Goal: Task Accomplishment & Management: Complete application form

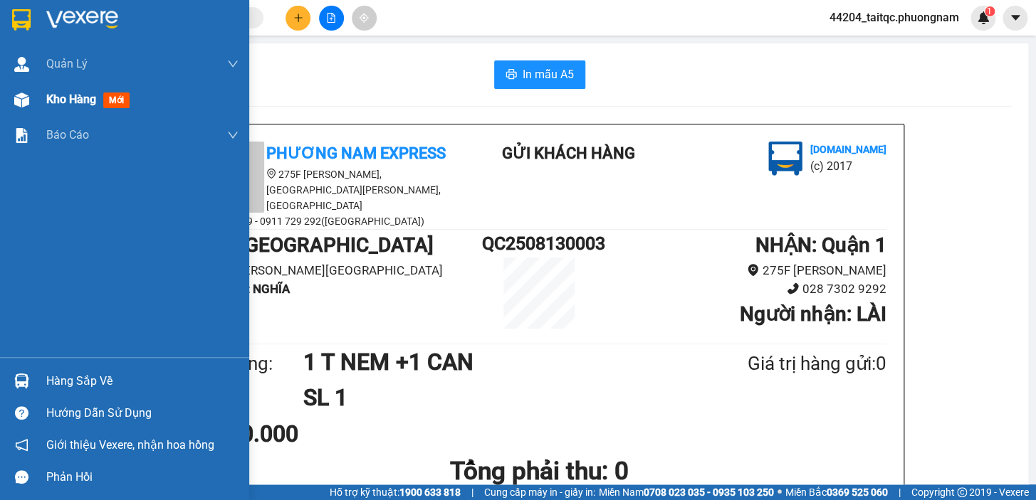
click at [80, 102] on span "Kho hàng" at bounding box center [71, 100] width 50 height 14
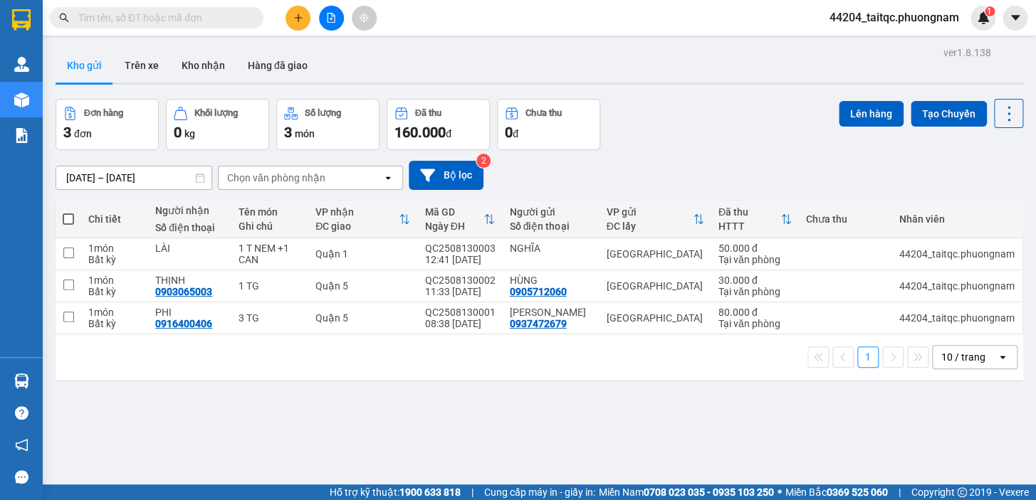
click at [438, 407] on div "ver 1.8.138 Kho gửi Trên xe Kho nhận Hàng đã giao Đơn hàng 3 đơn Khối lượng 0 k…" at bounding box center [539, 293] width 979 height 500
click at [690, 430] on div "ver 1.8.138 Kho gửi Trên xe Kho nhận Hàng đã giao Đơn hàng 3 đơn Khối lượng 0 k…" at bounding box center [539, 293] width 979 height 500
paste input "0913972979"
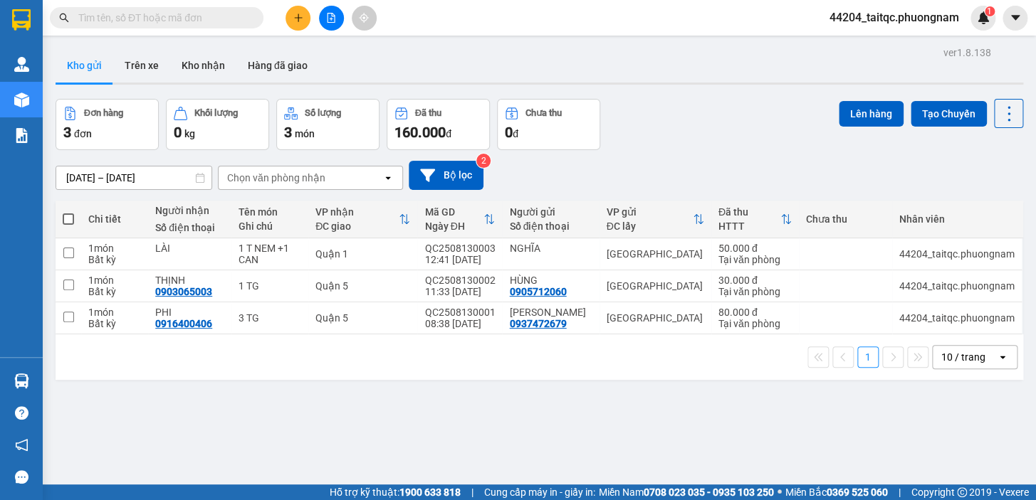
type input "0913972979"
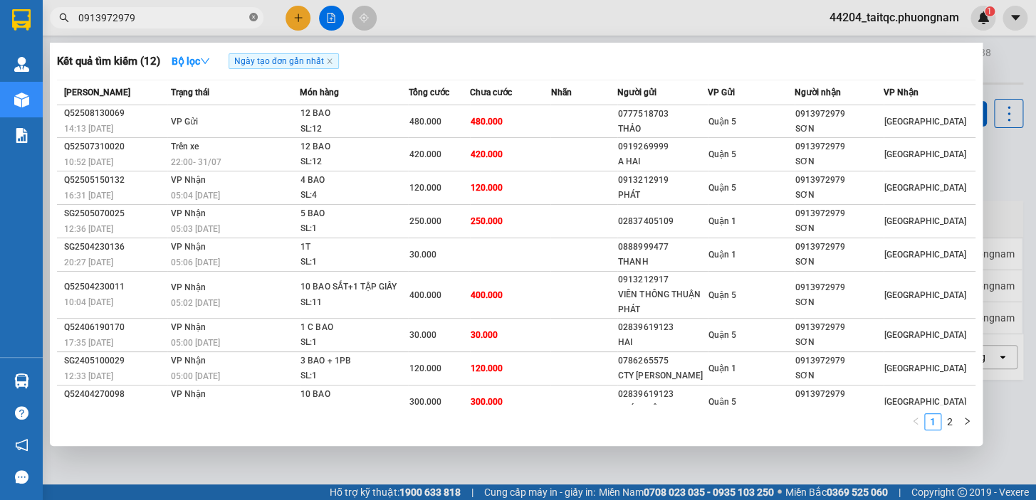
click at [252, 14] on icon "close-circle" at bounding box center [253, 17] width 9 height 9
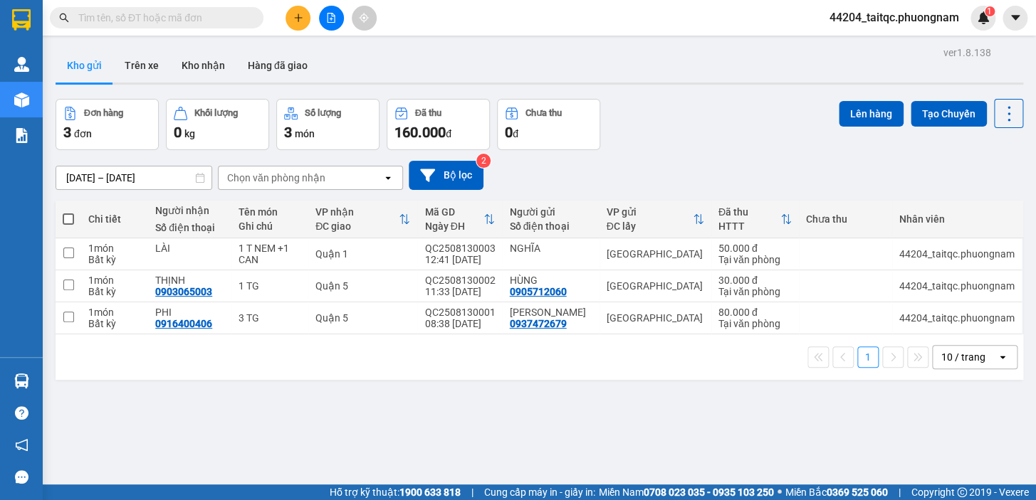
click at [299, 26] on button at bounding box center [297, 18] width 25 height 25
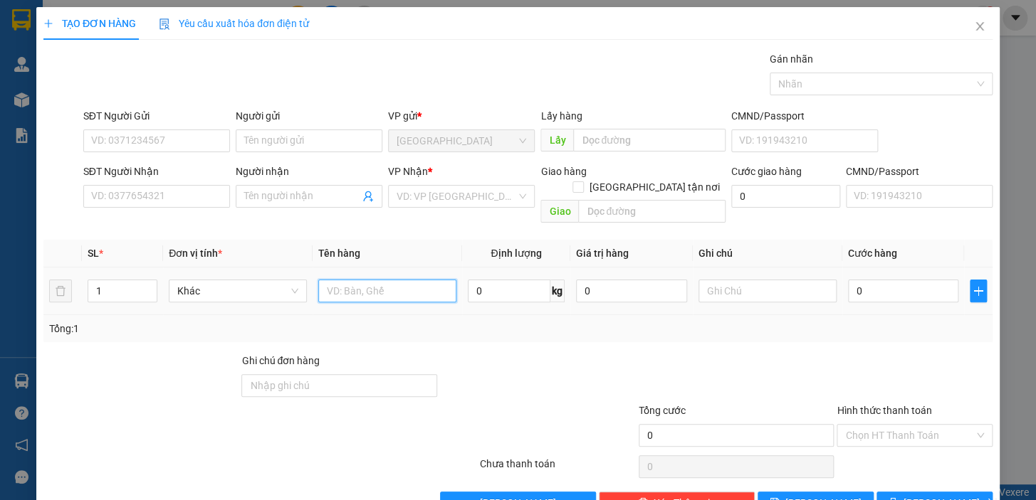
click at [388, 283] on input "text" at bounding box center [387, 291] width 138 height 23
type input "1KTX"
click at [897, 280] on input "0" at bounding box center [903, 291] width 111 height 23
drag, startPoint x: 858, startPoint y: 275, endPoint x: 841, endPoint y: 278, distance: 18.0
click at [848, 280] on input "=" at bounding box center [903, 291] width 111 height 23
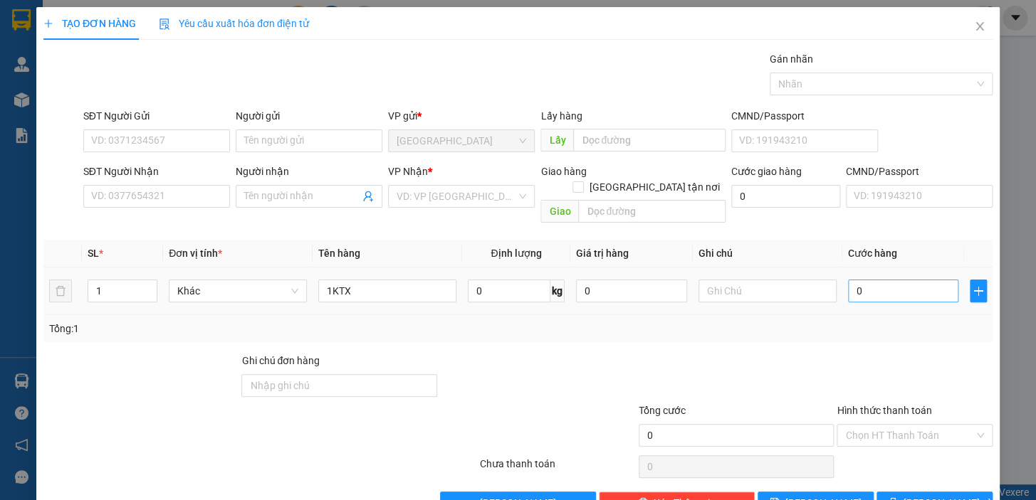
drag, startPoint x: 857, startPoint y: 262, endPoint x: 858, endPoint y: 270, distance: 8.7
click at [848, 277] on div "0" at bounding box center [903, 291] width 111 height 28
drag, startPoint x: 860, startPoint y: 278, endPoint x: 828, endPoint y: 283, distance: 32.5
click at [828, 283] on tr "1 Khác 1KTX 0 kg 0 0" at bounding box center [517, 292] width 949 height 48
type input "4"
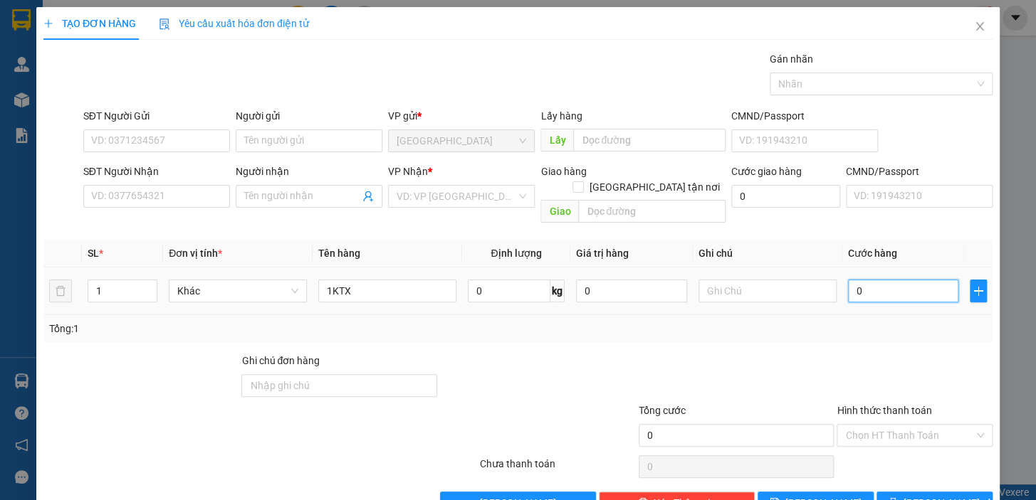
type input "4"
type input "40"
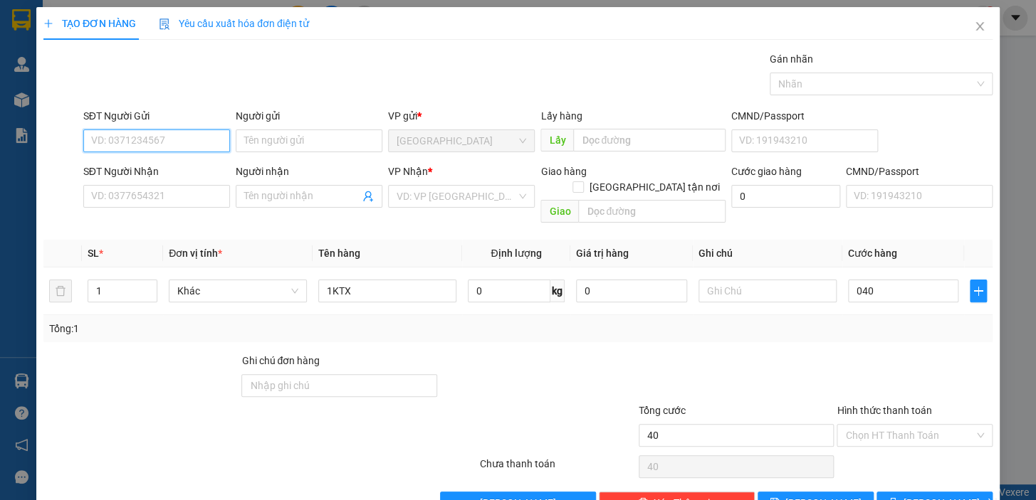
type input "40.000"
click at [180, 139] on input "SĐT Người Gửi" at bounding box center [156, 141] width 147 height 23
click at [179, 139] on input "SĐT Người Gửi" at bounding box center [156, 141] width 147 height 23
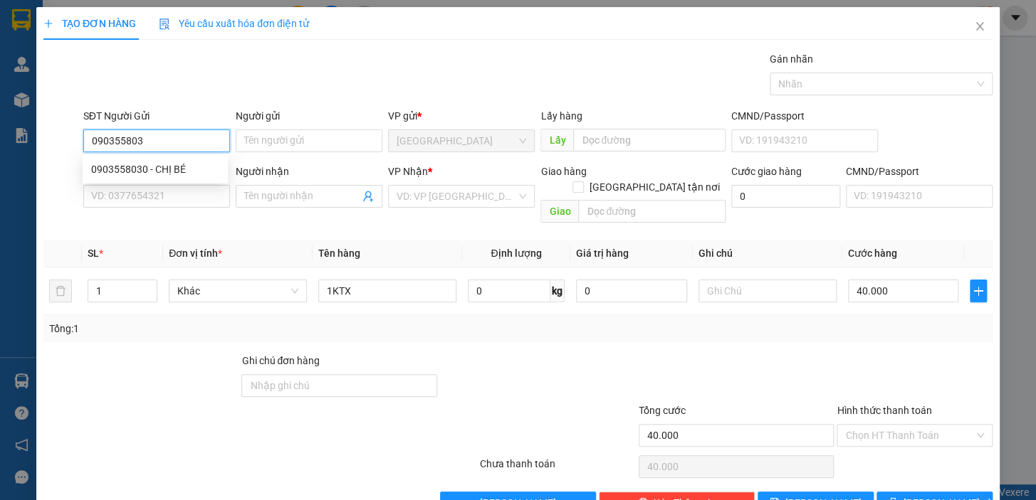
type input "0903558030"
click at [177, 171] on div "0903558030 - CHỊ BÉ" at bounding box center [155, 170] width 128 height 16
type input "CHỊ BÉ"
type input "0935169798"
type input "HUY"
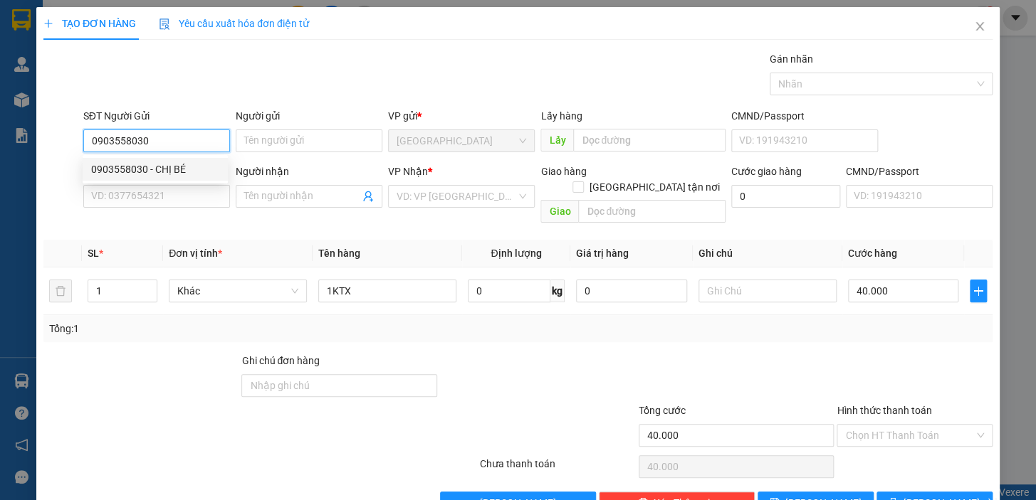
checkbox input "true"
type input "CHUNG CƯ VITTA ĐƯỜNG NGUYÊN [GEOGRAPHIC_DATA] [GEOGRAPHIC_DATA]"
type input "140.000"
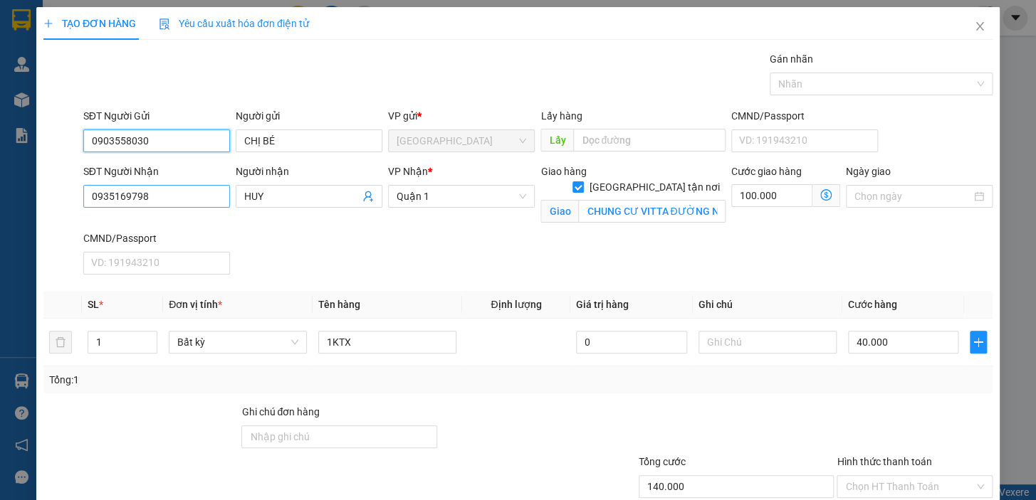
type input "0903558030"
drag, startPoint x: 150, startPoint y: 198, endPoint x: 93, endPoint y: 206, distance: 58.2
click at [93, 206] on input "0935169798" at bounding box center [156, 196] width 147 height 23
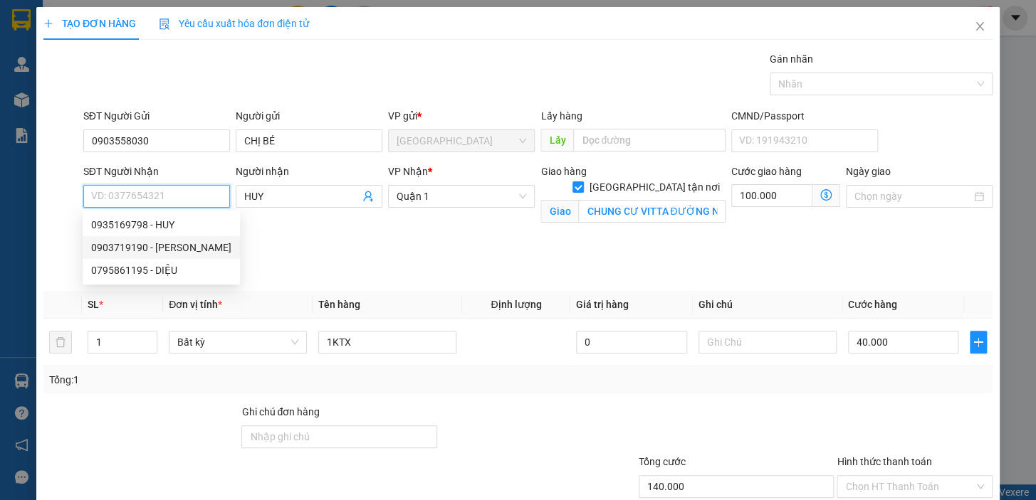
click at [177, 250] on div "0903719190 - [PERSON_NAME]" at bounding box center [161, 248] width 140 height 16
type input "0903719190"
type input "[PERSON_NAME]"
checkbox input "false"
type input "40.000"
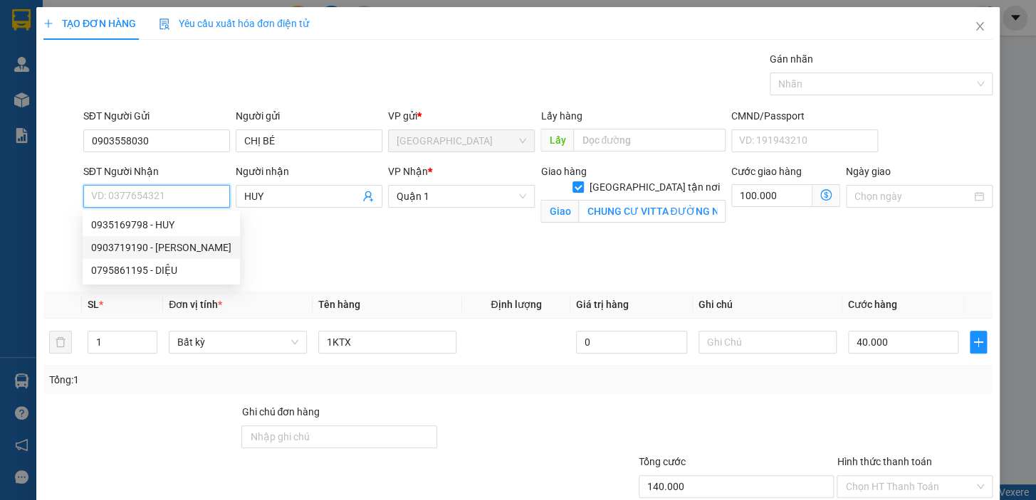
type input "40.000"
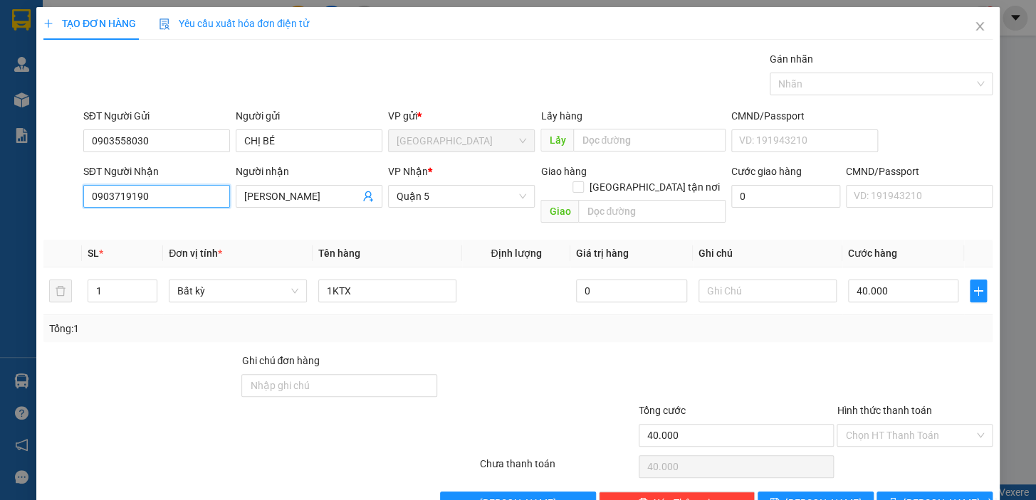
type input "0903719190"
click at [816, 322] on div "Tổng: 1" at bounding box center [517, 328] width 949 height 27
click at [867, 425] on input "Hình thức thanh toán" at bounding box center [909, 435] width 129 height 21
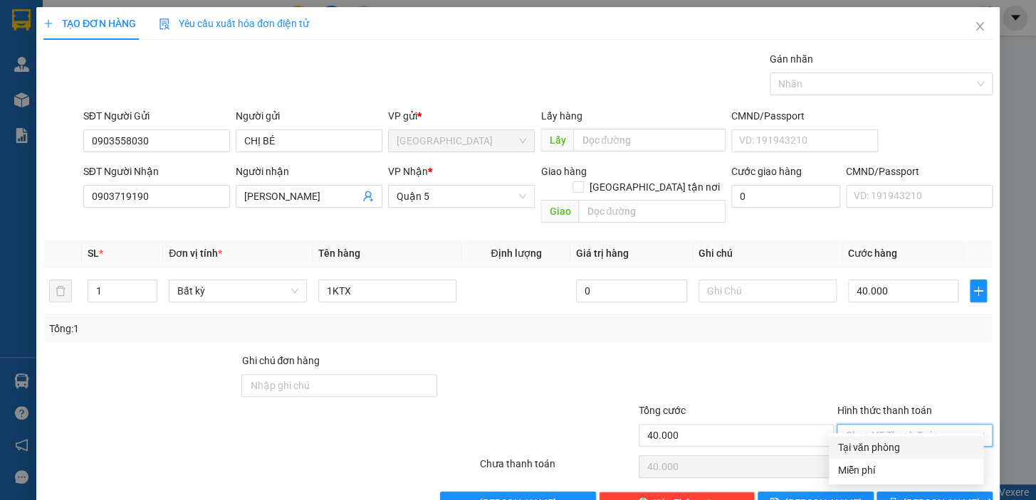
click at [887, 446] on div "Tại văn phòng" at bounding box center [905, 448] width 137 height 16
type input "0"
click at [887, 367] on div at bounding box center [914, 378] width 159 height 50
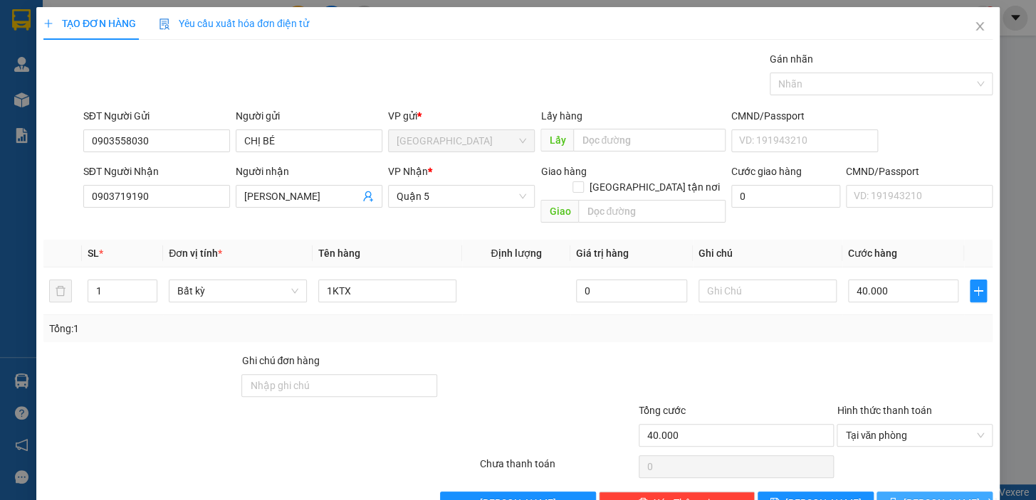
click at [895, 492] on button "[PERSON_NAME] và In" at bounding box center [934, 503] width 116 height 23
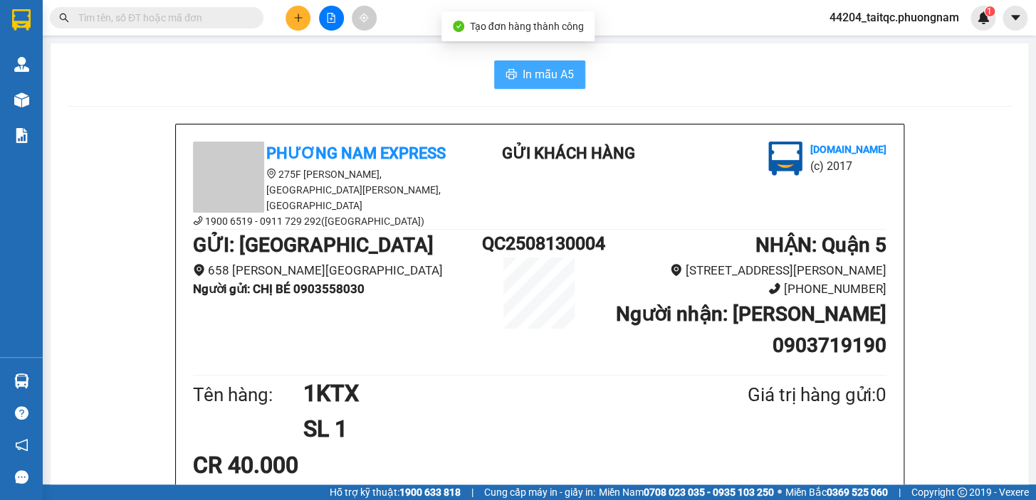
click at [545, 82] on span "In mẫu A5" at bounding box center [547, 74] width 51 height 18
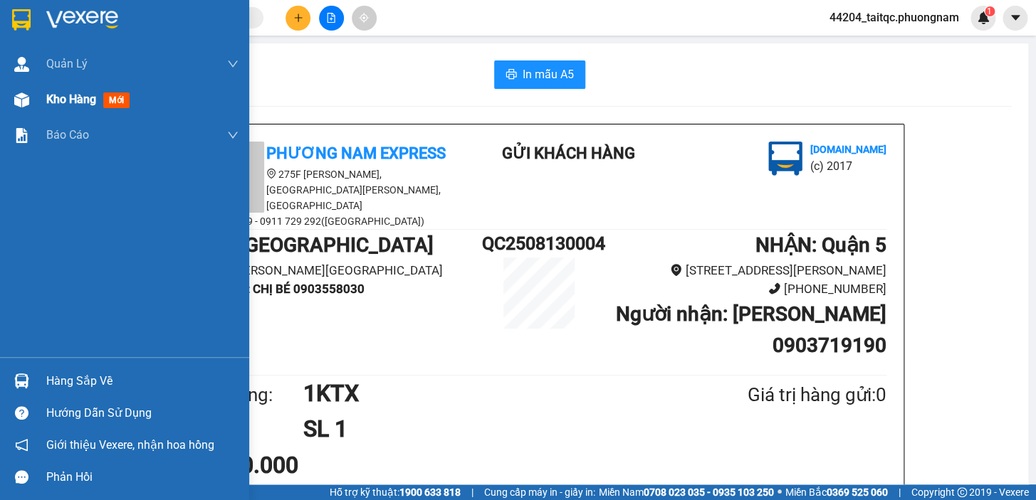
click at [21, 101] on img at bounding box center [21, 100] width 15 height 15
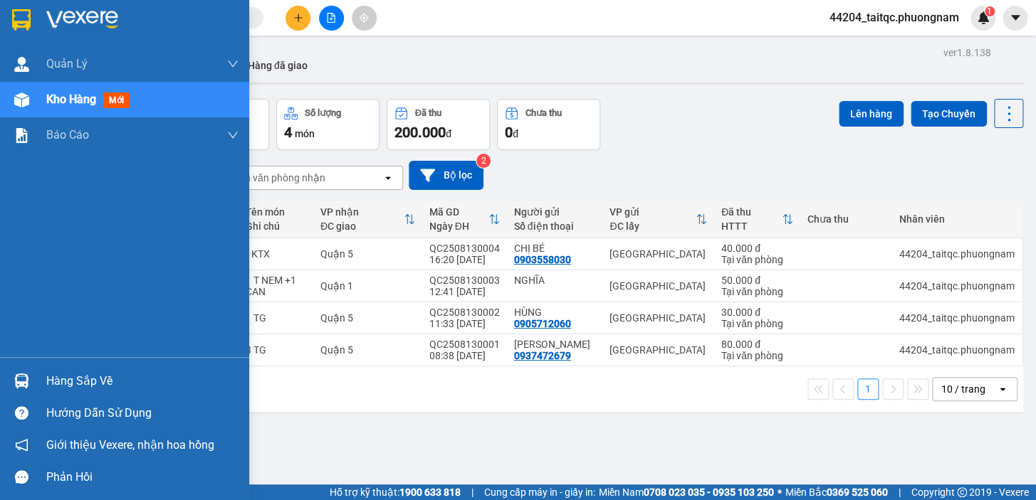
click at [23, 95] on img at bounding box center [21, 100] width 15 height 15
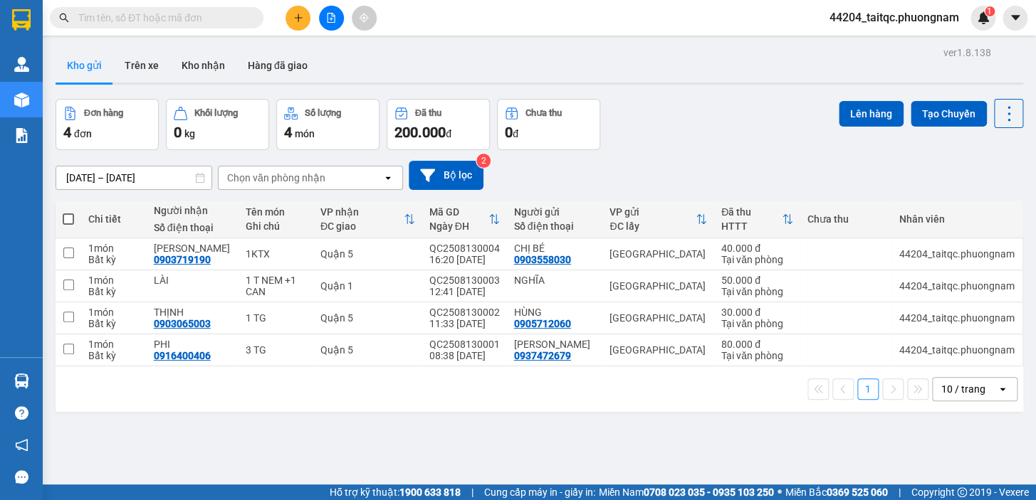
click at [310, 20] on button at bounding box center [297, 18] width 25 height 25
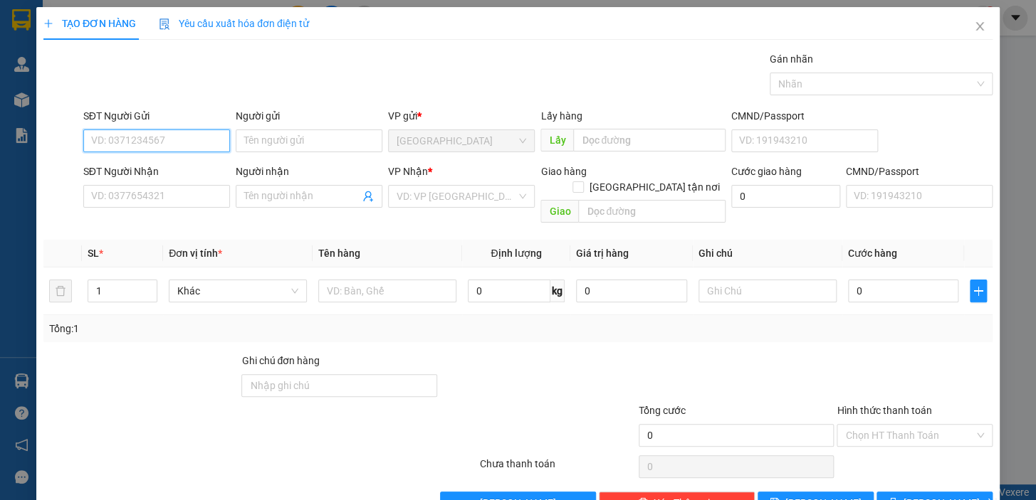
click at [185, 130] on input "SĐT Người Gửi" at bounding box center [156, 141] width 147 height 23
click at [183, 142] on input "SĐT Người Gửi" at bounding box center [156, 141] width 147 height 23
click at [142, 167] on div "0358735500 - DUY" at bounding box center [155, 170] width 128 height 16
type input "0358735500"
type input "DUY"
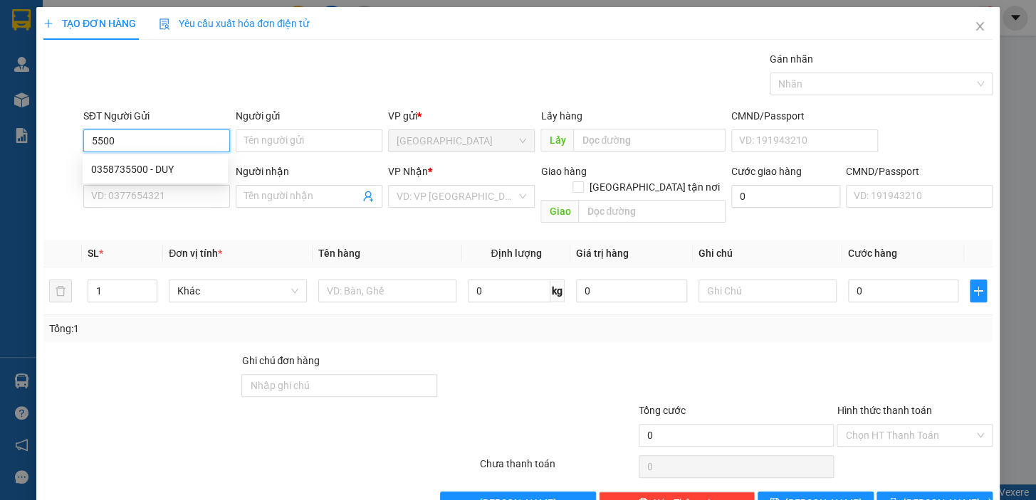
type input "0909722176"
type input "BÍCH"
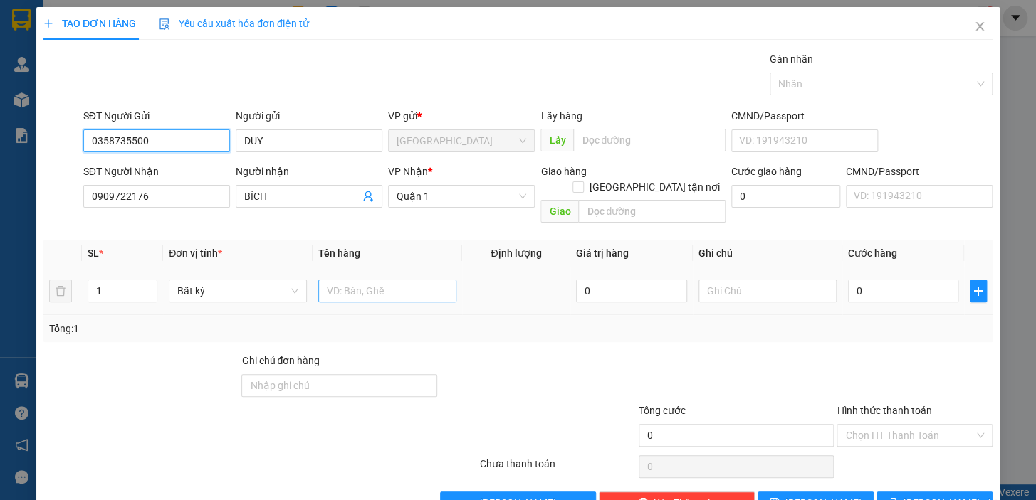
type input "0358735500"
click at [359, 280] on input "text" at bounding box center [387, 291] width 138 height 23
type input "1 BAO"
click at [850, 280] on input "0" at bounding box center [903, 291] width 111 height 23
drag, startPoint x: 867, startPoint y: 270, endPoint x: 845, endPoint y: 277, distance: 23.2
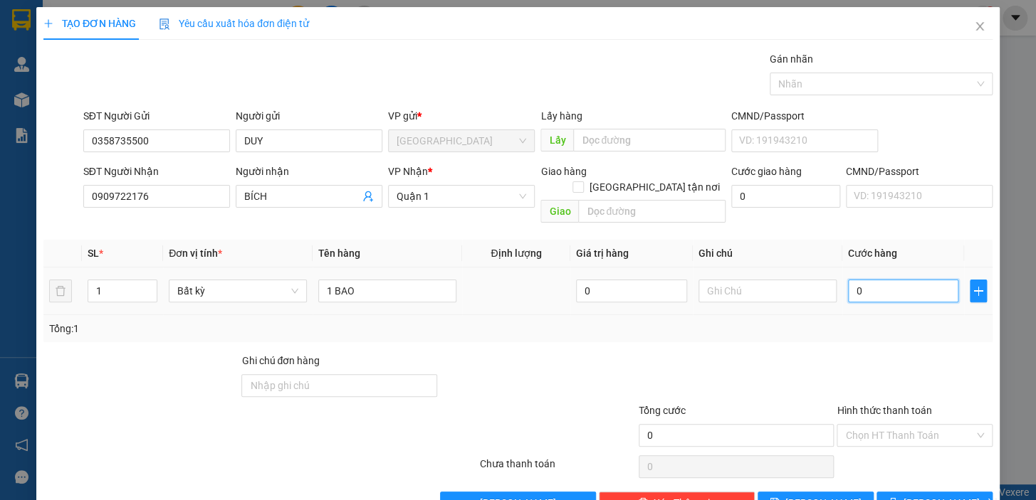
click at [848, 280] on input "0" at bounding box center [903, 291] width 111 height 23
type input "6"
type input "60"
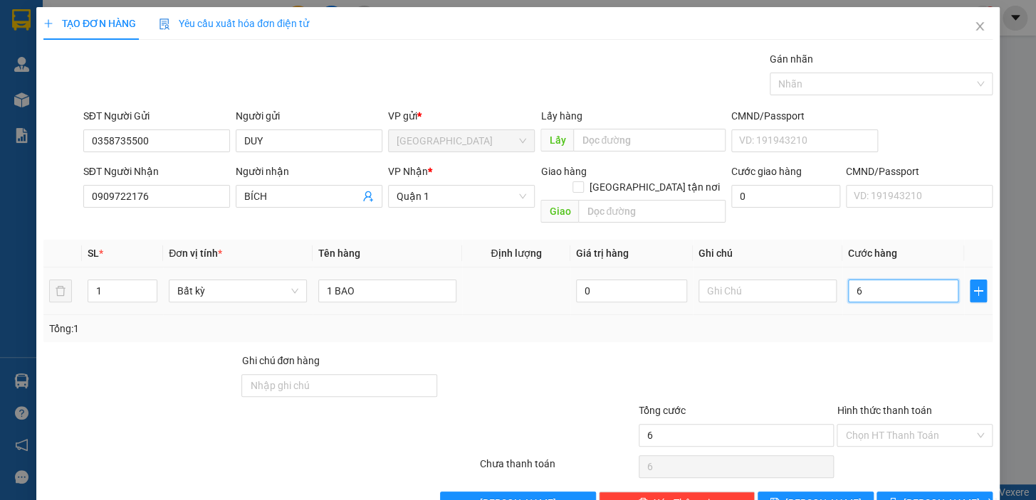
type input "60"
type input "60.000"
click at [869, 353] on div at bounding box center [914, 378] width 159 height 50
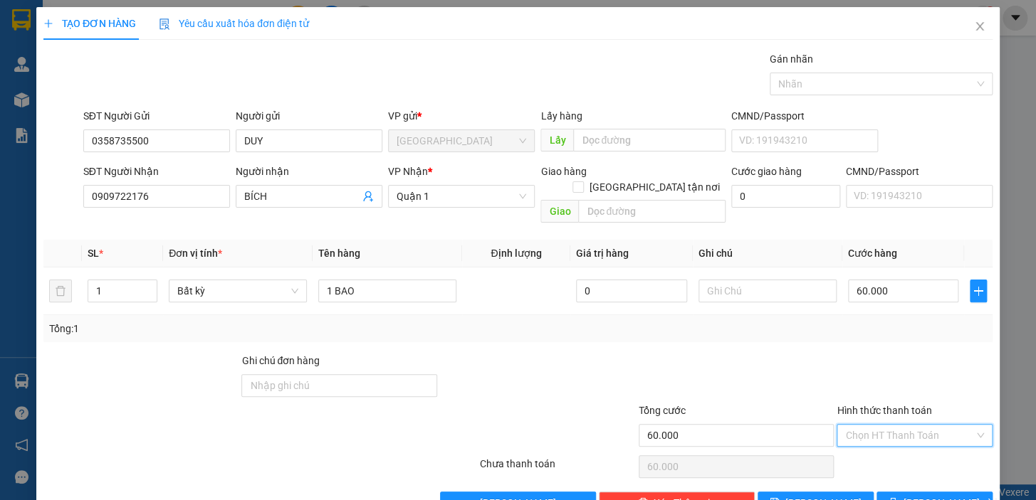
click at [898, 425] on input "Hình thức thanh toán" at bounding box center [909, 435] width 129 height 21
click at [889, 445] on div "Tại văn phòng" at bounding box center [905, 448] width 137 height 16
type input "0"
click at [892, 492] on button "[PERSON_NAME] và In" at bounding box center [934, 503] width 116 height 23
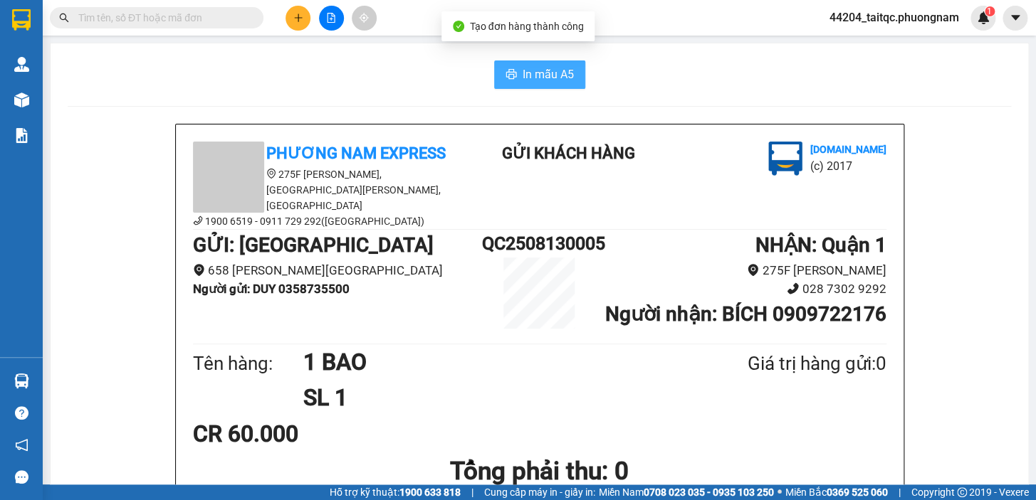
click at [552, 74] on span "In mẫu A5" at bounding box center [547, 74] width 51 height 18
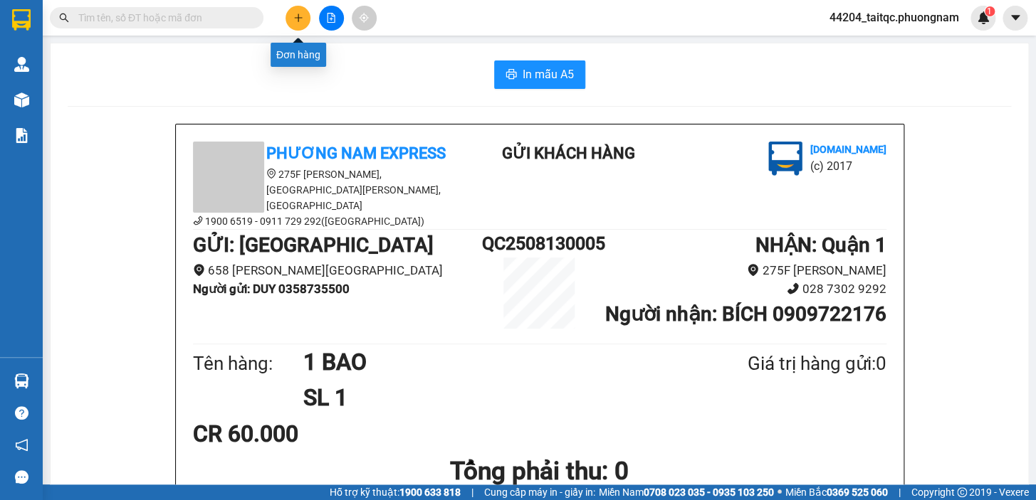
click at [293, 23] on button at bounding box center [297, 18] width 25 height 25
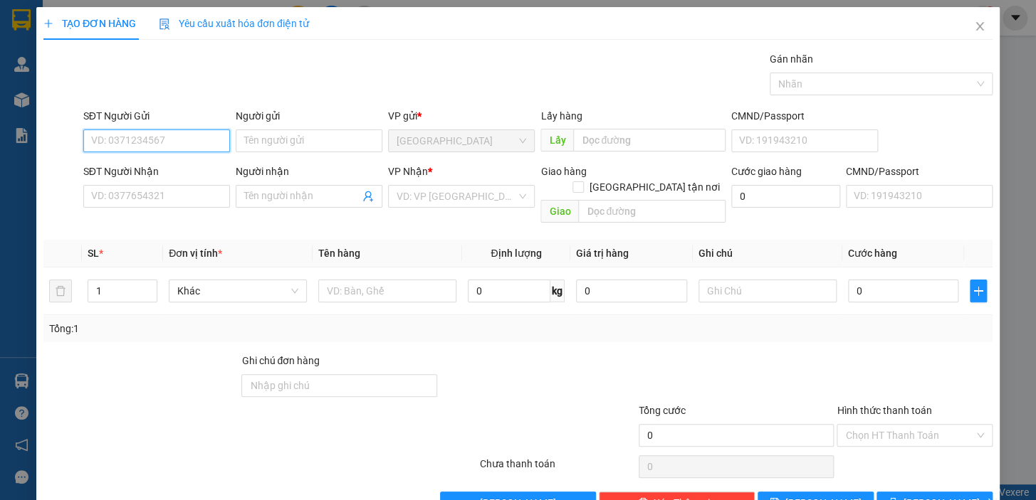
click at [167, 139] on input "SĐT Người Gửi" at bounding box center [156, 141] width 147 height 23
type input "0914023938"
click at [157, 169] on div "0914023938 - SĨ" at bounding box center [155, 170] width 128 height 16
type input "SĨ"
type input "0853060468"
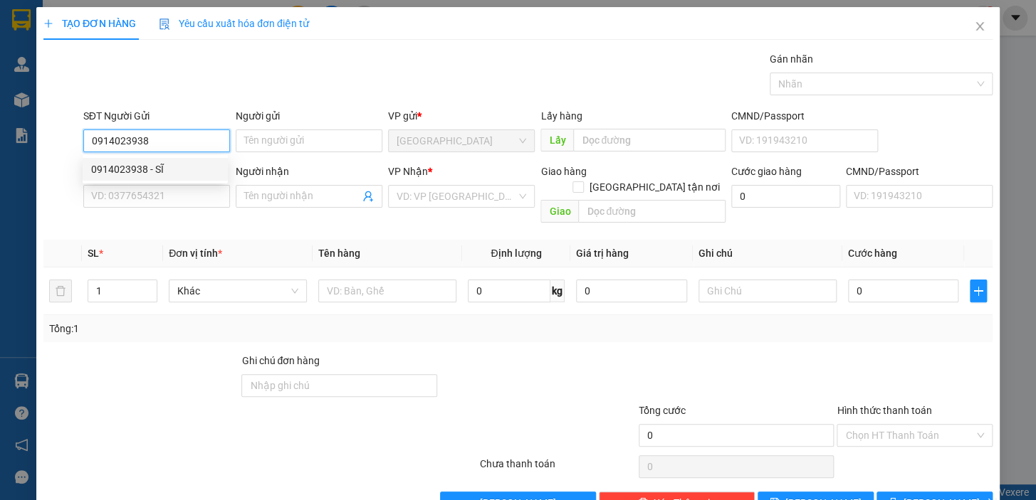
type input "ĐẮC NGÂN"
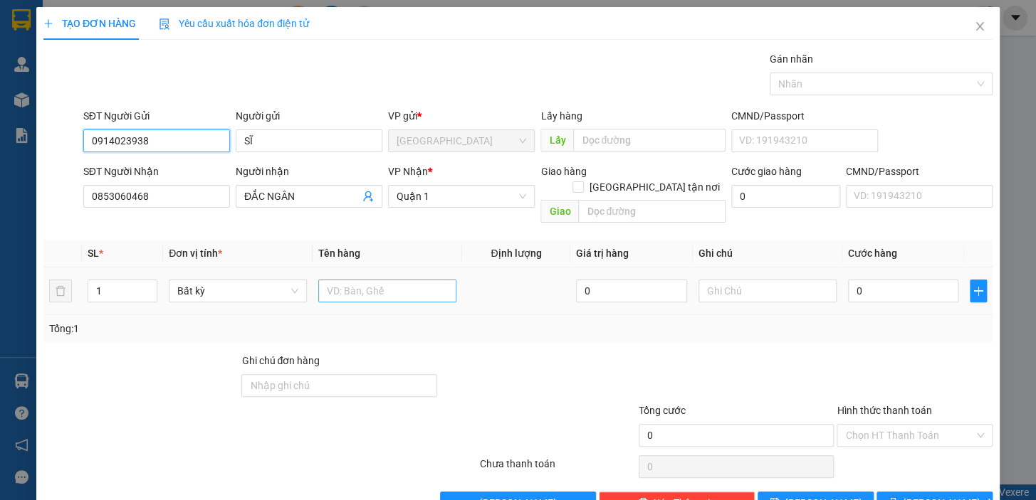
type input "0914023938"
click at [359, 280] on input "text" at bounding box center [387, 291] width 138 height 23
type input "1 TG"
click at [888, 280] on input "0" at bounding box center [903, 291] width 111 height 23
drag, startPoint x: 876, startPoint y: 279, endPoint x: 834, endPoint y: 277, distance: 42.0
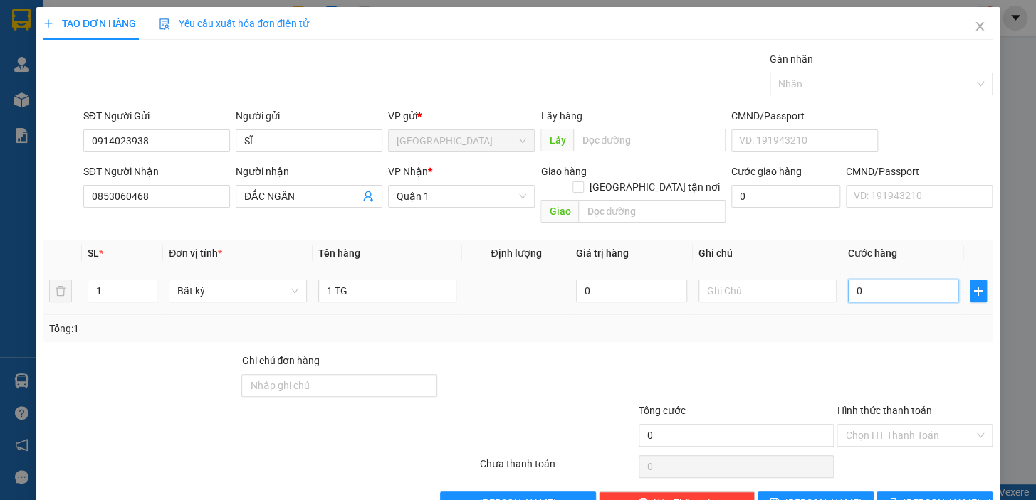
click at [842, 277] on td "0" at bounding box center [903, 292] width 122 height 48
type input "4"
type input "40"
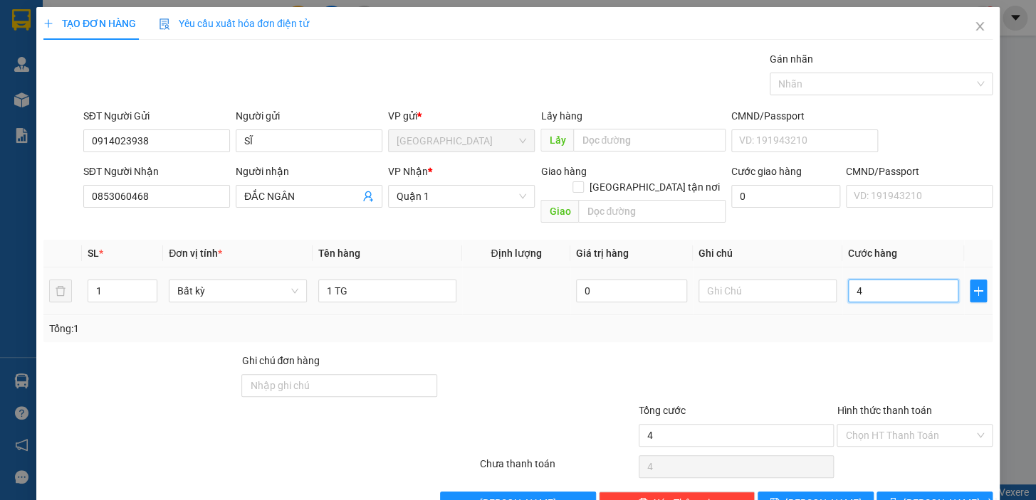
type input "40"
type input "40.000"
click at [847, 291] on td "40.000" at bounding box center [903, 292] width 122 height 48
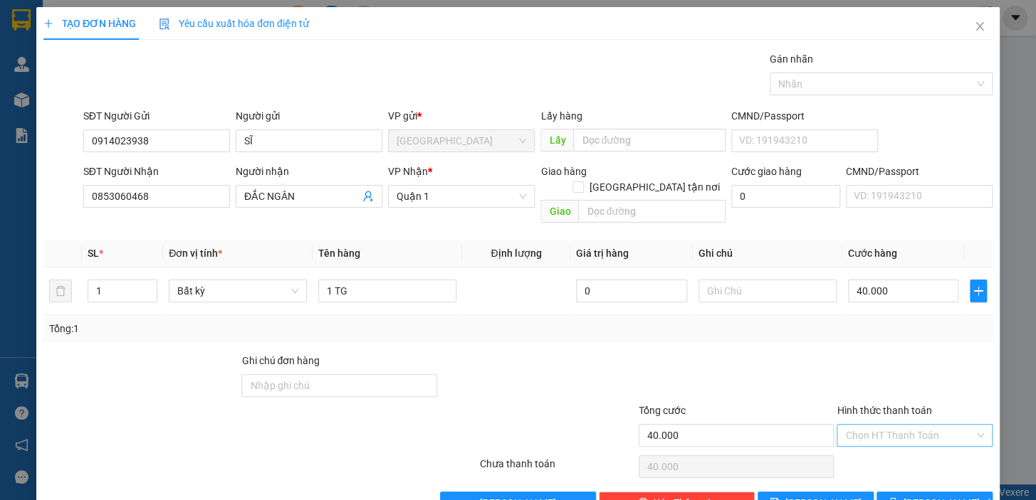
click at [914, 425] on input "Hình thức thanh toán" at bounding box center [909, 435] width 129 height 21
click at [910, 443] on div "Tại văn phòng" at bounding box center [905, 448] width 137 height 16
type input "0"
click at [913, 492] on button "[PERSON_NAME] và In" at bounding box center [934, 503] width 116 height 23
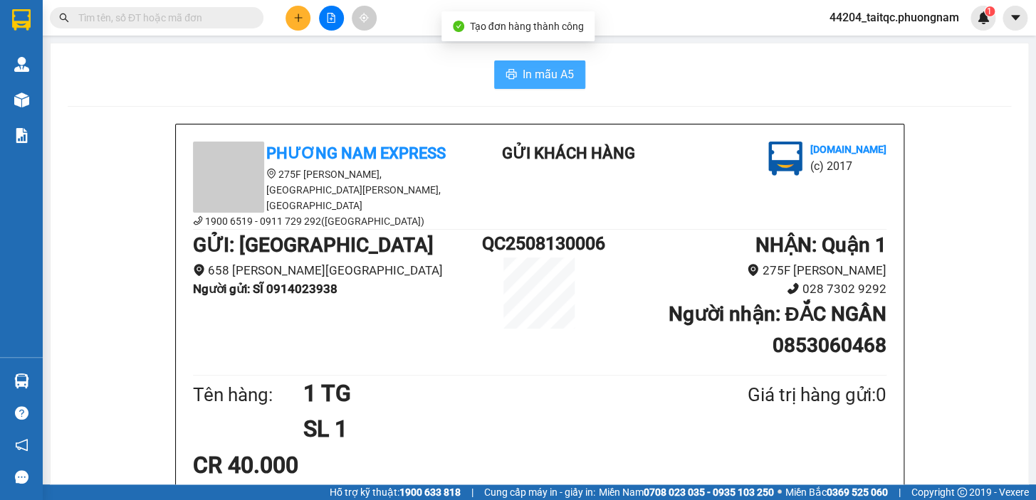
click at [567, 79] on span "In mẫu A5" at bounding box center [547, 74] width 51 height 18
click at [295, 15] on icon "plus" at bounding box center [298, 18] width 10 height 10
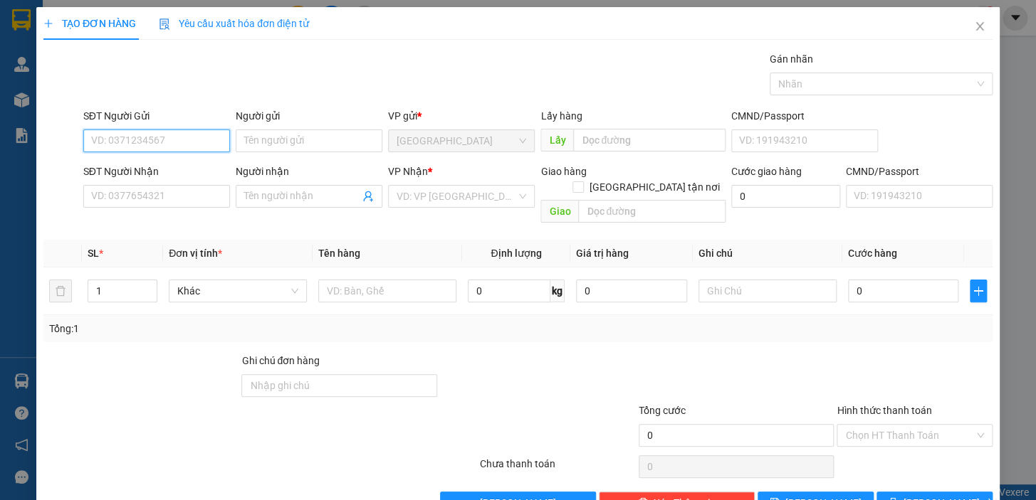
click at [174, 136] on input "SĐT Người Gửi" at bounding box center [156, 141] width 147 height 23
click at [134, 138] on input "SĐT Người Gửi" at bounding box center [156, 141] width 147 height 23
type input "0377800178"
click at [266, 142] on input "Người gửi" at bounding box center [309, 141] width 147 height 23
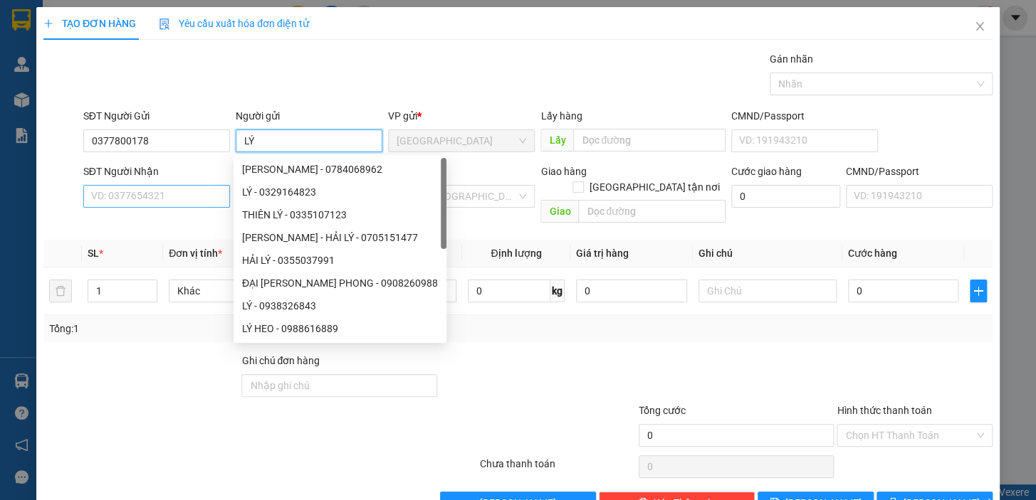
type input "LÝ"
click at [161, 191] on input "SĐT Người Nhận" at bounding box center [156, 196] width 147 height 23
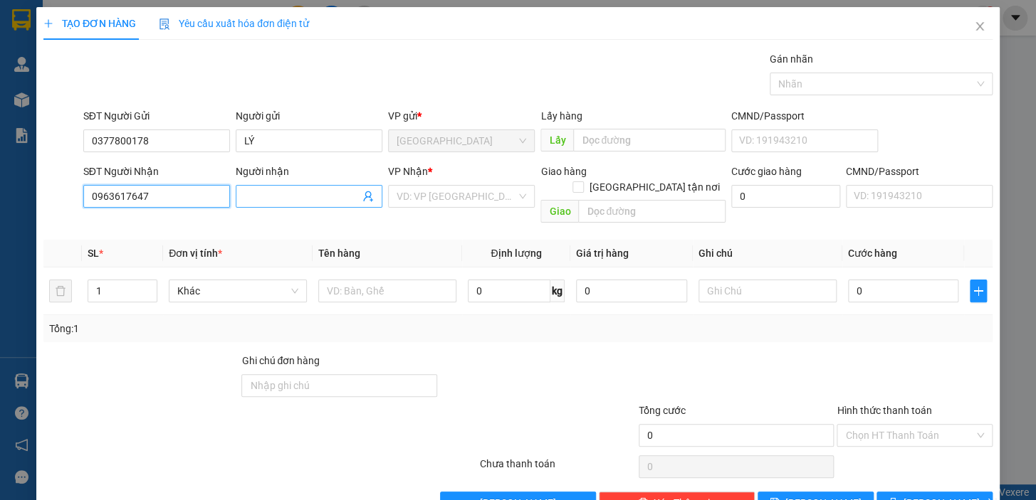
type input "0963617647"
click at [287, 194] on input "Người nhận" at bounding box center [301, 197] width 115 height 16
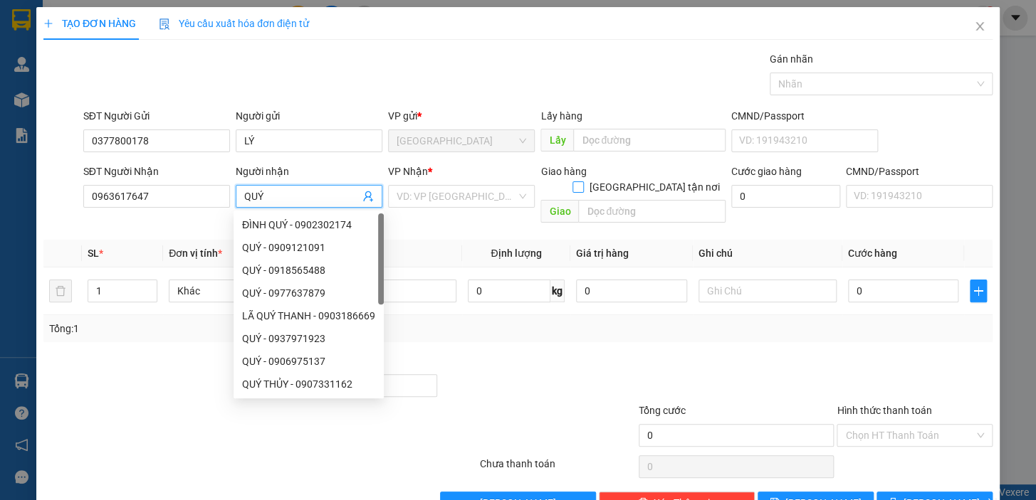
type input "QUÝ"
click at [582, 181] on input "[GEOGRAPHIC_DATA] tận nơi" at bounding box center [577, 186] width 10 height 10
checkbox input "true"
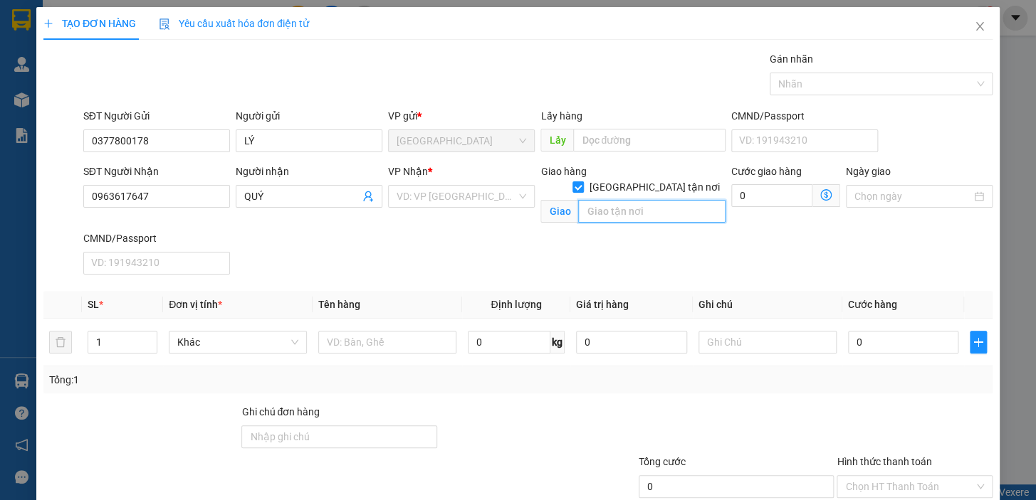
click at [618, 204] on input "text" at bounding box center [651, 211] width 147 height 23
click at [451, 204] on input "search" at bounding box center [456, 196] width 120 height 21
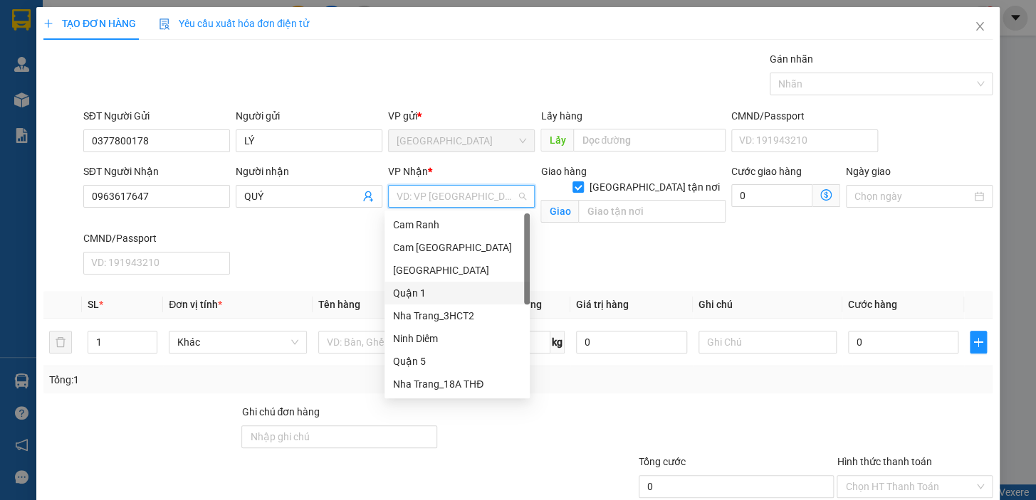
click at [421, 293] on div "Quận 1" at bounding box center [457, 293] width 128 height 16
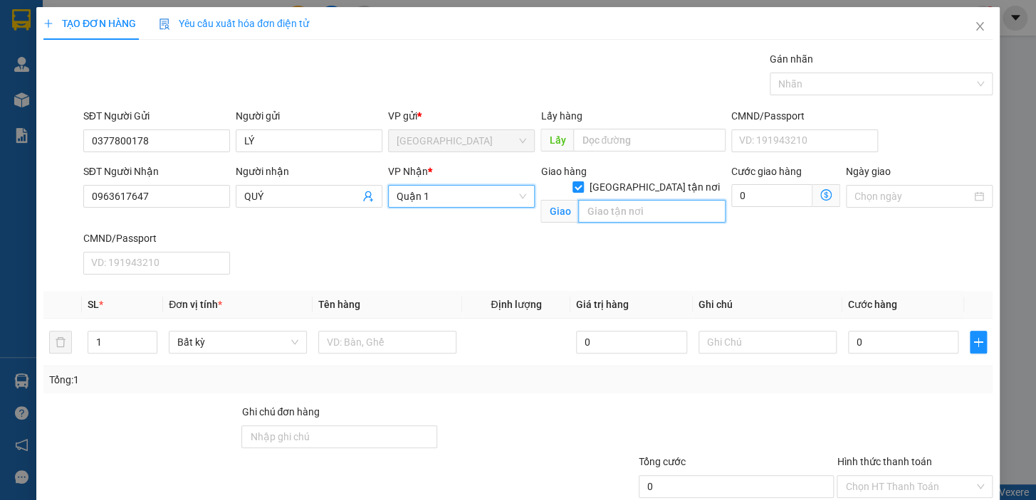
click at [609, 200] on input "text" at bounding box center [651, 211] width 147 height 23
type input "ĐƯỜNG SỐ 2,KDC ĐỒNG PHƯỢNG,P.ĐÔNG [GEOGRAPHIC_DATA],[GEOGRAPHIC_DATA]"
click at [823, 194] on span at bounding box center [826, 195] width 28 height 23
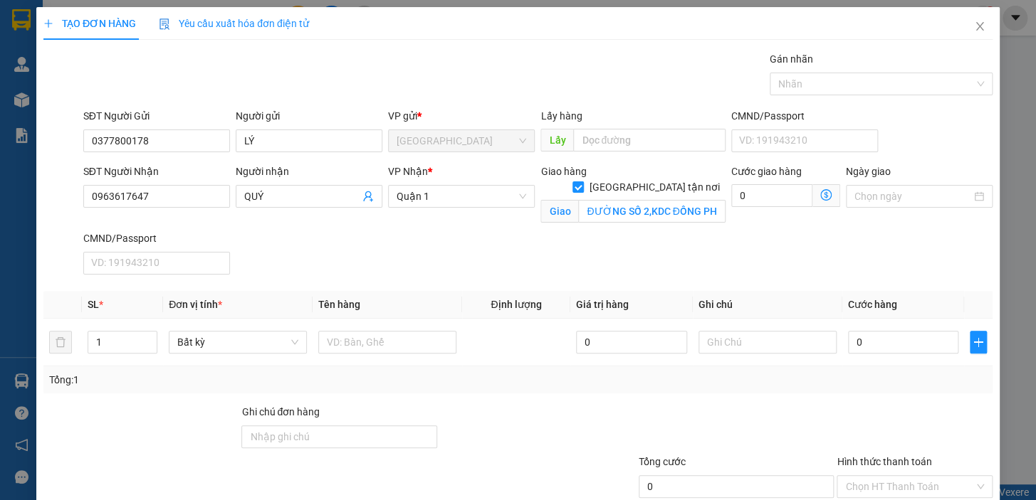
click at [820, 195] on icon "dollar-circle" at bounding box center [825, 194] width 11 height 11
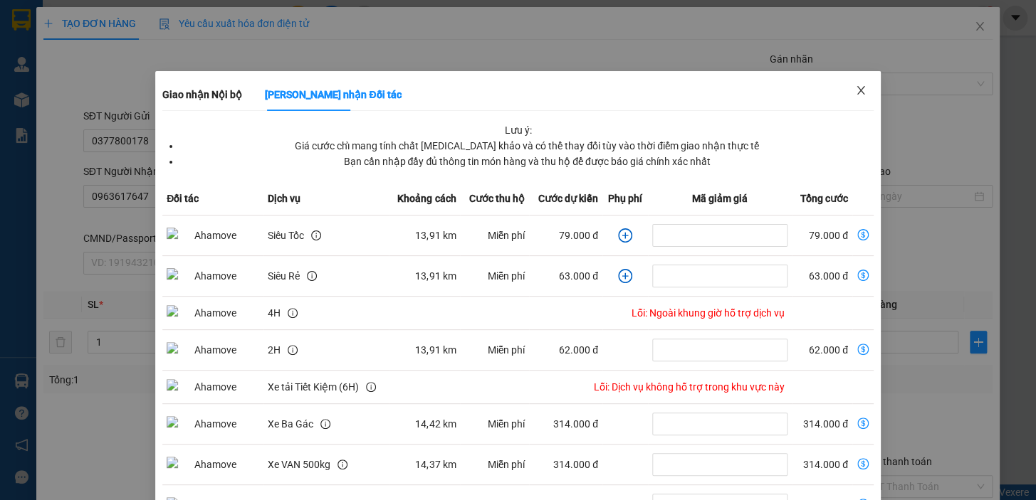
click at [856, 93] on icon "close" at bounding box center [860, 90] width 8 height 9
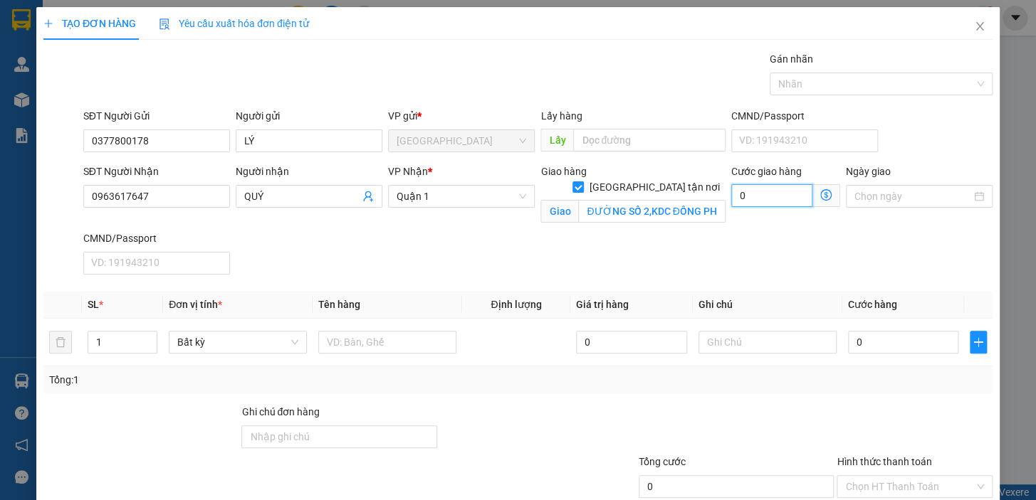
click at [742, 195] on input "0" at bounding box center [771, 195] width 81 height 23
click at [731, 195] on input "0" at bounding box center [771, 195] width 81 height 23
type input "0"
drag, startPoint x: 742, startPoint y: 194, endPoint x: 730, endPoint y: 197, distance: 11.9
click at [731, 197] on input "0" at bounding box center [771, 195] width 81 height 23
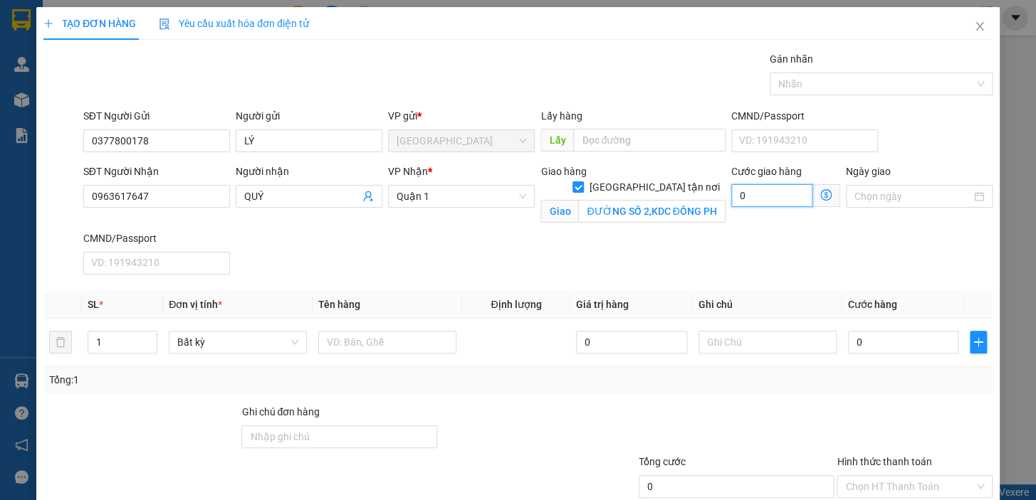
type input "1"
type input "11"
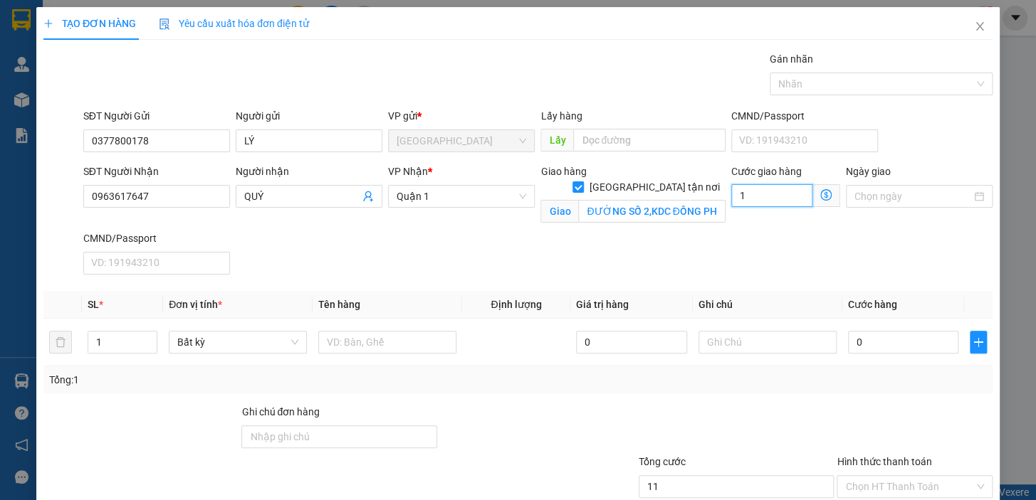
type input "11"
type input "110"
type input "110.000"
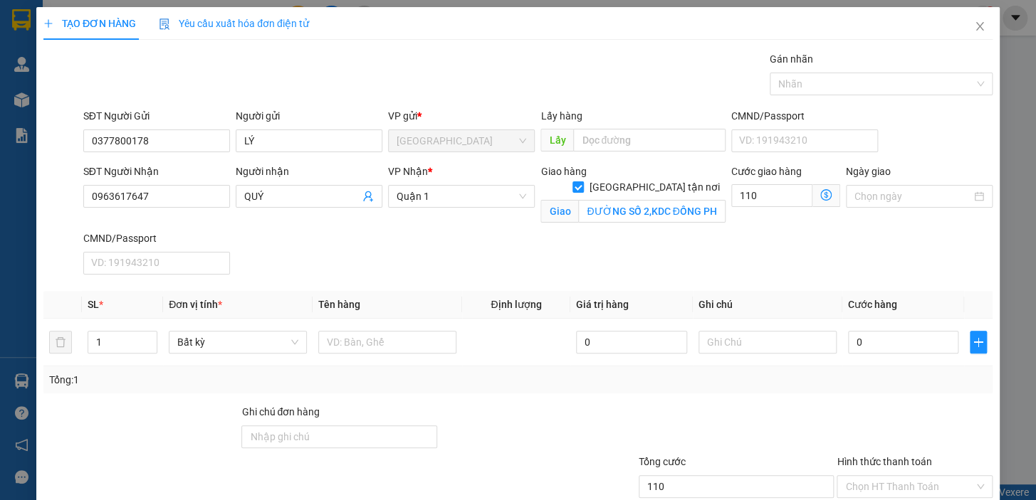
type input "110.000"
click at [700, 263] on div "SĐT Người Nhận 0963617647 Người nhận QUÝ VP Nhận * Quận 1 Giao hàng Giao tận nơ…" at bounding box center [537, 222] width 915 height 117
click at [753, 339] on input "text" at bounding box center [767, 342] width 138 height 23
click at [881, 344] on input "0" at bounding box center [903, 342] width 111 height 23
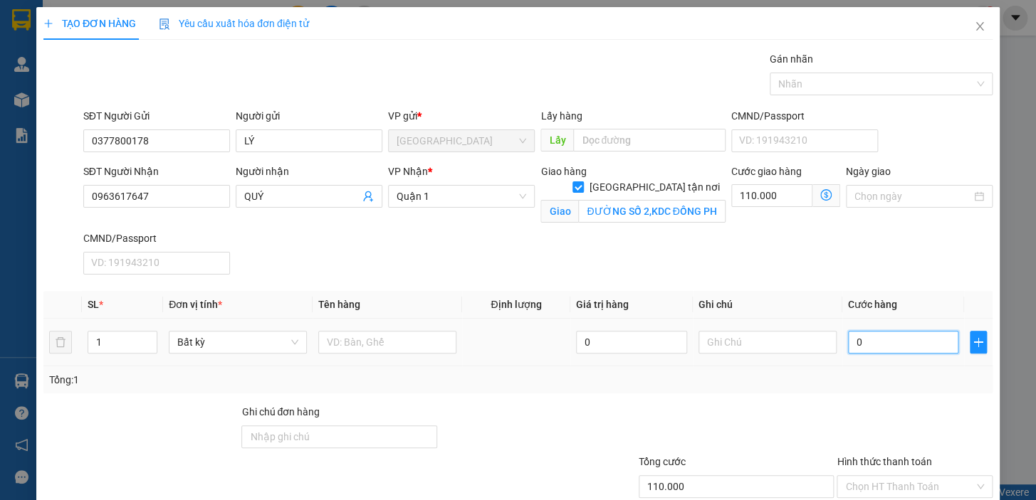
drag, startPoint x: 881, startPoint y: 340, endPoint x: 846, endPoint y: 343, distance: 35.7
click at [848, 343] on input "0" at bounding box center [903, 342] width 111 height 23
type input "4"
type input "110.004"
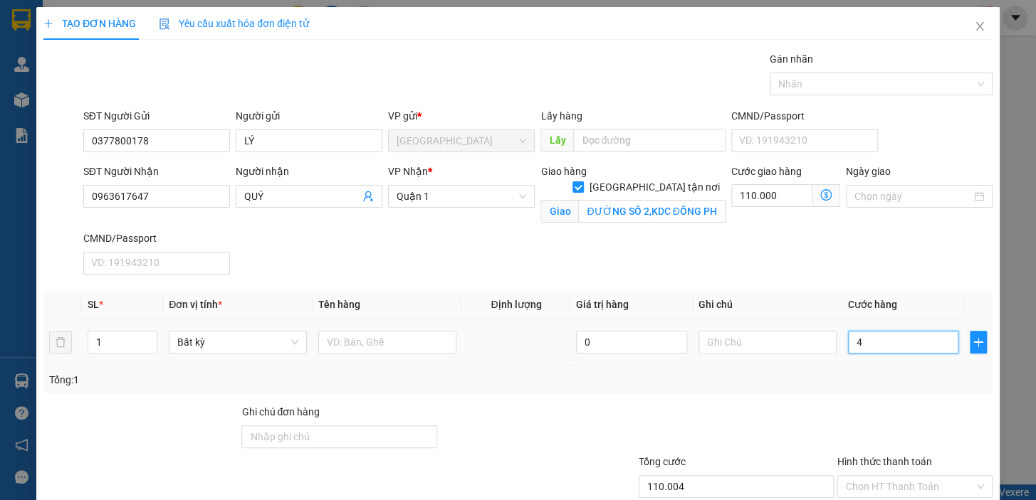
type input "40"
type input "110.040"
type input "40.000"
type input "150.000"
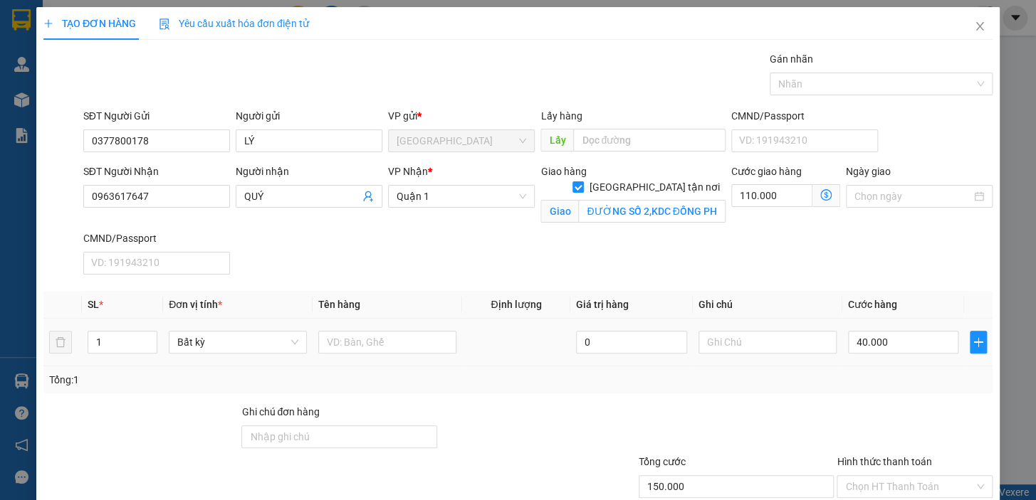
click at [868, 392] on div "Transit Pickup Surcharge Ids Transit Deliver Surcharge Ids Transit Deliver Surc…" at bounding box center [517, 308] width 949 height 515
click at [910, 404] on div at bounding box center [914, 429] width 159 height 50
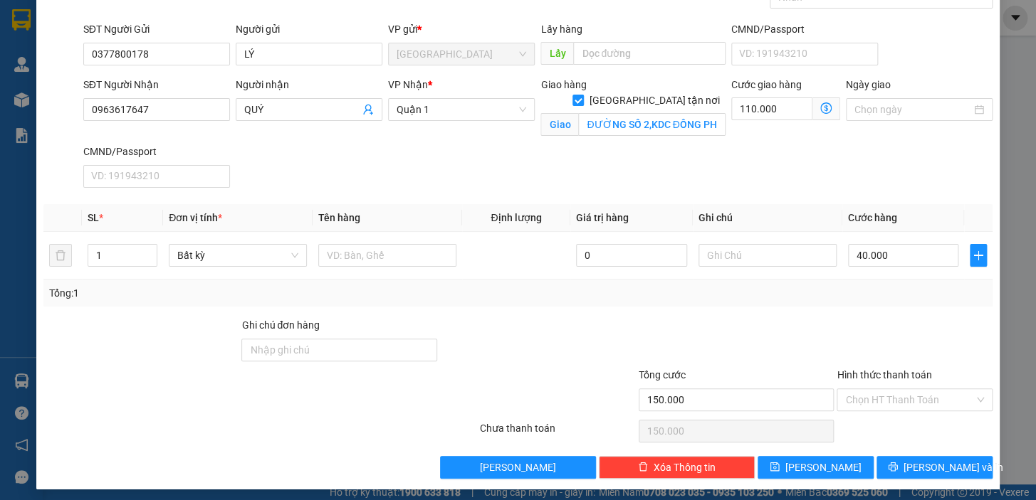
scroll to position [93, 0]
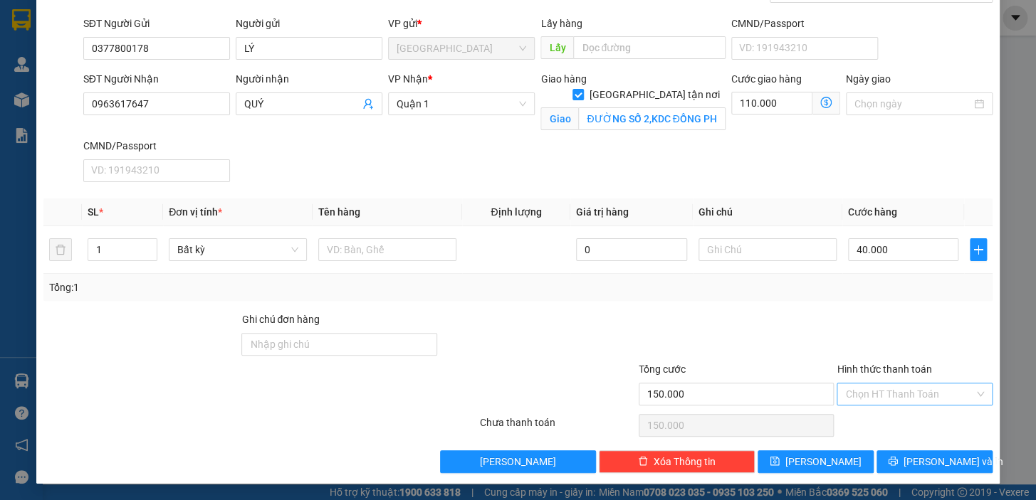
click at [920, 393] on input "Hình thức thanh toán" at bounding box center [909, 394] width 129 height 21
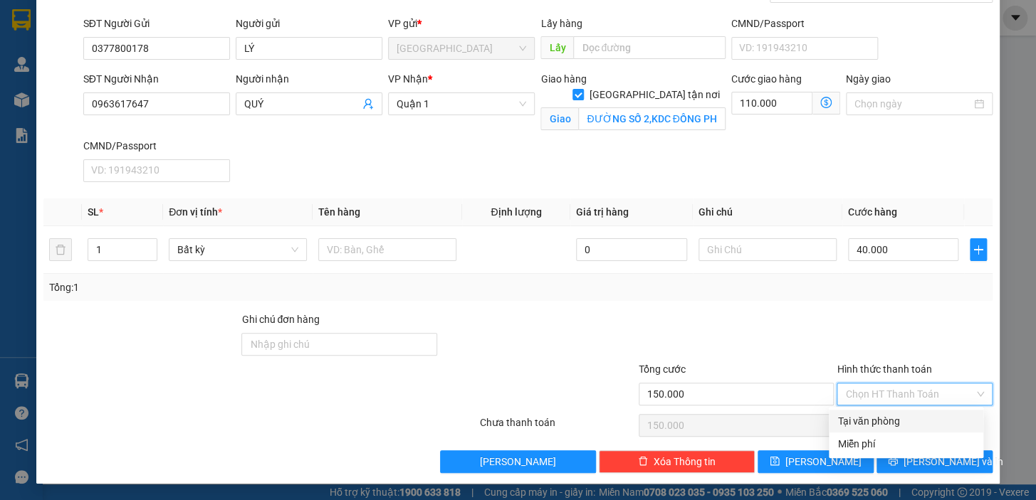
click at [913, 418] on div "Tại văn phòng" at bounding box center [905, 422] width 137 height 16
type input "0"
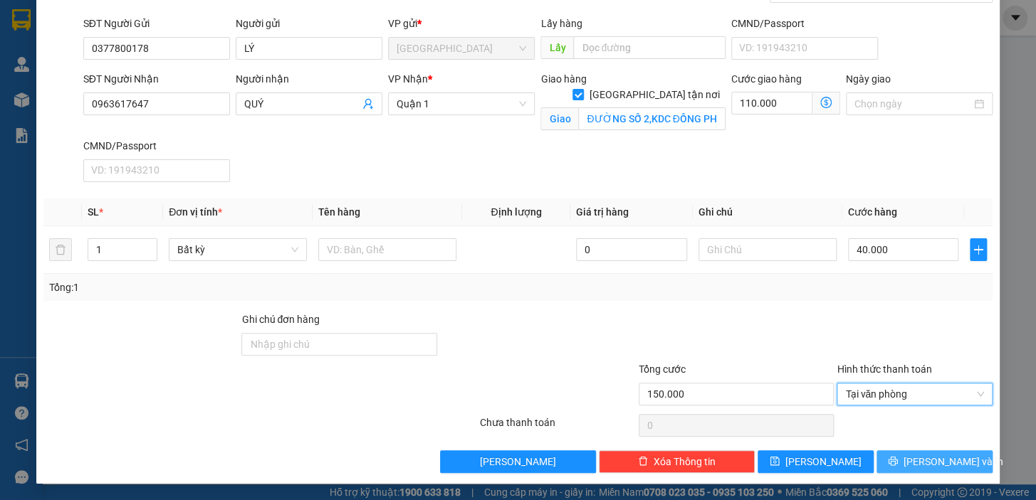
click at [929, 457] on span "[PERSON_NAME] và In" at bounding box center [953, 462] width 100 height 16
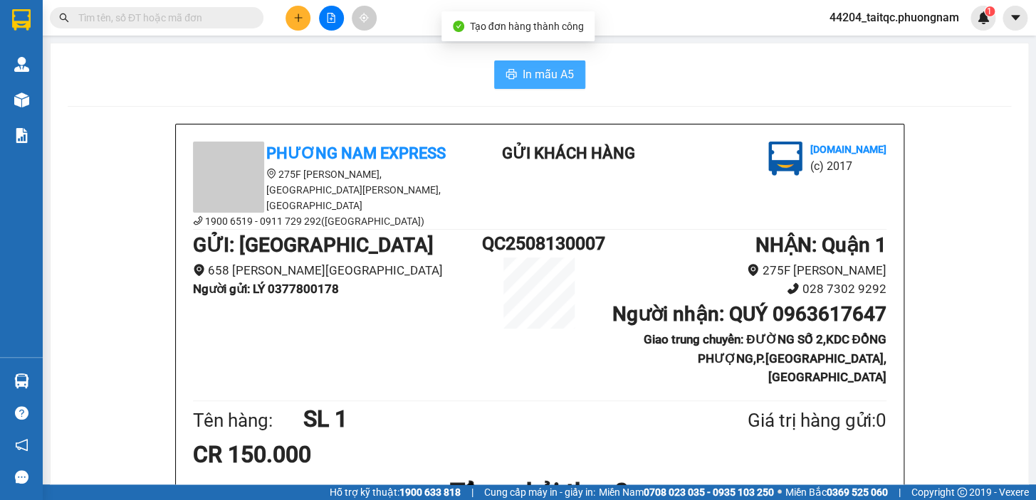
click at [510, 67] on button "In mẫu A5" at bounding box center [539, 74] width 91 height 28
click at [289, 18] on button at bounding box center [297, 18] width 25 height 25
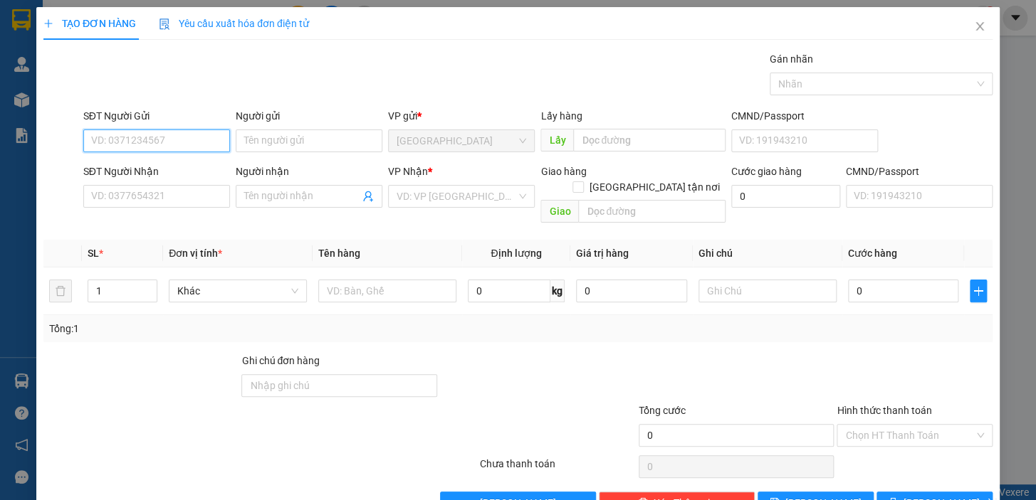
click at [155, 144] on input "SĐT Người Gửi" at bounding box center [156, 141] width 147 height 23
click at [353, 280] on input "text" at bounding box center [387, 291] width 138 height 23
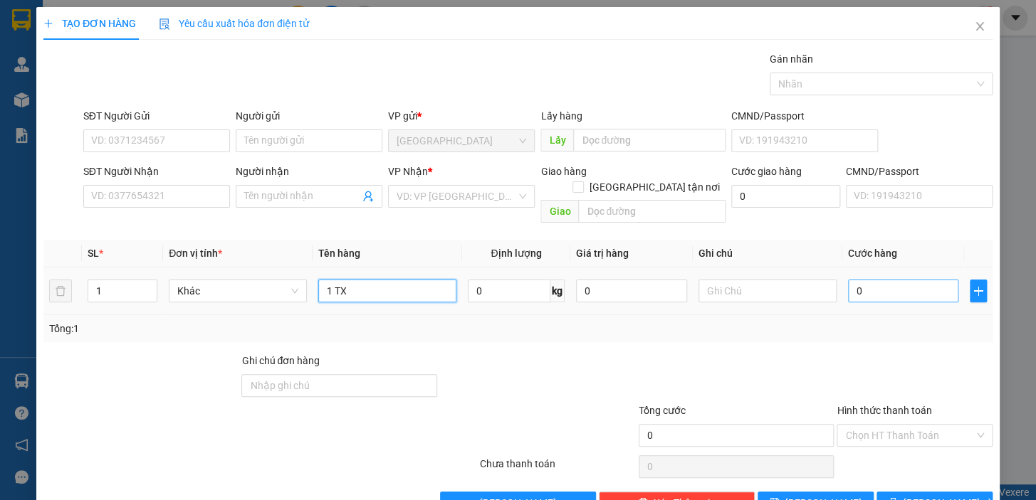
type input "1 TX"
click at [877, 280] on input "0" at bounding box center [903, 291] width 111 height 23
drag, startPoint x: 868, startPoint y: 280, endPoint x: 841, endPoint y: 280, distance: 27.8
click at [848, 280] on input "0" at bounding box center [903, 291] width 111 height 23
type input "3"
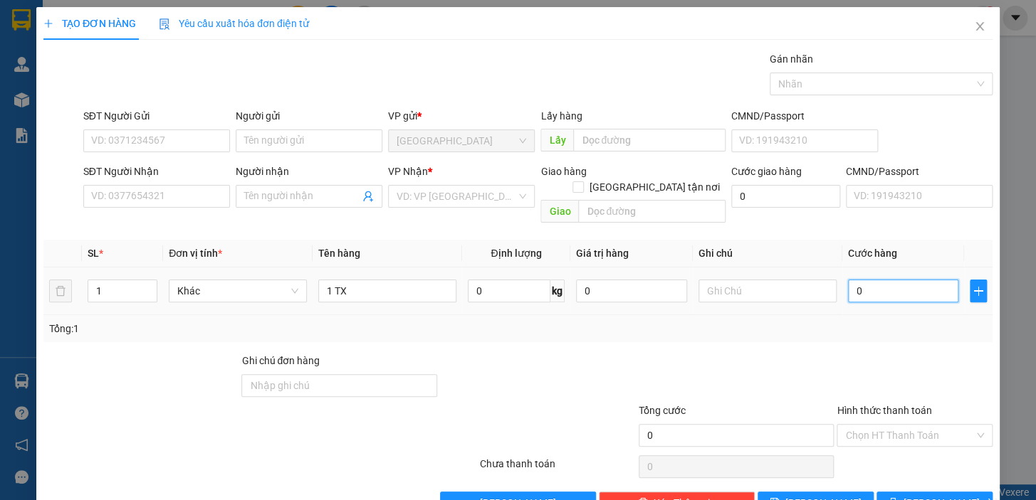
type input "3"
type input "30"
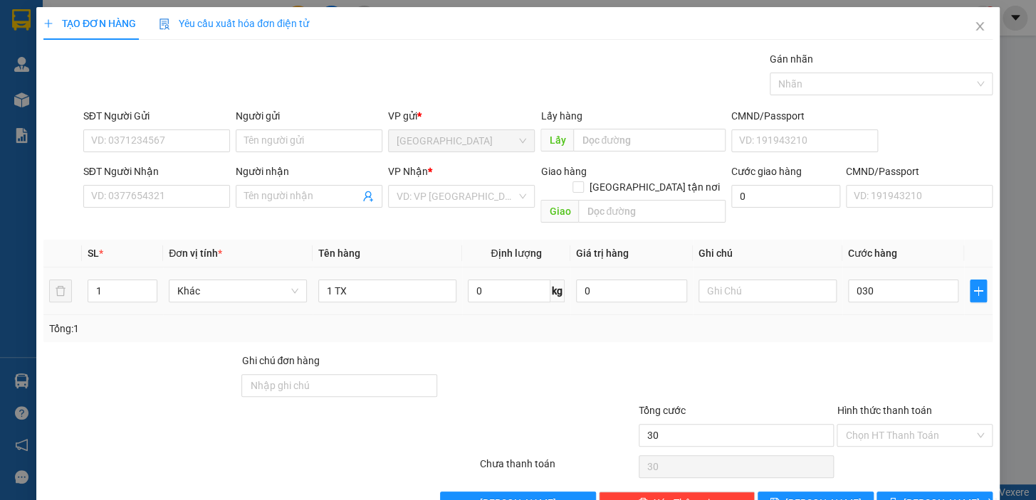
type input "30.000"
click at [834, 325] on div "Tổng: 1" at bounding box center [517, 328] width 949 height 27
click at [171, 126] on div "SĐT Người Gửi" at bounding box center [156, 118] width 147 height 21
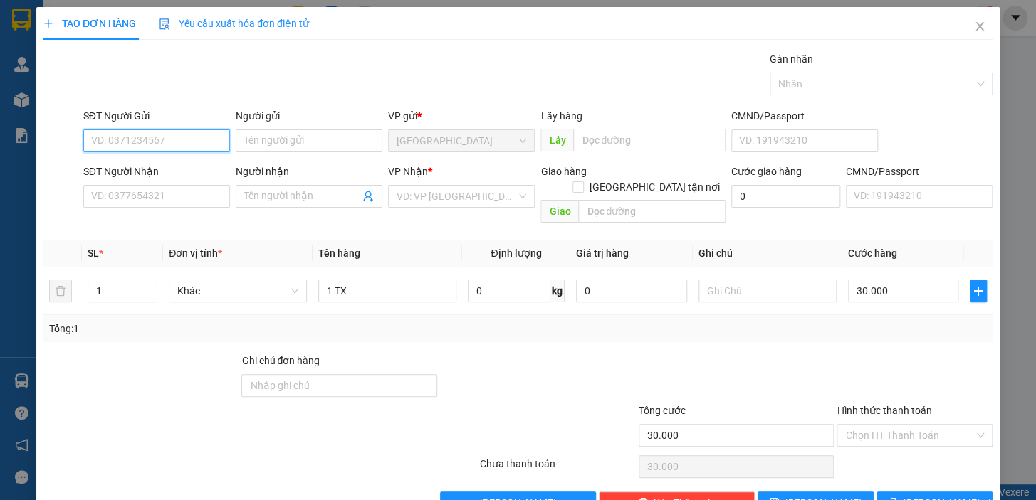
click at [174, 135] on input "SĐT Người Gửi" at bounding box center [156, 141] width 147 height 23
type input "0706006722"
click at [169, 177] on div "0706006722 - GIÁC" at bounding box center [155, 169] width 145 height 23
type input "GIÁC"
type input "0935755115"
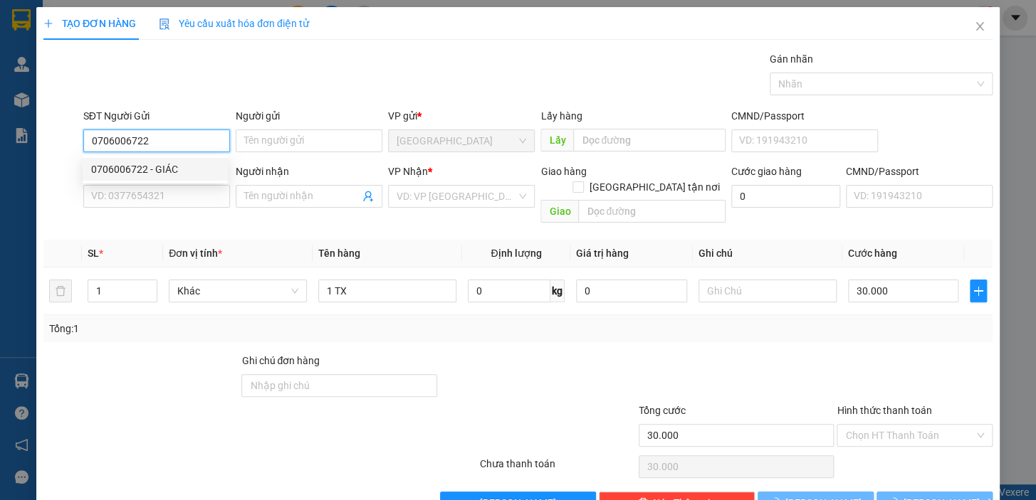
type input "TRANG"
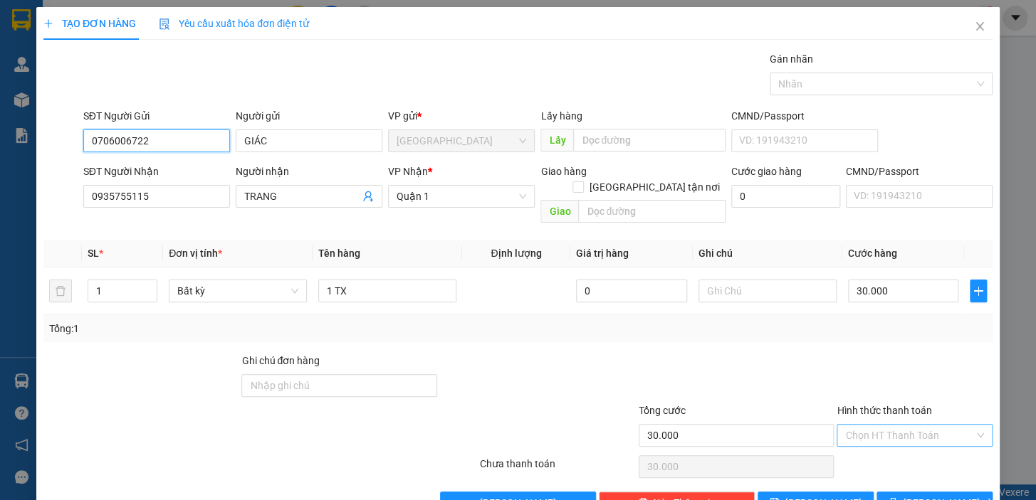
type input "0706006722"
drag, startPoint x: 903, startPoint y: 420, endPoint x: 907, endPoint y: 441, distance: 20.9
click at [904, 425] on input "Hình thức thanh toán" at bounding box center [909, 435] width 129 height 21
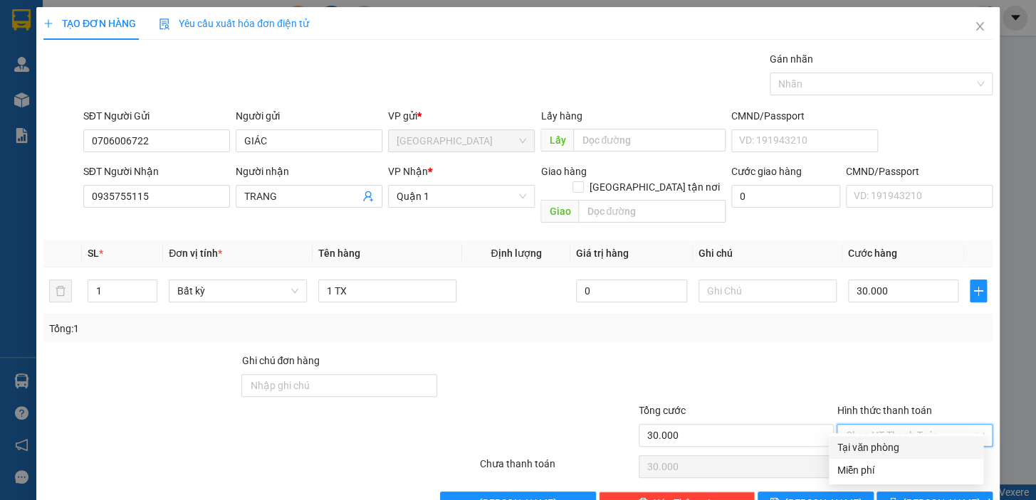
click at [905, 447] on div "Tại văn phòng" at bounding box center [905, 448] width 137 height 16
type input "0"
click at [909, 492] on button "[PERSON_NAME] và In" at bounding box center [934, 503] width 116 height 23
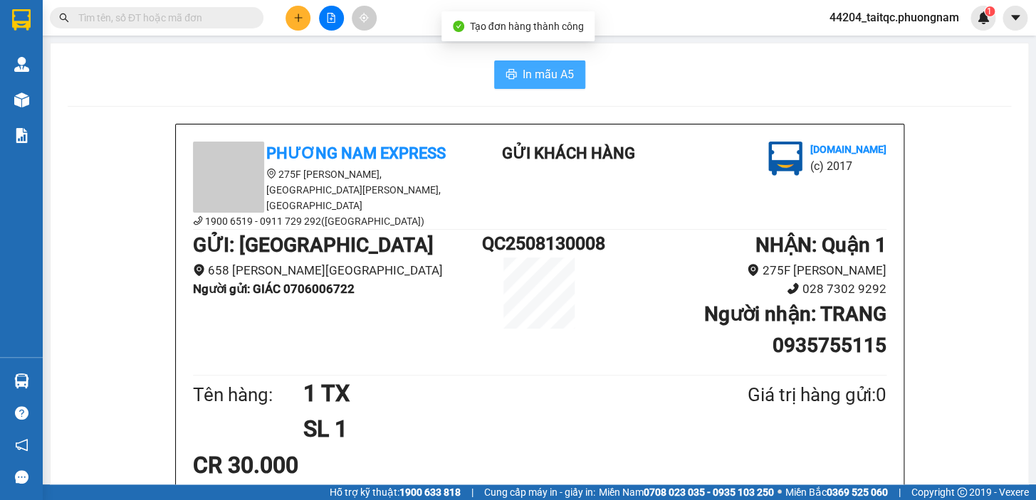
click at [561, 79] on span "In mẫu A5" at bounding box center [547, 74] width 51 height 18
click at [299, 19] on icon "plus" at bounding box center [298, 18] width 10 height 10
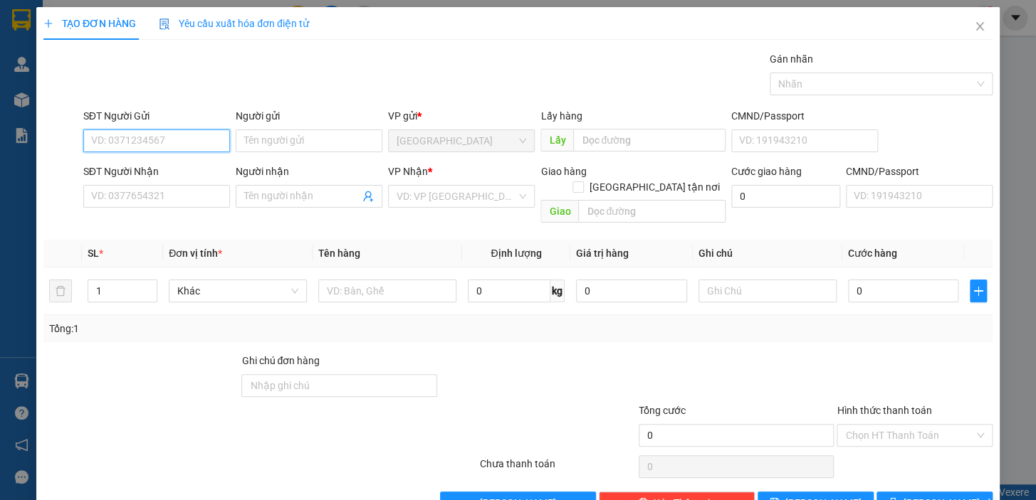
click at [195, 144] on input "SĐT Người Gửi" at bounding box center [156, 141] width 147 height 23
click at [179, 170] on div "0901754762 - [PERSON_NAME]" at bounding box center [161, 170] width 140 height 16
type input "0901754762"
type input "TUẤN"
type input "0909387359"
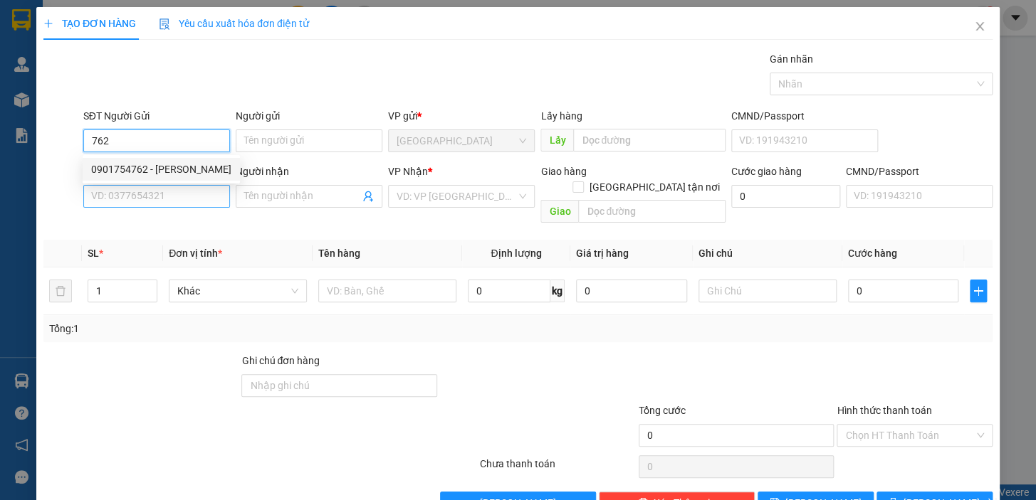
type input "THƯƠNG"
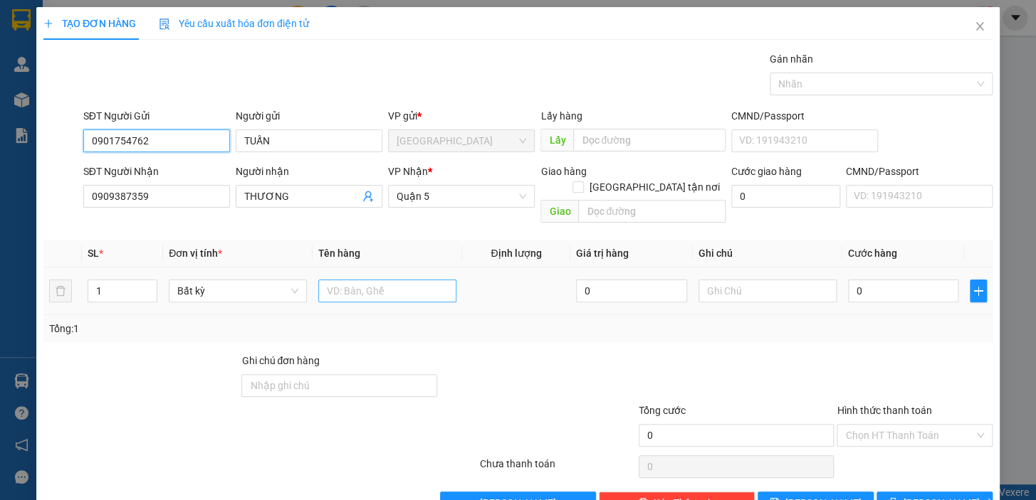
type input "0901754762"
click at [347, 280] on input "text" at bounding box center [387, 291] width 138 height 23
type input "1 BAO"
click at [865, 280] on input "0" at bounding box center [903, 291] width 111 height 23
drag, startPoint x: 868, startPoint y: 289, endPoint x: 850, endPoint y: 276, distance: 21.4
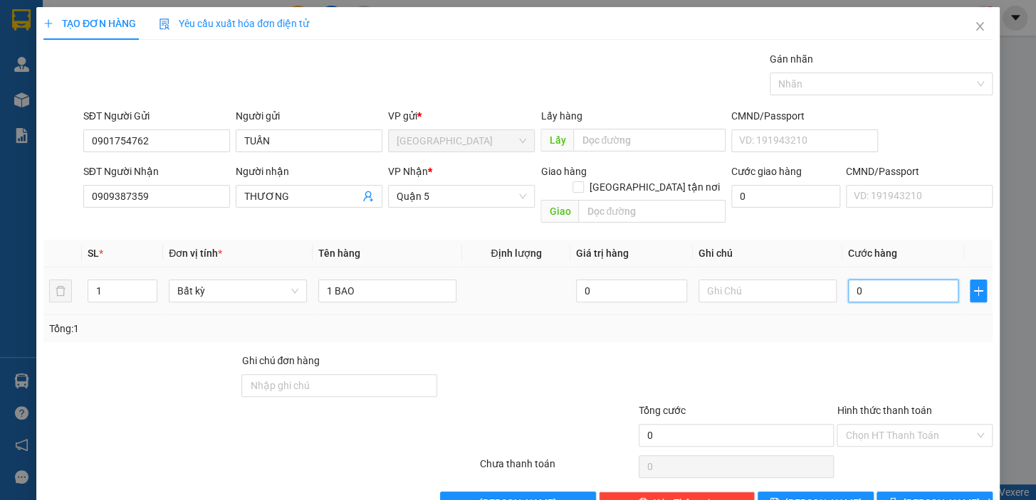
click at [850, 277] on div "0" at bounding box center [903, 291] width 111 height 28
click at [861, 280] on input "0" at bounding box center [903, 291] width 111 height 23
drag, startPoint x: 860, startPoint y: 275, endPoint x: 847, endPoint y: 278, distance: 14.0
click at [848, 280] on input "0" at bounding box center [903, 291] width 111 height 23
drag, startPoint x: 866, startPoint y: 272, endPoint x: 846, endPoint y: 277, distance: 21.2
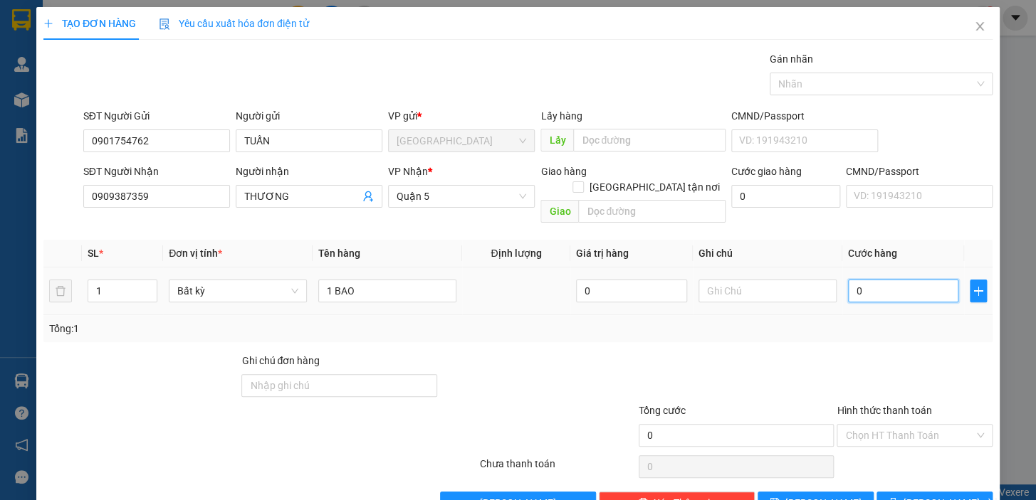
click at [848, 280] on input "0" at bounding box center [903, 291] width 111 height 23
type input "6"
type input "60"
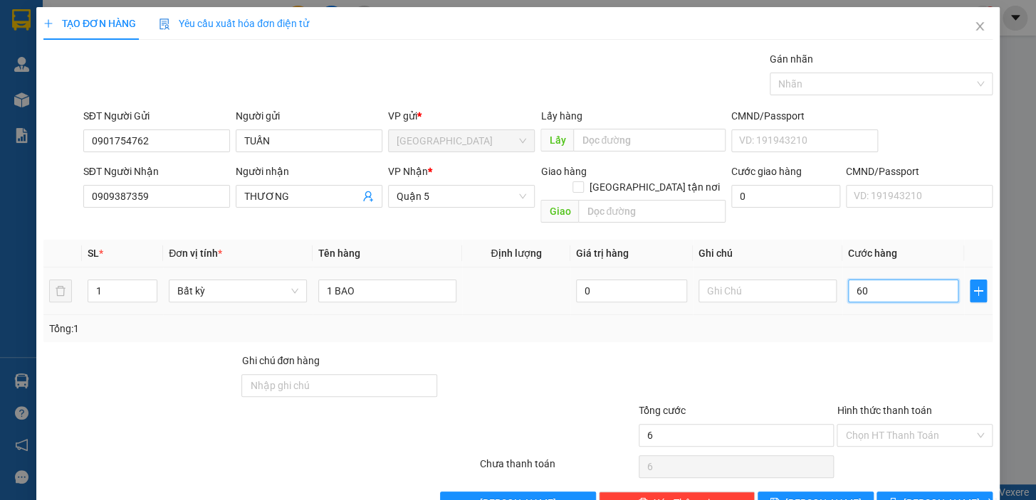
type input "60"
click at [847, 321] on div "Tổng: 1" at bounding box center [517, 329] width 937 height 16
type input "60.000"
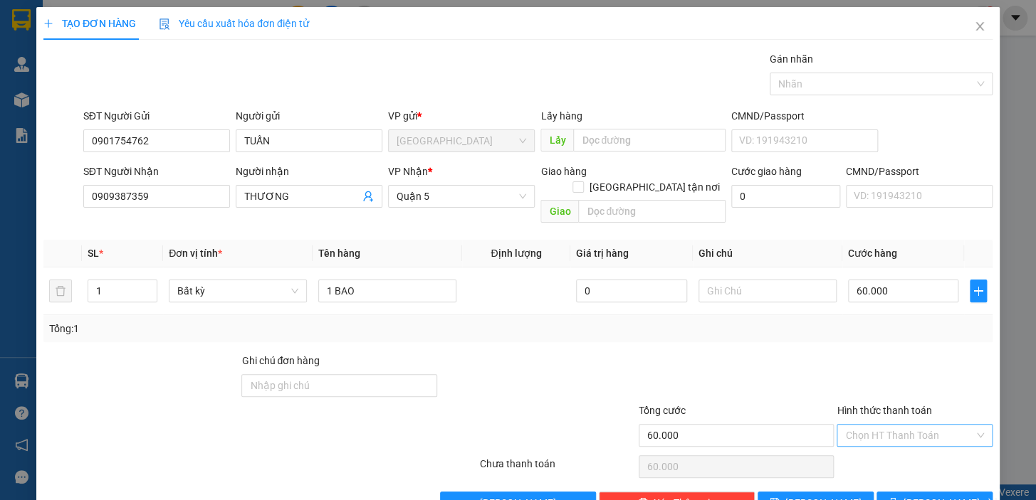
click at [920, 425] on input "Hình thức thanh toán" at bounding box center [909, 435] width 129 height 21
click at [913, 448] on div "Tại văn phòng" at bounding box center [905, 448] width 137 height 16
type input "0"
click at [921, 495] on span "[PERSON_NAME] và In" at bounding box center [953, 503] width 100 height 16
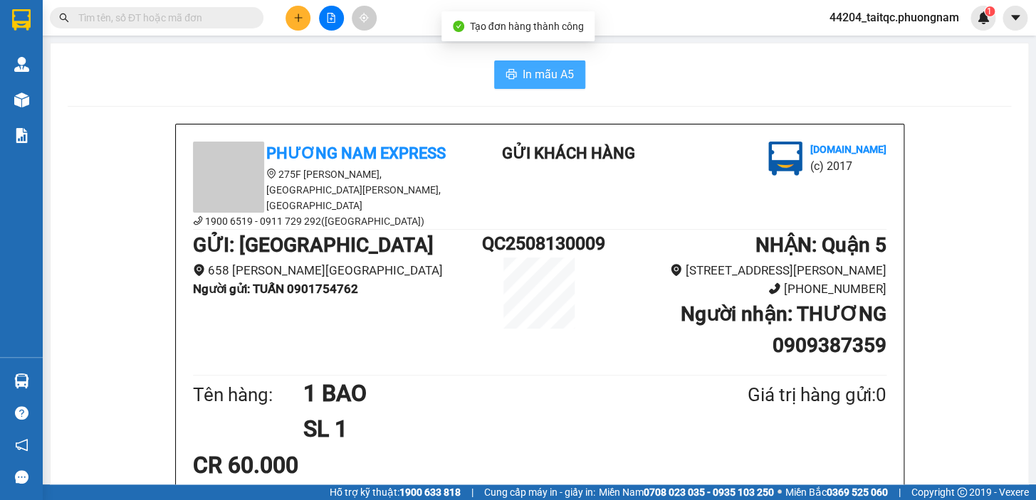
click at [534, 82] on span "In mẫu A5" at bounding box center [547, 74] width 51 height 18
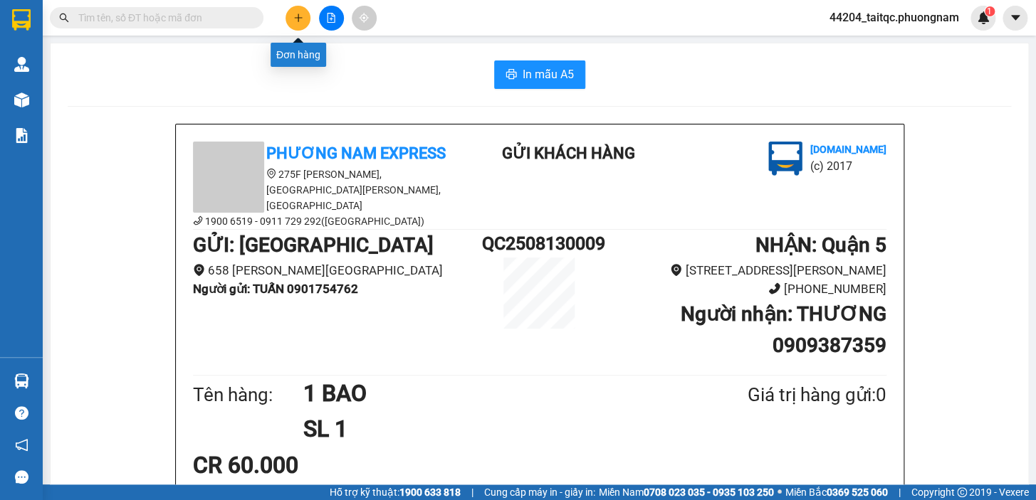
click at [302, 21] on icon "plus" at bounding box center [298, 18] width 10 height 10
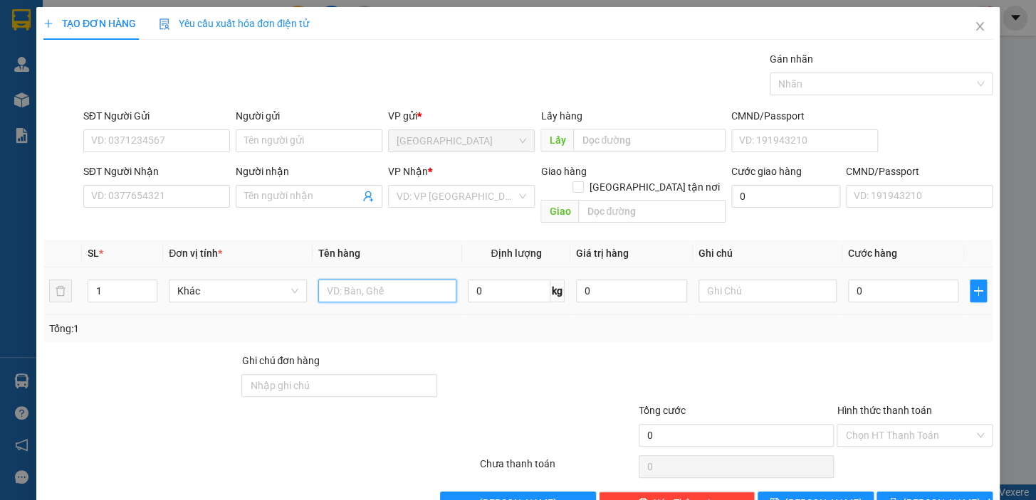
click at [354, 280] on input "text" at bounding box center [387, 291] width 138 height 23
type input "1 BAO"
click at [855, 280] on input "0" at bounding box center [903, 291] width 111 height 23
drag, startPoint x: 853, startPoint y: 269, endPoint x: 846, endPoint y: 275, distance: 10.1
click at [848, 280] on input "0" at bounding box center [903, 291] width 111 height 23
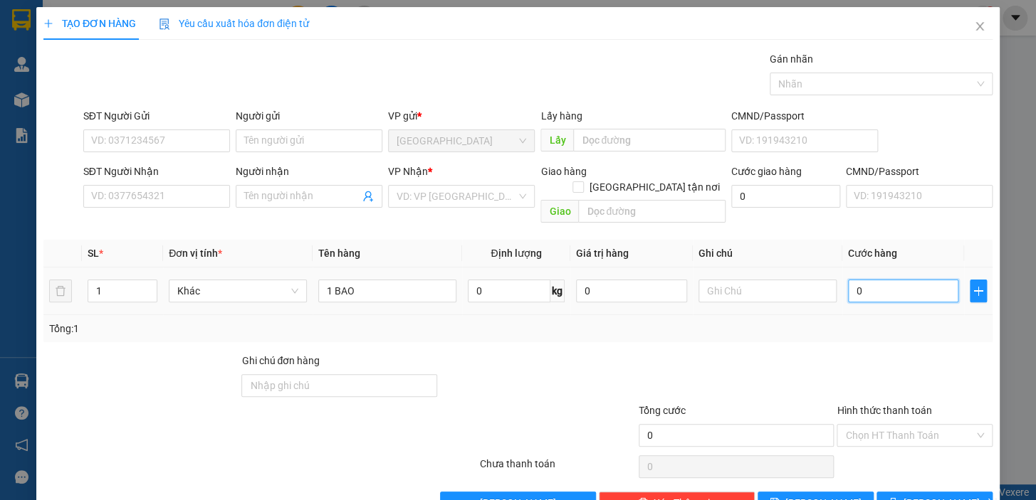
type input "6"
type input "60"
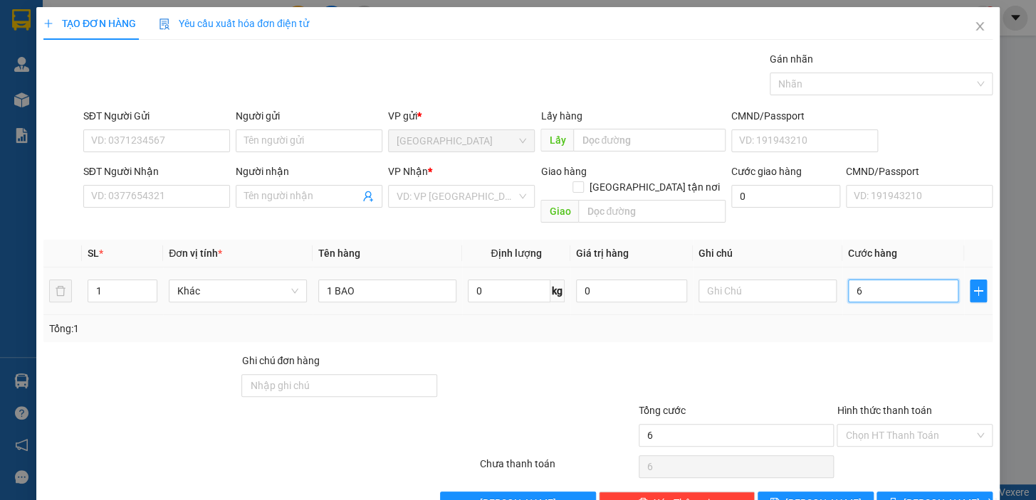
type input "60"
type input "60.000"
click at [846, 321] on div "Tổng: 1" at bounding box center [517, 329] width 937 height 16
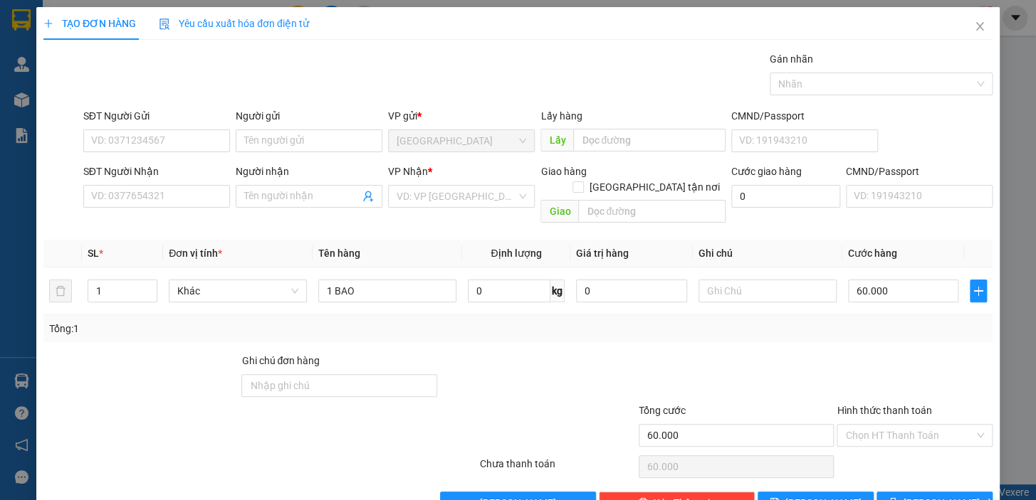
click at [804, 325] on div "Tổng: 1" at bounding box center [517, 328] width 949 height 27
click at [172, 135] on input "SĐT Người Gửi" at bounding box center [156, 141] width 147 height 23
type input "0368509544"
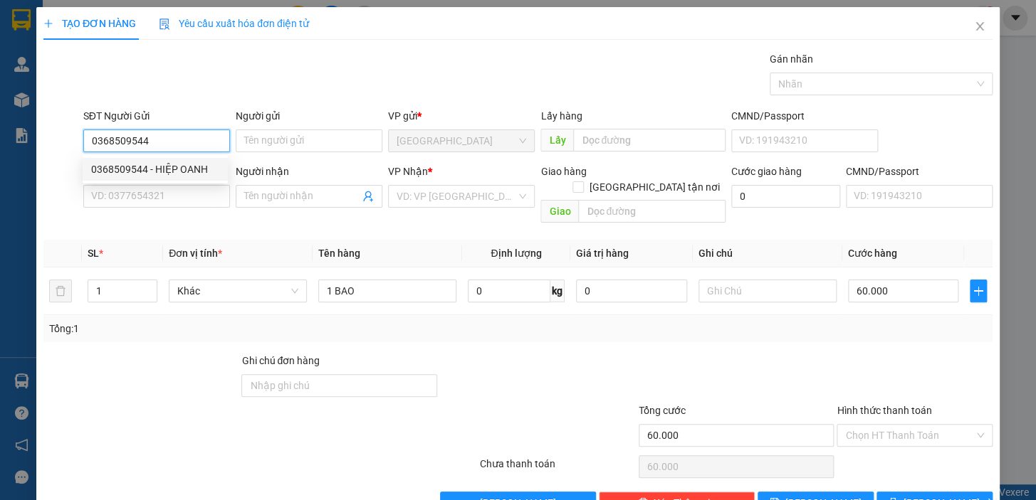
click at [179, 167] on div "0368509544 - HIỆP OANH" at bounding box center [155, 170] width 128 height 16
type input "HIỆP OANH"
type input "0938171701"
type input "HẢO"
type input "0368509544"
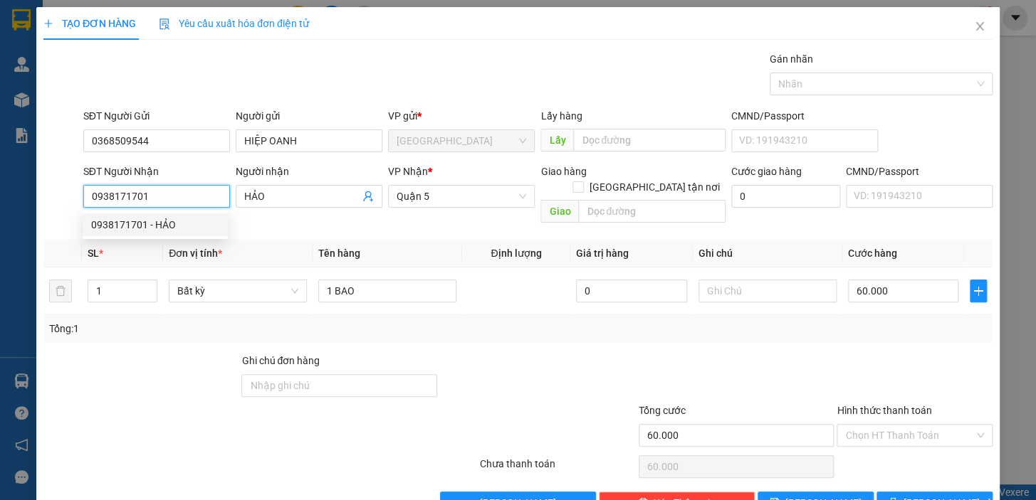
click at [181, 194] on input "0938171701" at bounding box center [156, 196] width 147 height 23
drag, startPoint x: 174, startPoint y: 195, endPoint x: 72, endPoint y: 201, distance: 102.6
click at [72, 201] on div "SĐT Người Nhận 0938171701 Người nhận HẢO VP Nhận * Quận 5 Giao hàng [GEOGRAPHIC…" at bounding box center [518, 196] width 952 height 65
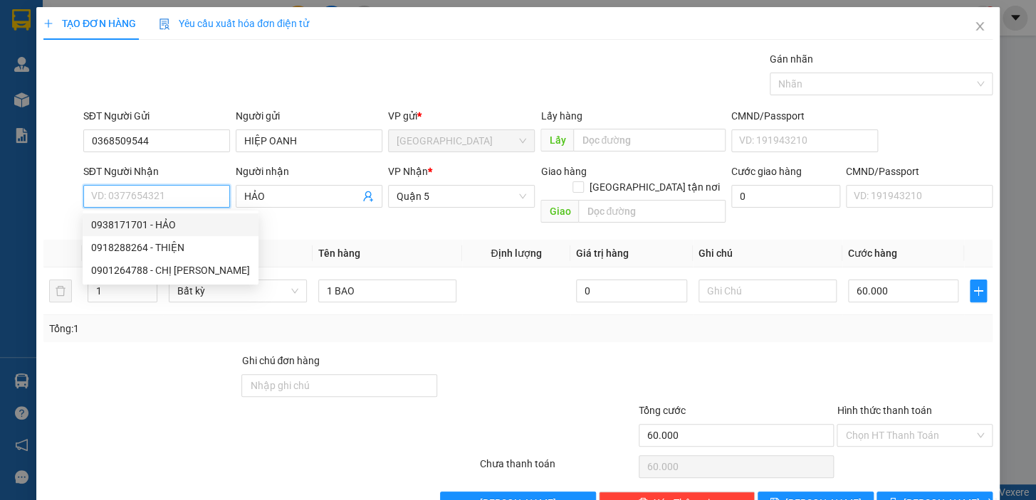
click at [166, 197] on input "SĐT Người Nhận" at bounding box center [156, 196] width 147 height 23
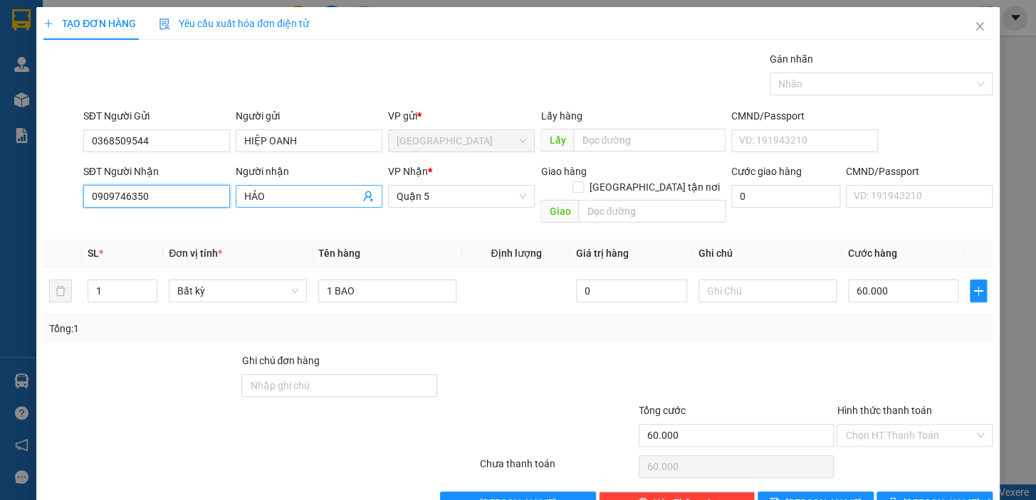
type input "0909746350"
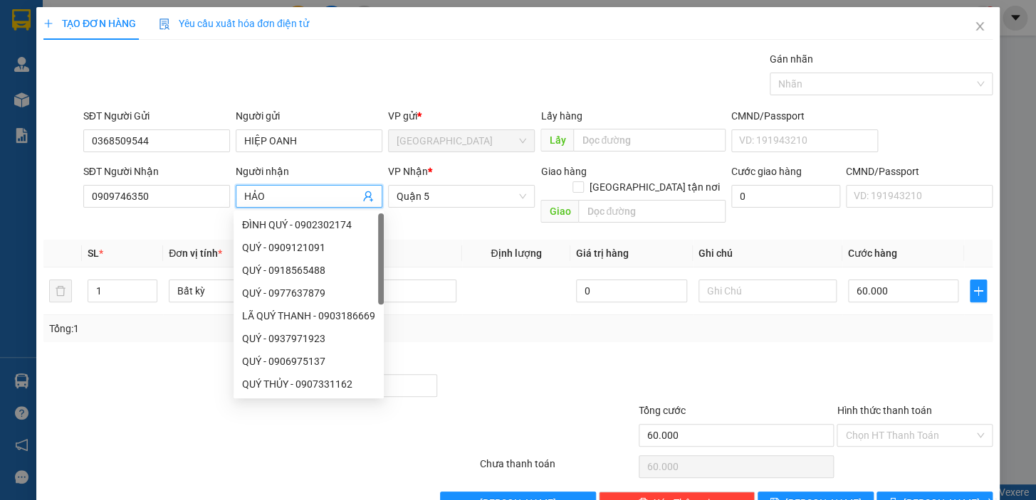
drag, startPoint x: 275, startPoint y: 196, endPoint x: 228, endPoint y: 192, distance: 46.4
click at [228, 192] on div "SĐT Người Nhận 0909746350 Người nhận HẢO VP Nhận * Quận 5 Giao hàng [GEOGRAPHIC…" at bounding box center [537, 196] width 915 height 65
type input "HOA"
click at [510, 327] on div "Transit Pickup Surcharge Ids Transit Deliver Surcharge Ids Transit Deliver Surc…" at bounding box center [517, 282] width 949 height 463
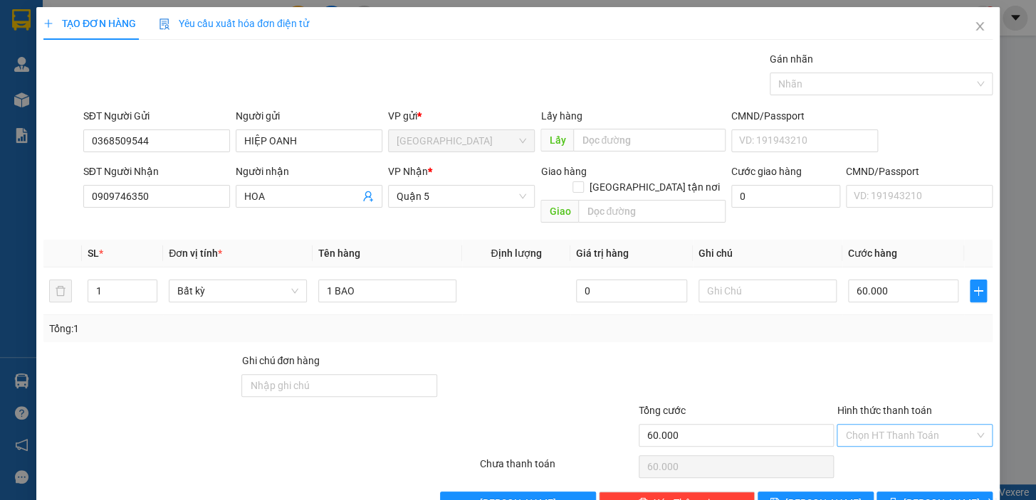
click at [925, 425] on input "Hình thức thanh toán" at bounding box center [909, 435] width 129 height 21
click at [912, 448] on div "Tại văn phòng" at bounding box center [905, 448] width 137 height 16
type input "0"
click at [925, 495] on span "[PERSON_NAME] và In" at bounding box center [953, 503] width 100 height 16
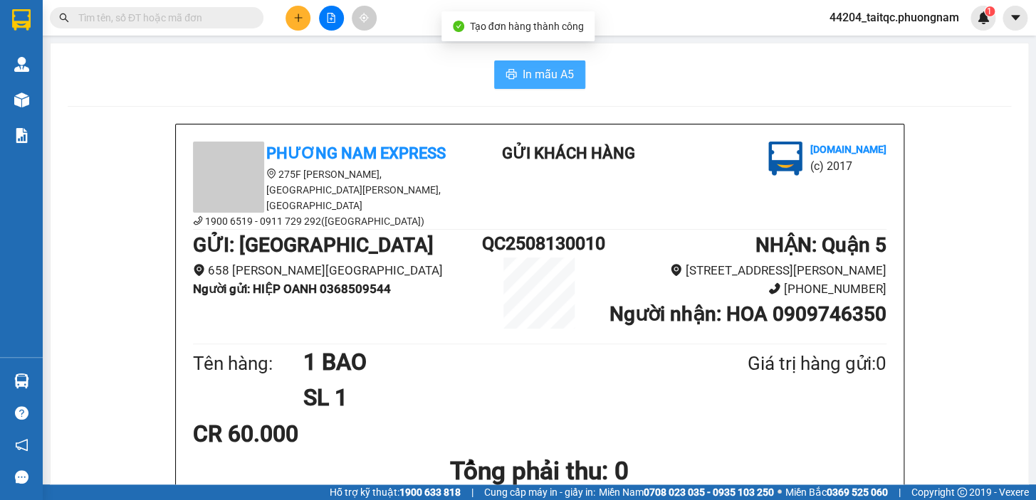
click at [548, 60] on button "In mẫu A5" at bounding box center [539, 74] width 91 height 28
click at [544, 65] on span "In mẫu A5" at bounding box center [547, 74] width 51 height 18
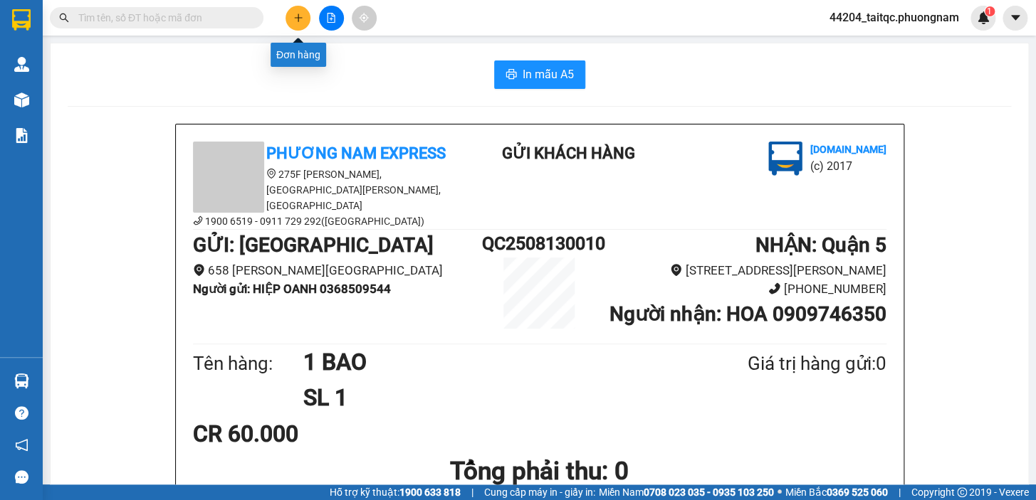
click at [289, 14] on button at bounding box center [297, 18] width 25 height 25
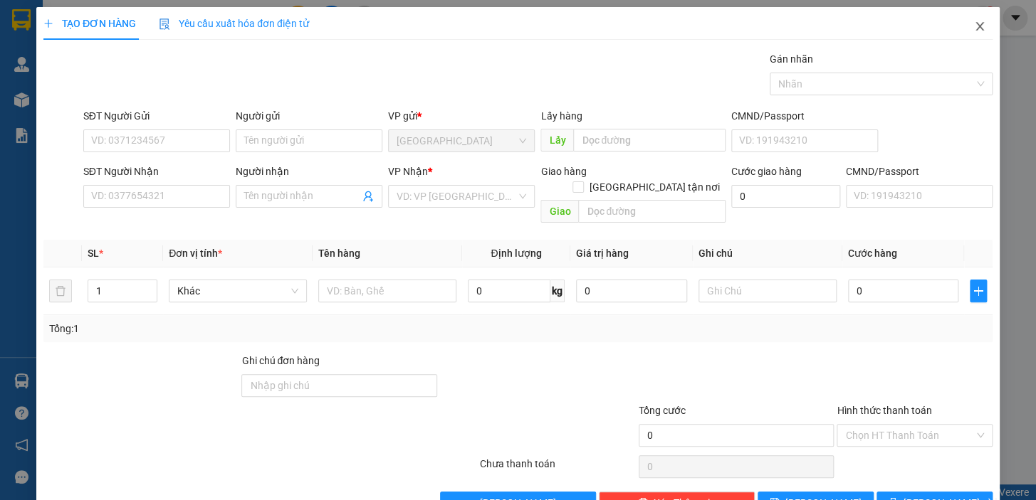
click at [975, 27] on span "Close" at bounding box center [979, 27] width 40 height 40
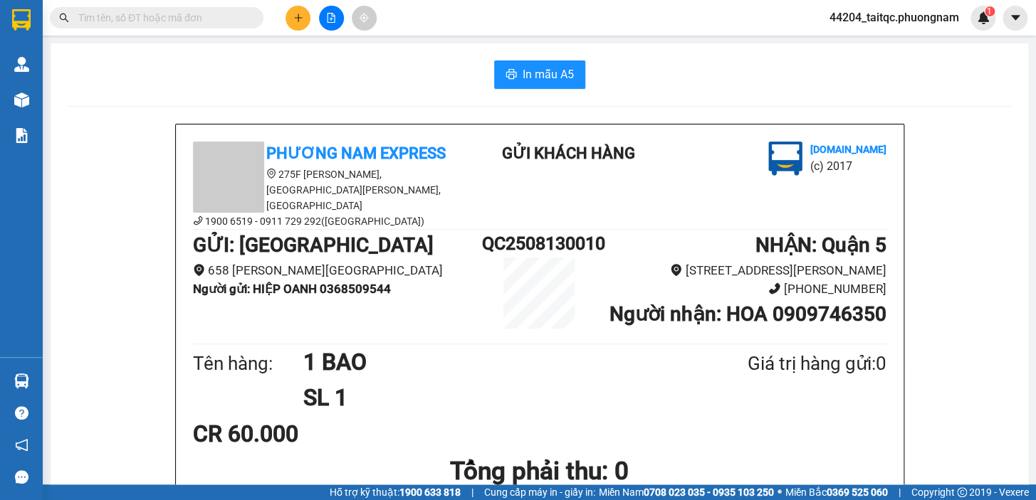
click at [293, 20] on icon "plus" at bounding box center [298, 18] width 10 height 10
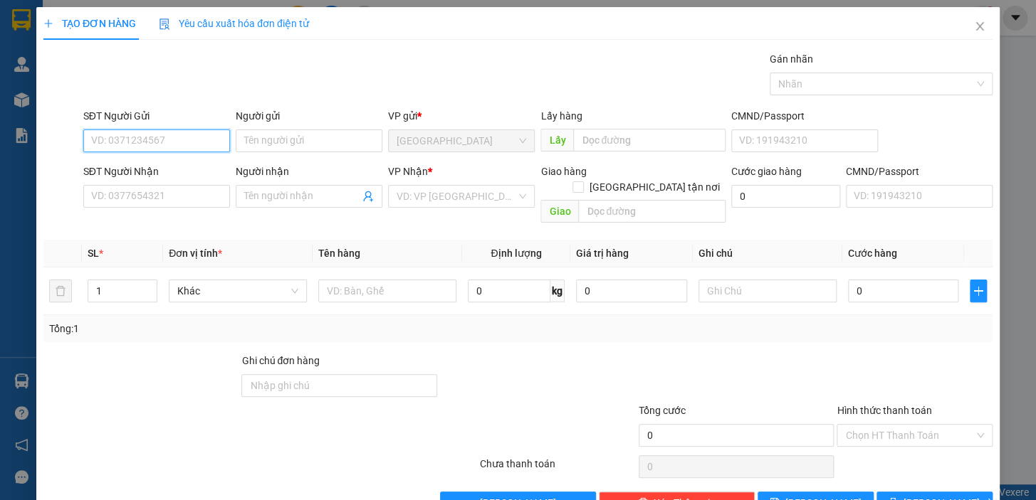
click at [137, 144] on input "SĐT Người Gửi" at bounding box center [156, 141] width 147 height 23
click at [199, 169] on div "0368509544 - HIỆP OANH" at bounding box center [155, 170] width 128 height 16
type input "0368509544"
type input "HIỆP OANH"
type input "0909746350"
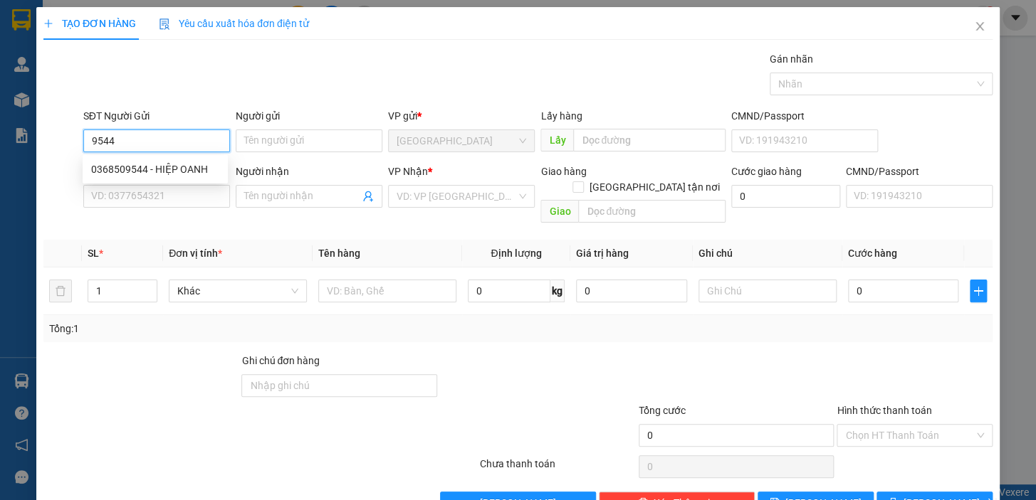
type input "HOA"
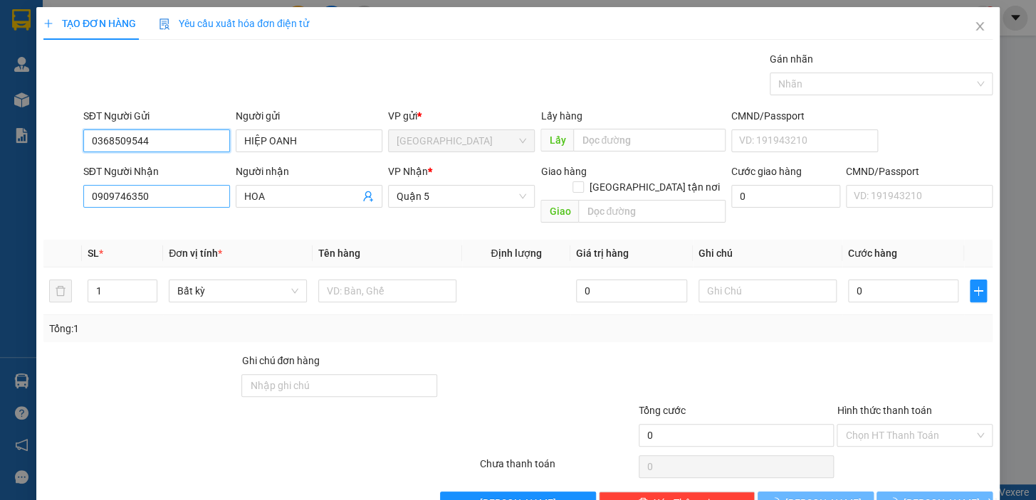
type input "0368509544"
drag, startPoint x: 181, startPoint y: 199, endPoint x: 73, endPoint y: 193, distance: 107.6
click at [73, 193] on div "SĐT Người Nhận 0909746350 0909746350 Người nhận HOA VP Nhận * [GEOGRAPHIC_DATA]…" at bounding box center [518, 196] width 952 height 65
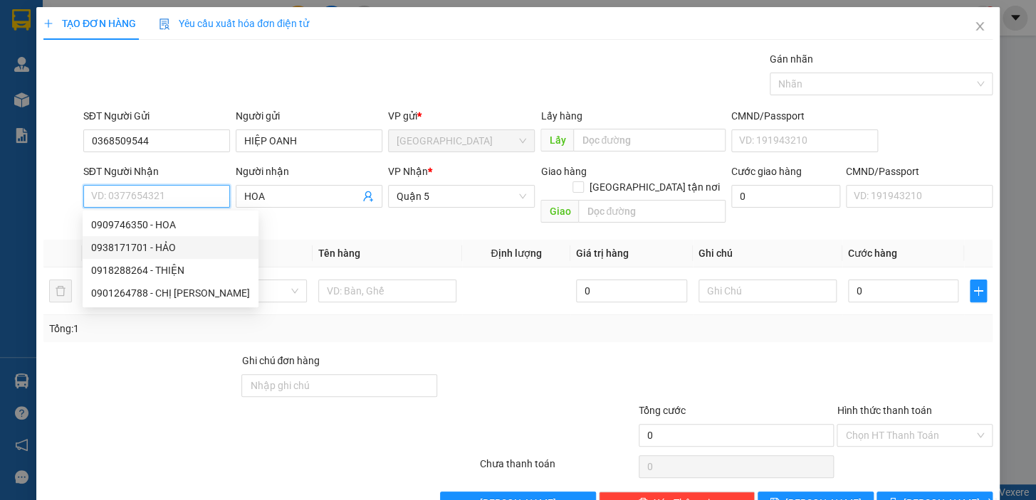
click at [164, 251] on div "0938171701 - HẢO" at bounding box center [170, 248] width 159 height 16
type input "0938171701"
type input "HẢO"
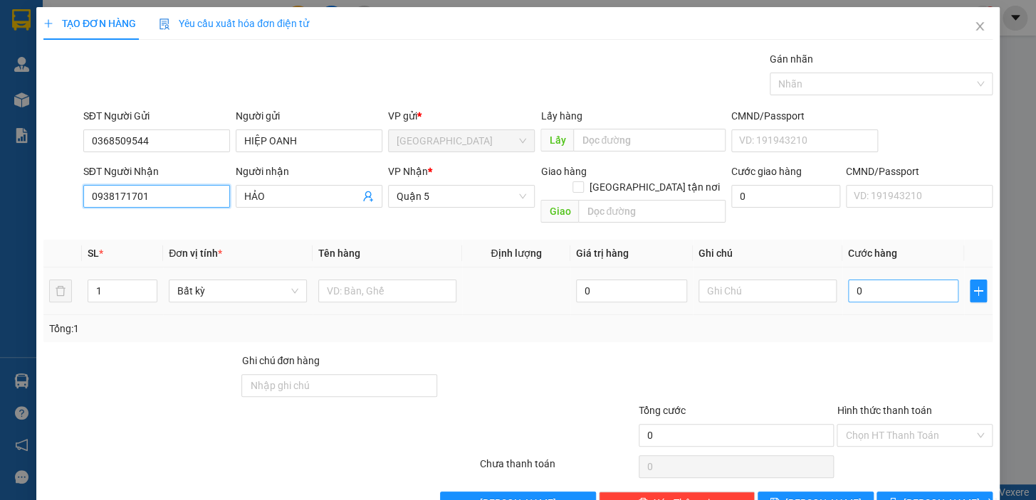
type input "0938171701"
click at [873, 280] on input "0" at bounding box center [903, 291] width 111 height 23
type input "0"
click at [357, 280] on input "text" at bounding box center [387, 291] width 138 height 23
type input "1 H ĐỎ"
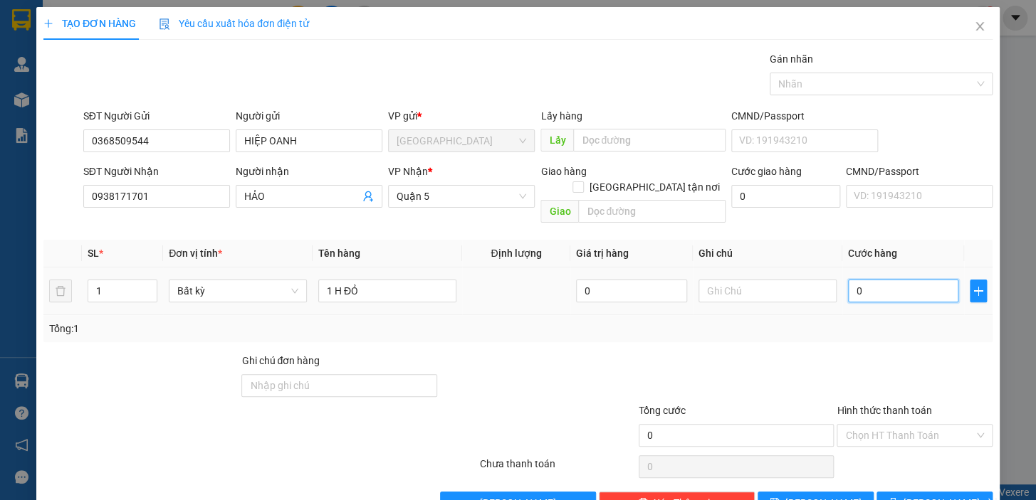
drag, startPoint x: 855, startPoint y: 273, endPoint x: 839, endPoint y: 276, distance: 16.8
click at [848, 280] on input "0" at bounding box center [903, 291] width 111 height 23
type input "2"
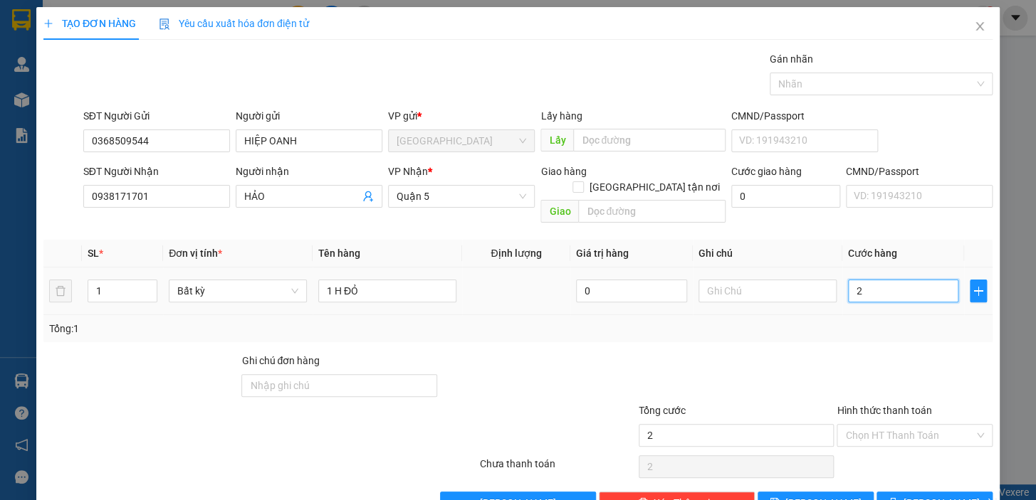
type input "20"
type input "20.000"
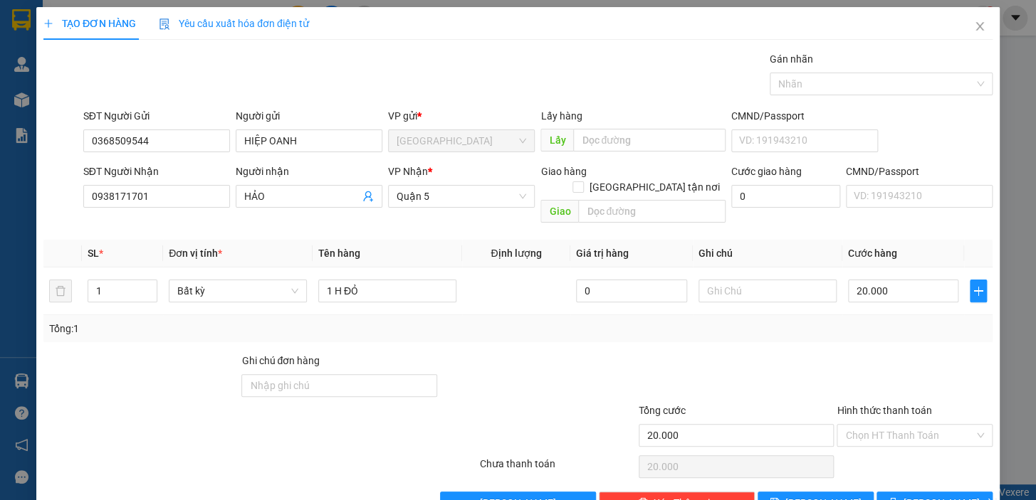
click at [905, 353] on div at bounding box center [914, 378] width 159 height 50
click at [910, 425] on input "Hình thức thanh toán" at bounding box center [909, 435] width 129 height 21
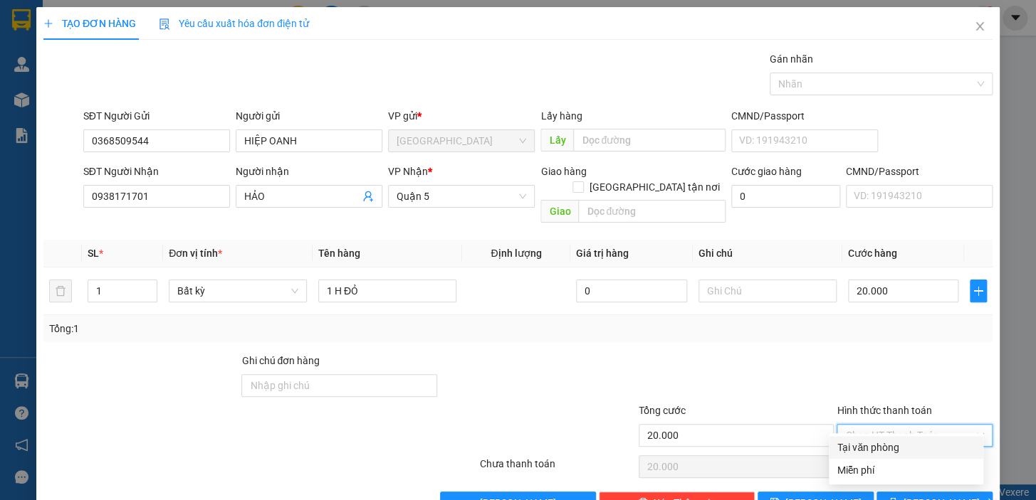
click at [908, 446] on div "Tại văn phòng" at bounding box center [905, 448] width 137 height 16
type input "0"
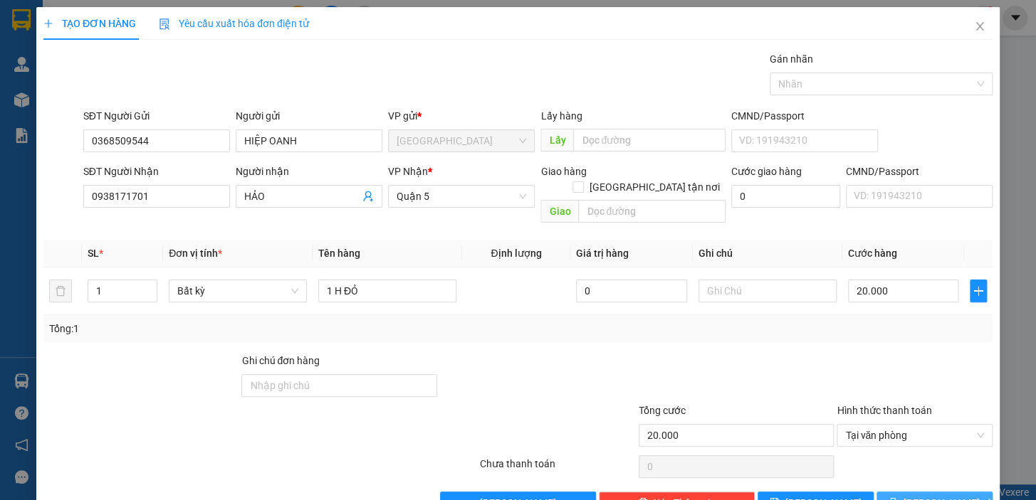
click at [915, 492] on button "[PERSON_NAME] và In" at bounding box center [934, 503] width 116 height 23
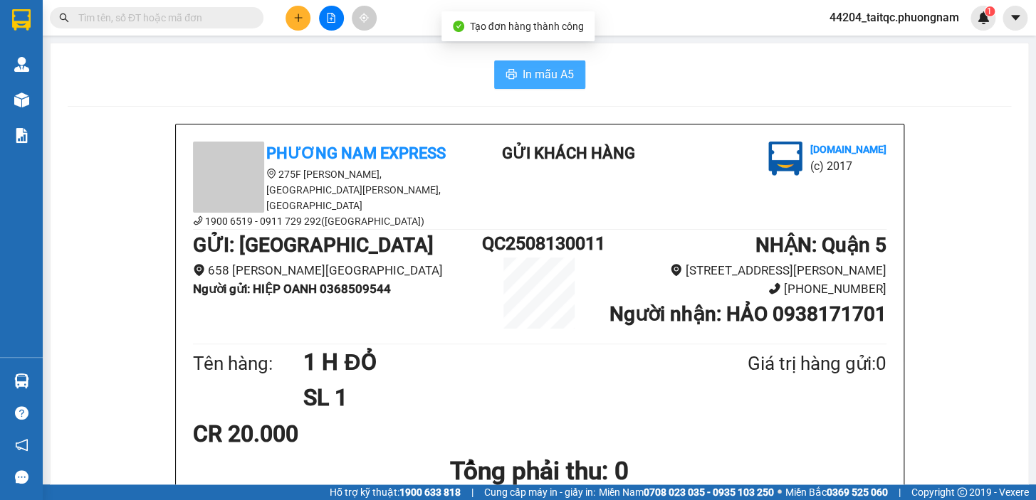
click at [508, 69] on button "In mẫu A5" at bounding box center [539, 74] width 91 height 28
click at [680, 65] on div "In mẫu A5" at bounding box center [539, 74] width 943 height 28
click at [194, 21] on input "text" at bounding box center [162, 18] width 168 height 16
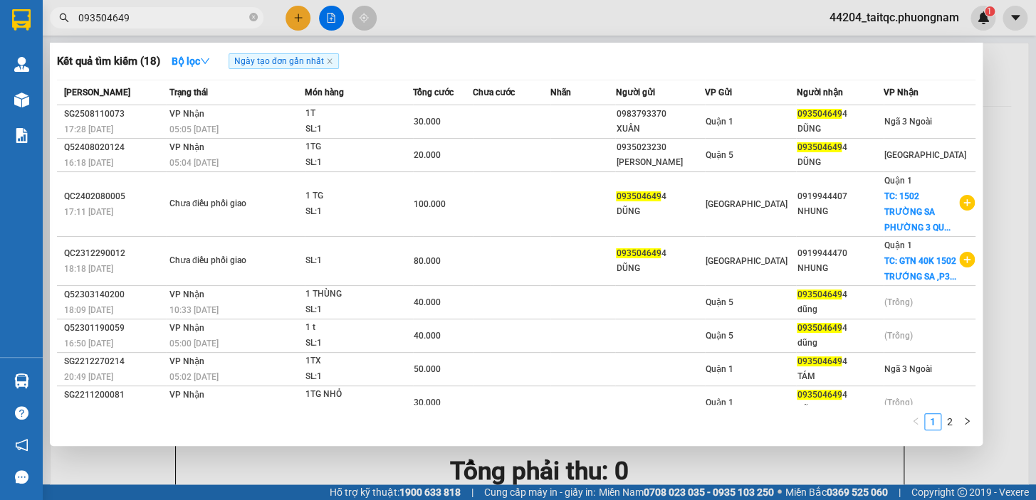
type input "0935046494"
click at [255, 19] on icon "close-circle" at bounding box center [253, 17] width 9 height 9
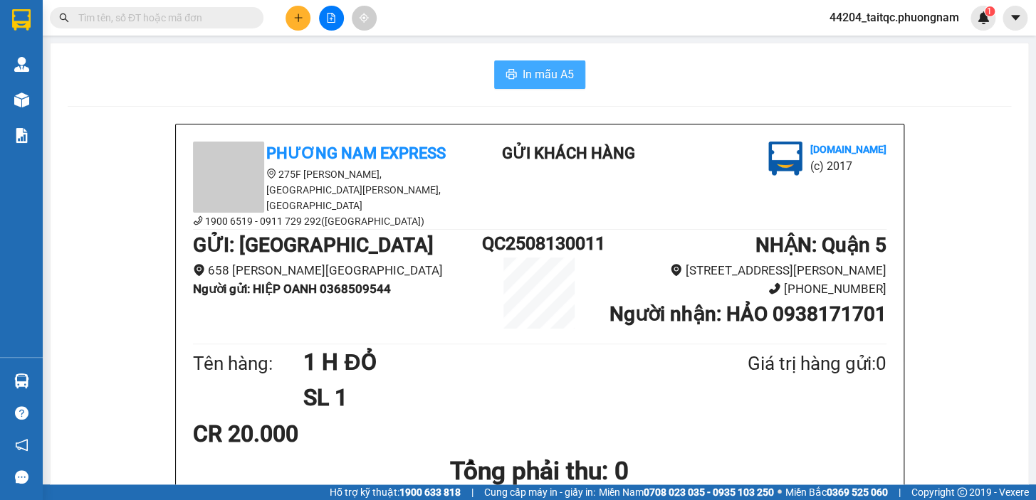
click at [296, 11] on button at bounding box center [297, 18] width 25 height 25
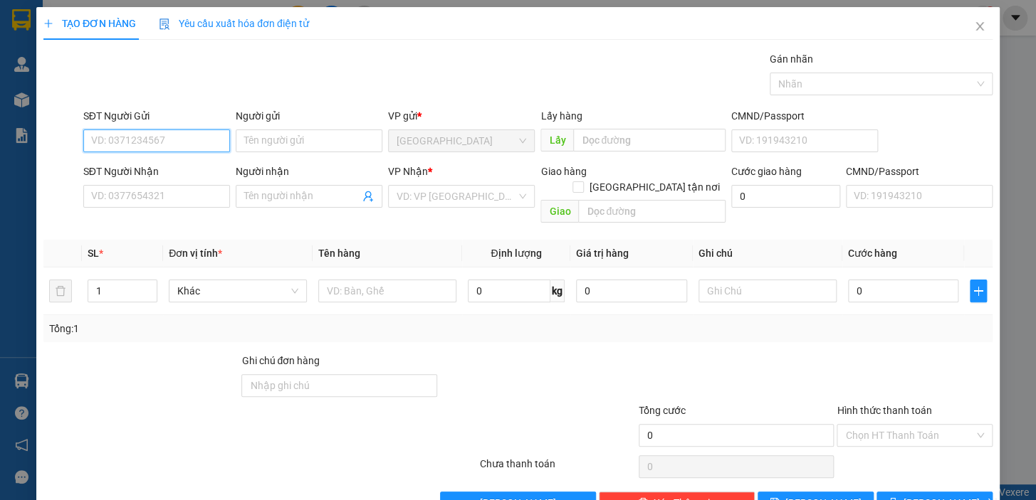
click at [184, 138] on input "SĐT Người Gửi" at bounding box center [156, 141] width 147 height 23
type input "0706185448"
click at [179, 172] on div "0706185448 - HOÀNG" at bounding box center [155, 170] width 128 height 16
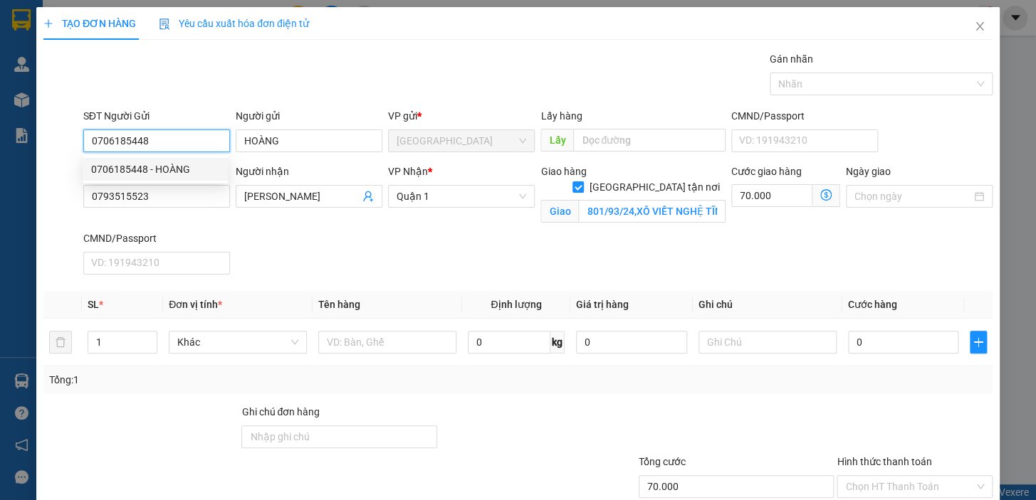
type input "HOÀNG"
type input "0793515523"
type input "[PERSON_NAME]"
checkbox input "true"
type input "801/93/24,XÔ VIẾT NGHỆ TĨNH,[GEOGRAPHIC_DATA],[GEOGRAPHIC_DATA]"
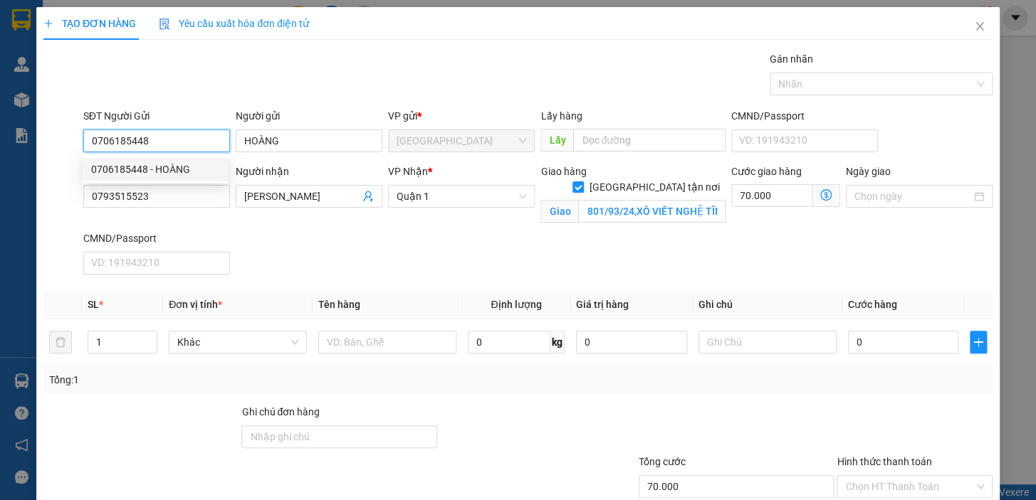
type input "70.000"
type input "0706185448"
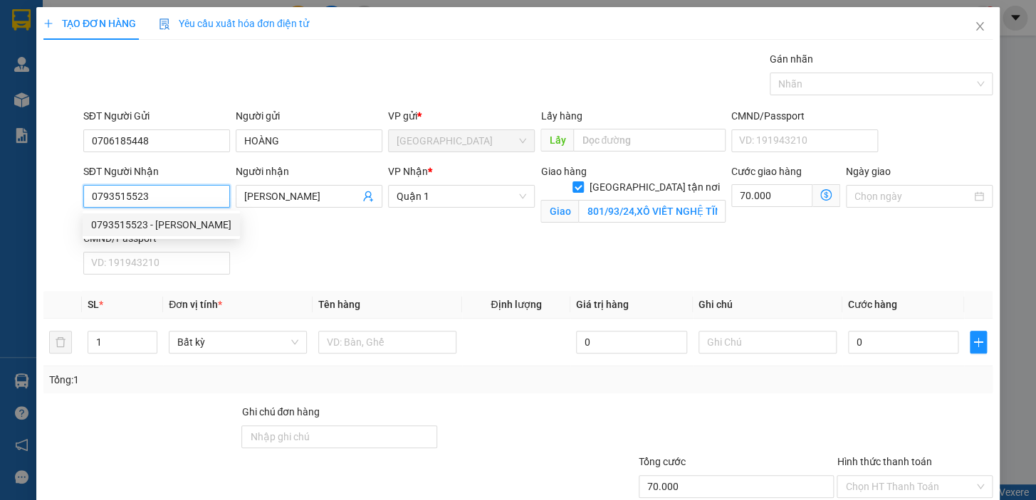
drag, startPoint x: 163, startPoint y: 192, endPoint x: 177, endPoint y: 200, distance: 16.2
click at [177, 200] on input "0793515523" at bounding box center [156, 196] width 147 height 23
click at [348, 246] on div "SĐT Người Nhận 0793515523 Người nhận THÙY DƯƠNG VP Nhận * [GEOGRAPHIC_DATA] tận…" at bounding box center [537, 222] width 915 height 117
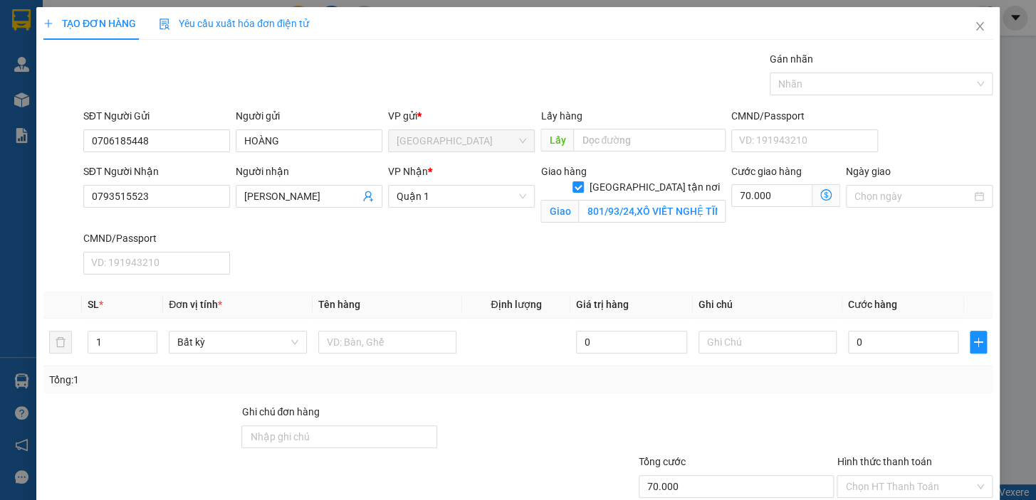
click at [820, 192] on icon "dollar-circle" at bounding box center [825, 194] width 11 height 11
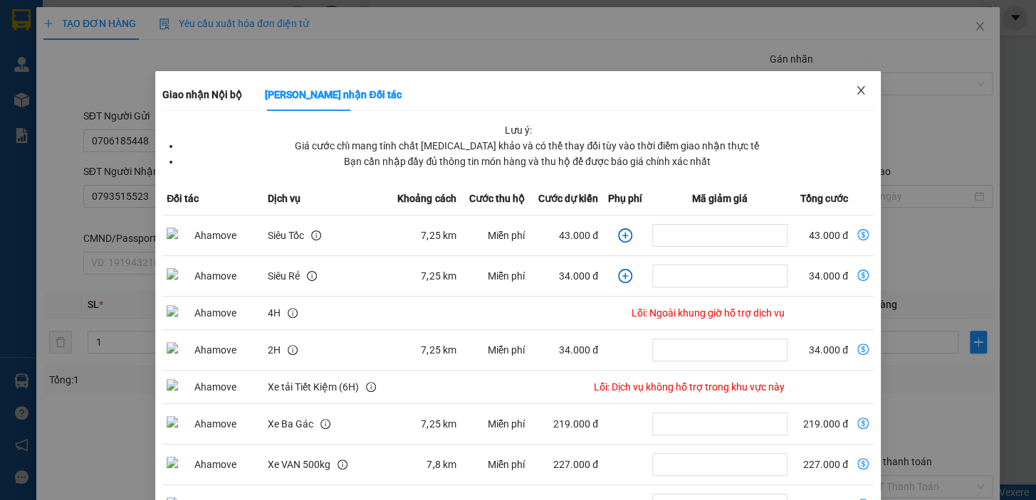
click at [855, 93] on icon "close" at bounding box center [860, 90] width 11 height 11
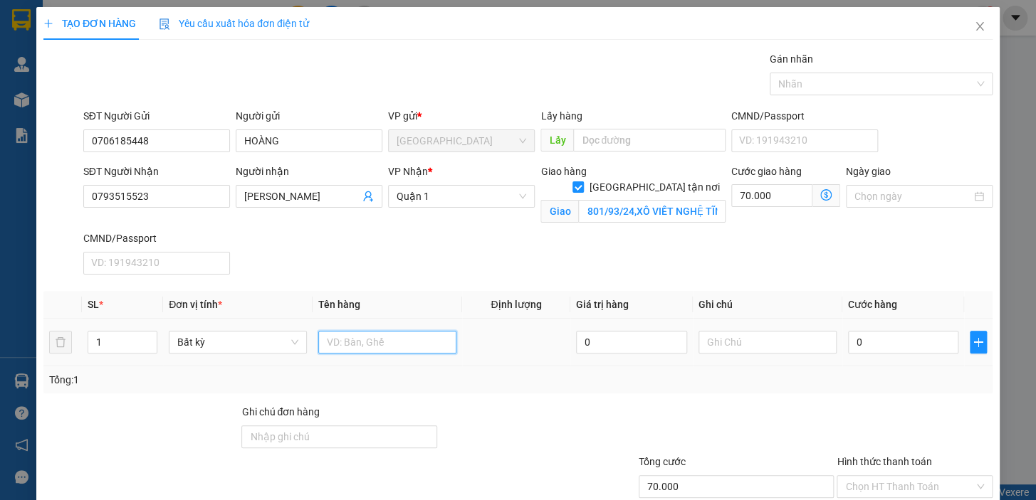
click at [368, 342] on input "text" at bounding box center [387, 342] width 138 height 23
type input "1 KTX"
click at [876, 342] on input "0" at bounding box center [903, 342] width 111 height 23
drag, startPoint x: 863, startPoint y: 344, endPoint x: 847, endPoint y: 349, distance: 17.1
click at [848, 349] on input "0" at bounding box center [903, 342] width 111 height 23
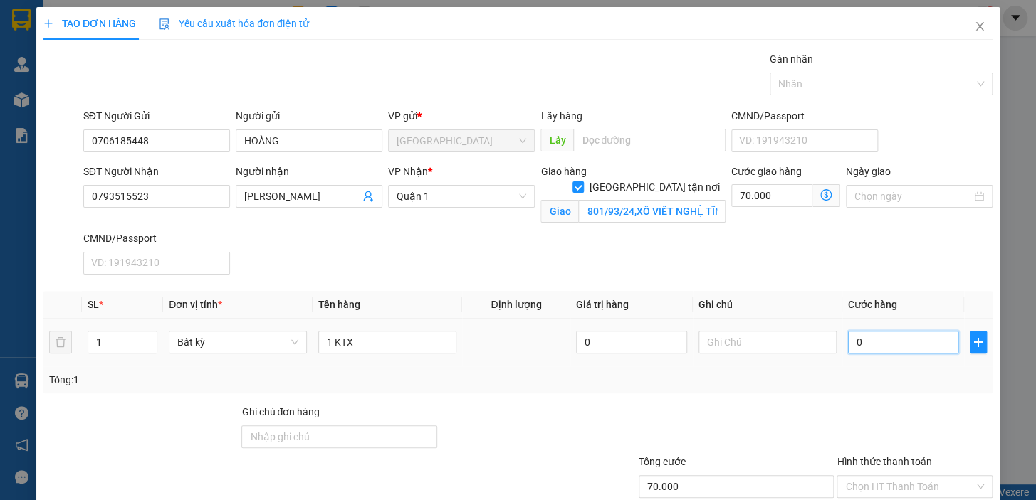
type input "4"
type input "70.004"
type input "40"
type input "70.040"
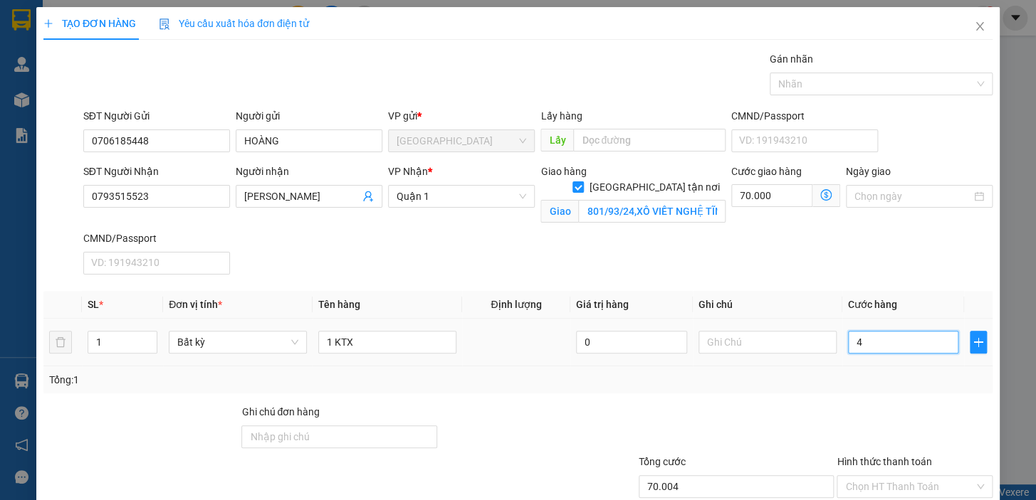
type input "70.040"
type input "40.000"
type input "110.000"
click at [792, 402] on div "Transit Pickup Surcharge Ids Transit Deliver Surcharge Ids Transit Deliver Surc…" at bounding box center [517, 308] width 949 height 515
click at [937, 482] on input "Hình thức thanh toán" at bounding box center [909, 486] width 129 height 21
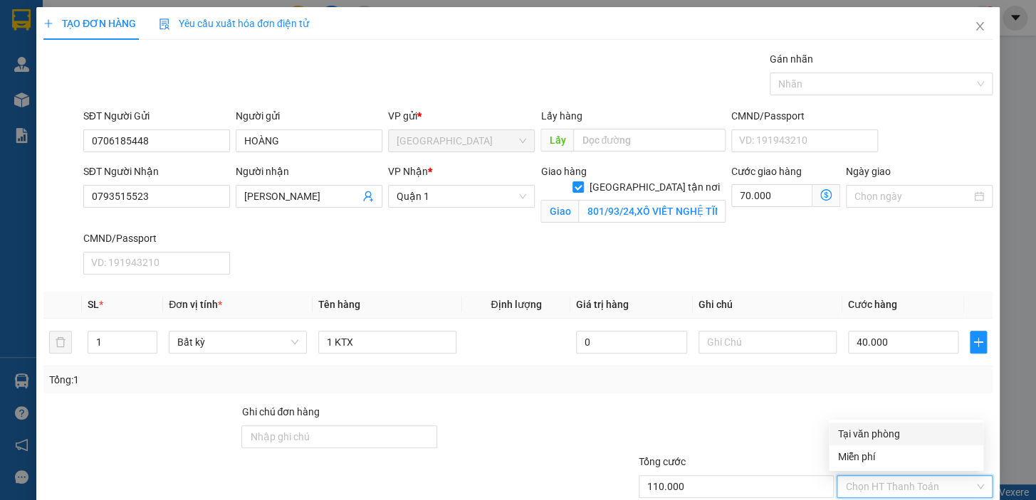
click at [880, 433] on div "Tại văn phòng" at bounding box center [905, 434] width 137 height 16
type input "0"
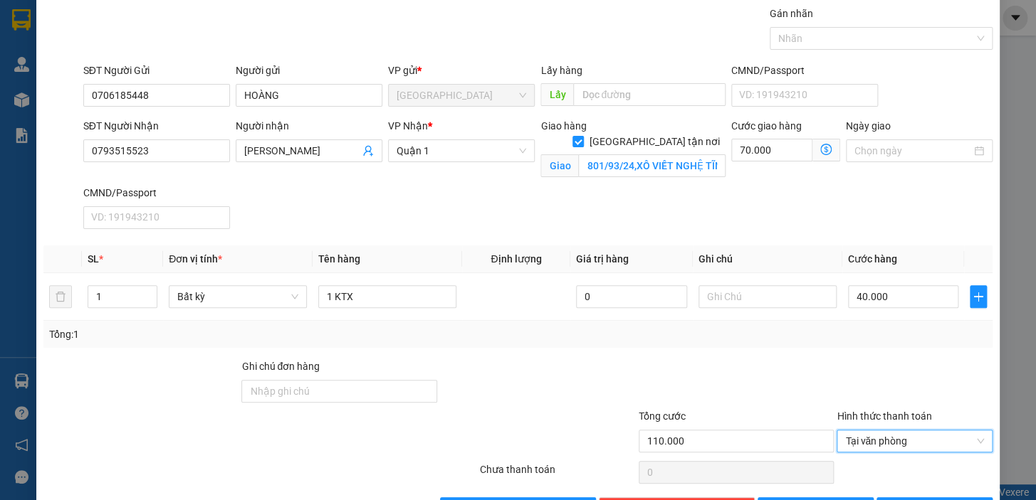
scroll to position [93, 0]
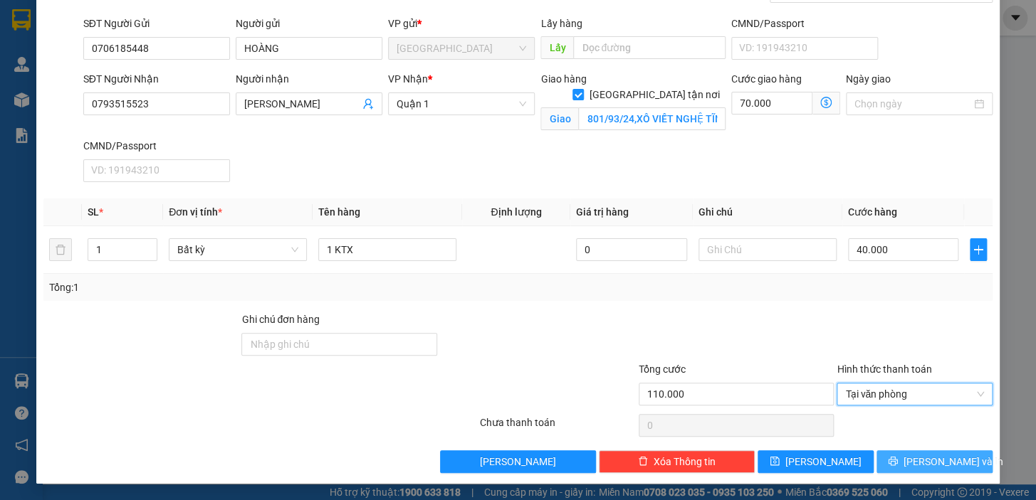
drag, startPoint x: 942, startPoint y: 460, endPoint x: 929, endPoint y: 463, distance: 13.8
click at [942, 462] on span "[PERSON_NAME] và In" at bounding box center [953, 462] width 100 height 16
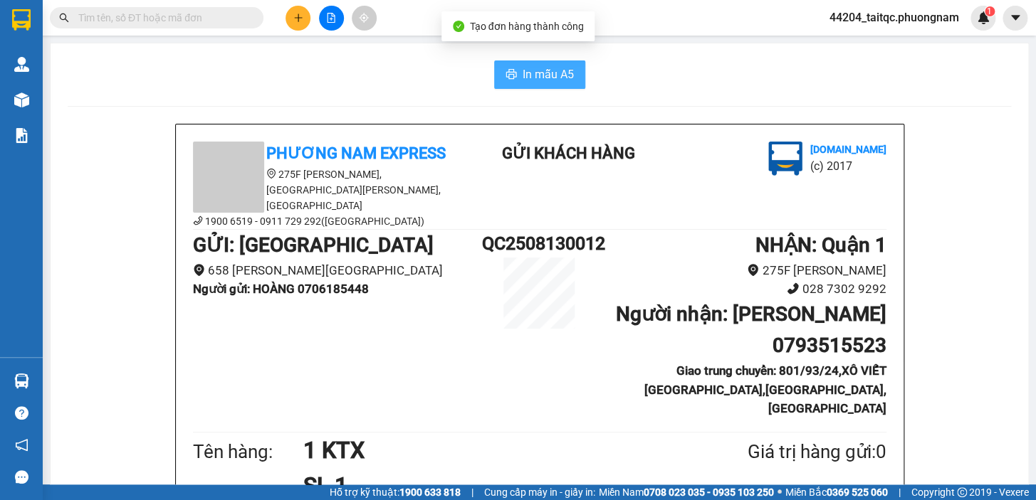
click at [526, 83] on span "In mẫu A5" at bounding box center [547, 74] width 51 height 18
click at [188, 15] on input "text" at bounding box center [162, 18] width 168 height 16
click at [293, 20] on icon "plus" at bounding box center [298, 18] width 10 height 10
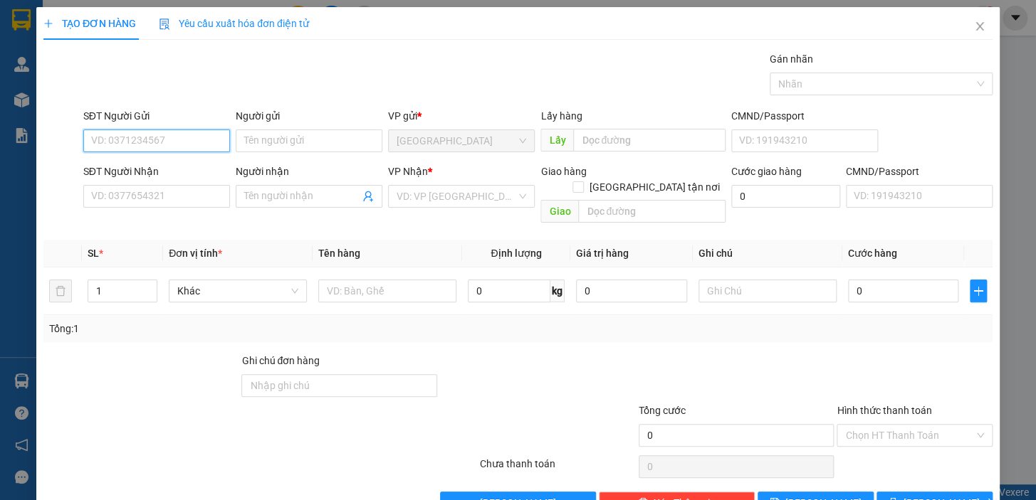
click at [188, 142] on input "SĐT Người Gửi" at bounding box center [156, 141] width 147 height 23
click at [169, 163] on div "0706185448 - HOÀNG" at bounding box center [155, 170] width 128 height 16
type input "0706185448"
type input "HOÀNG"
type input "0793515523"
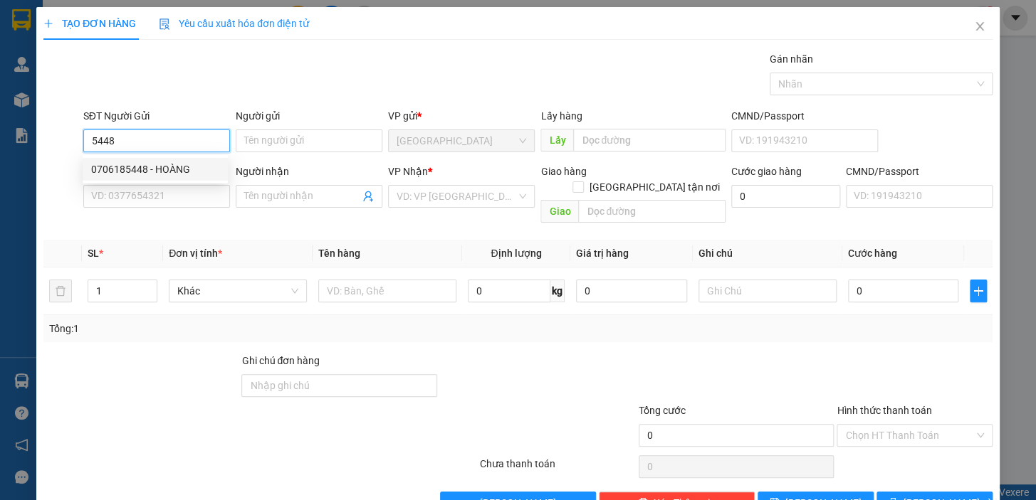
type input "[PERSON_NAME]"
checkbox input "true"
type input "801/93/24,XÔ VIẾT NGHỆ TĨNH,[GEOGRAPHIC_DATA],[GEOGRAPHIC_DATA]"
type input "70.000"
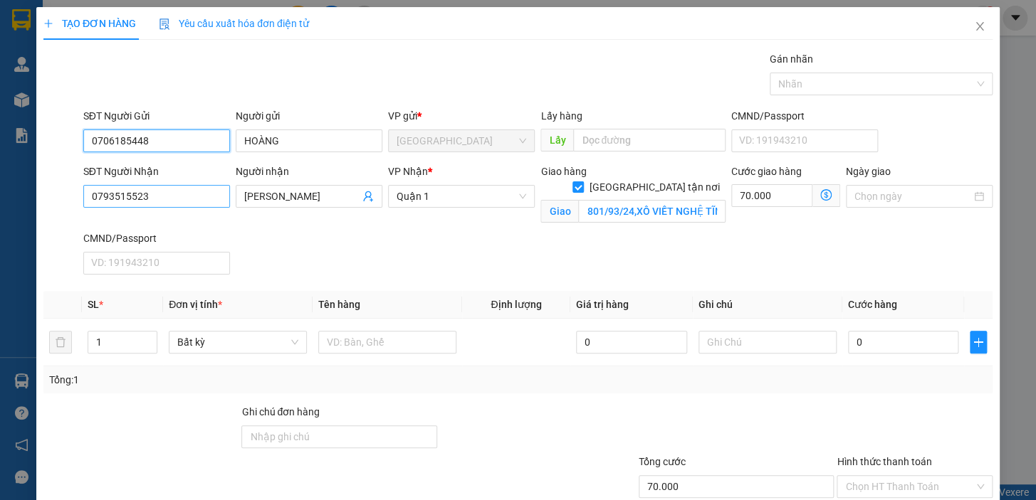
type input "0706185448"
drag, startPoint x: 106, startPoint y: 188, endPoint x: 64, endPoint y: 181, distance: 42.6
click at [64, 181] on div "SĐT Người Nhận 0793515523 0793515523 Người nhận THÙY DƯƠNG VP Nhận * [GEOGRAPHI…" at bounding box center [518, 222] width 952 height 117
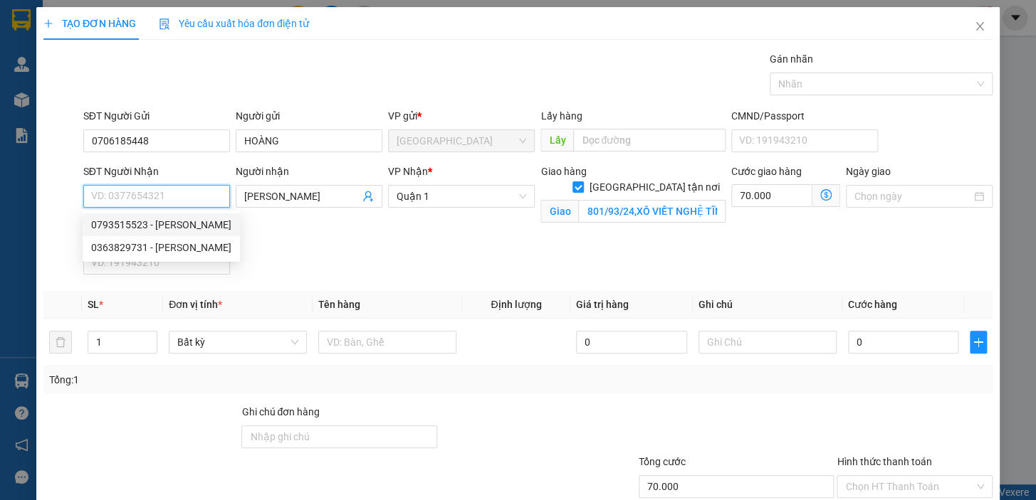
click at [162, 192] on input "SĐT Người Nhận" at bounding box center [156, 196] width 147 height 23
click at [163, 248] on div "0363829731 - [PERSON_NAME]" at bounding box center [161, 248] width 140 height 16
type input "0363829731"
type input "[PERSON_NAME]"
type input "TÒA E1, (ERICA) [GEOGRAPHIC_DATA] ,[GEOGRAPHIC_DATA] (GTN 170)"
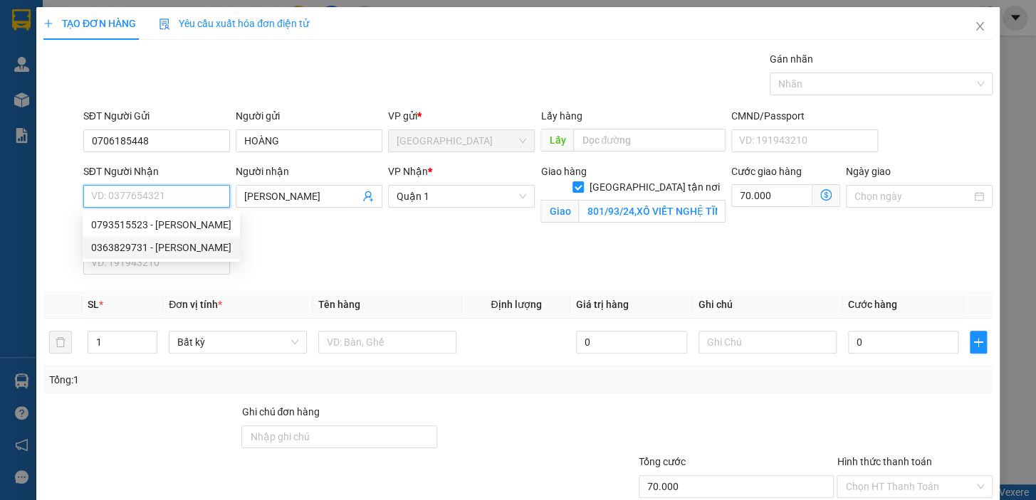
type input "170.000"
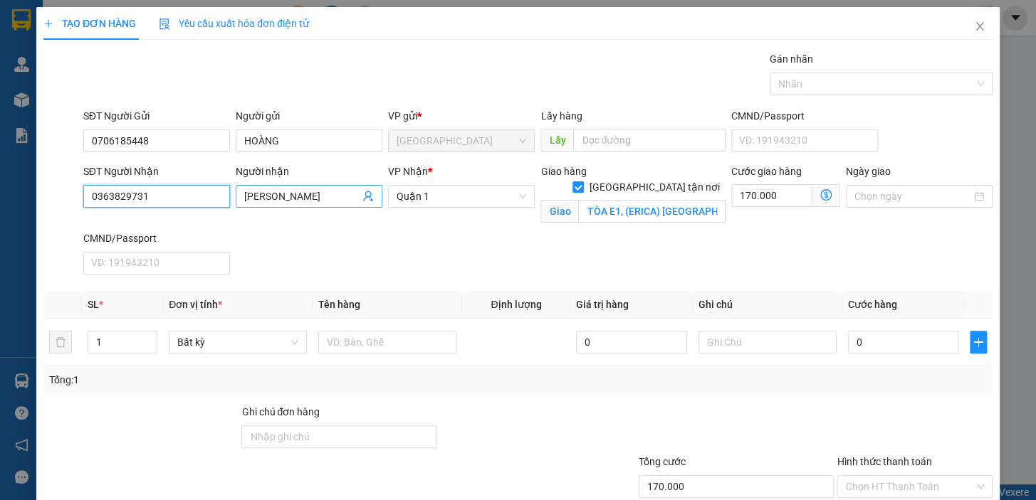
type input "0363829731"
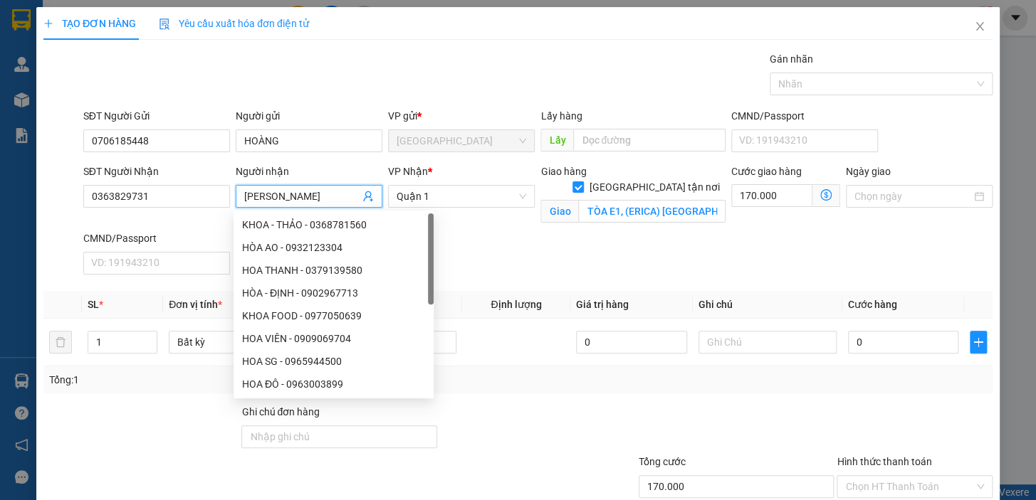
drag, startPoint x: 331, startPoint y: 198, endPoint x: 237, endPoint y: 191, distance: 94.2
click at [237, 191] on span "[PERSON_NAME]" at bounding box center [309, 196] width 147 height 23
drag, startPoint x: 106, startPoint y: 199, endPoint x: 46, endPoint y: 198, distance: 60.5
click at [46, 198] on div "SĐT Người Nhận 0363829731 0363829731 Người nhận Tên người nhận VP Nhận * [GEOGR…" at bounding box center [518, 222] width 952 height 117
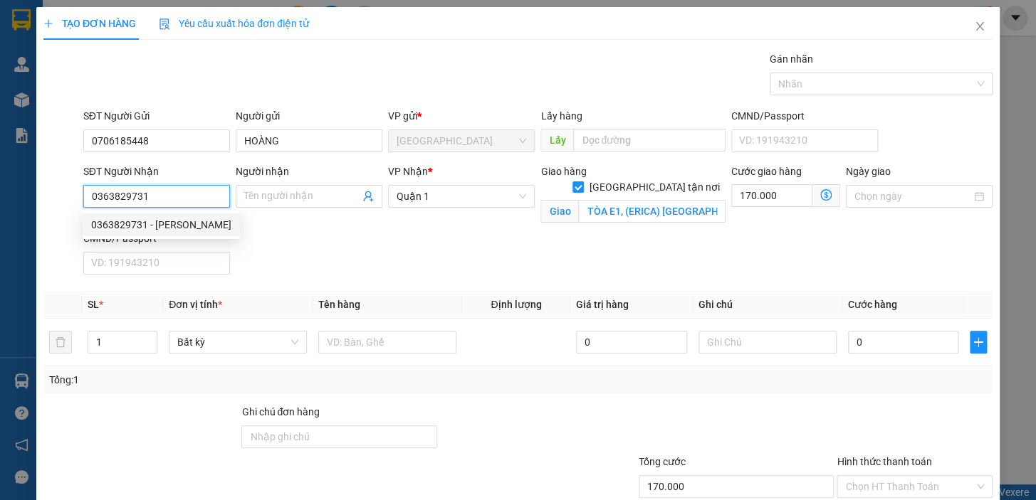
drag, startPoint x: 161, startPoint y: 199, endPoint x: 81, endPoint y: 196, distance: 79.8
click at [81, 196] on div "SĐT Người Nhận 0363829731" at bounding box center [156, 197] width 152 height 67
click at [129, 194] on input "SĐT Người Nhận" at bounding box center [156, 196] width 147 height 23
type input "0704425346"
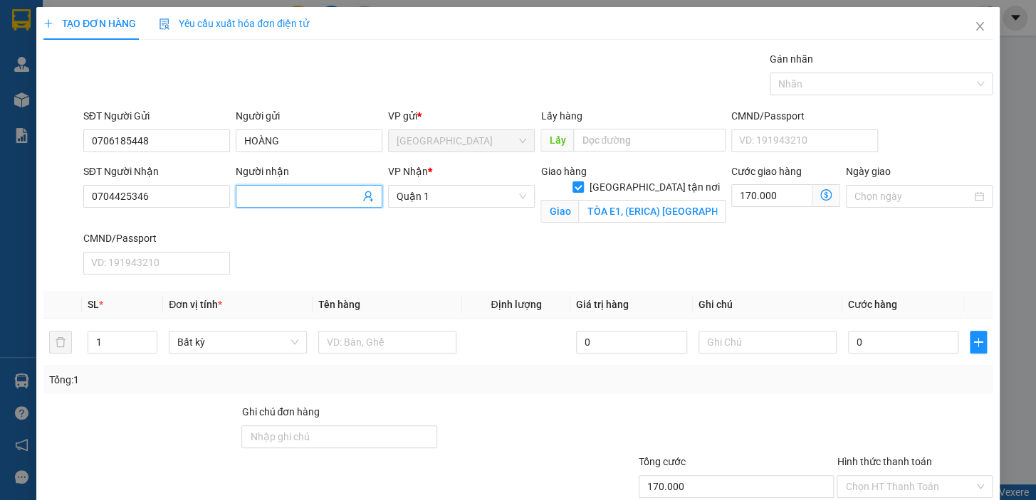
click at [300, 196] on input "Người nhận" at bounding box center [301, 197] width 115 height 16
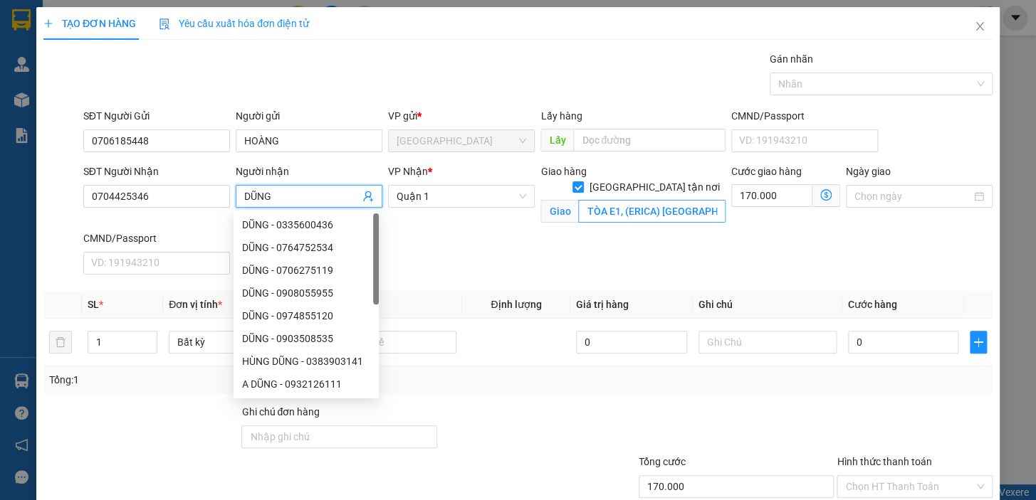
type input "DŨNG"
click at [640, 200] on input "TÒA E1, (ERICA) [GEOGRAPHIC_DATA] ,[GEOGRAPHIC_DATA] (GTN 170)" at bounding box center [651, 211] width 147 height 23
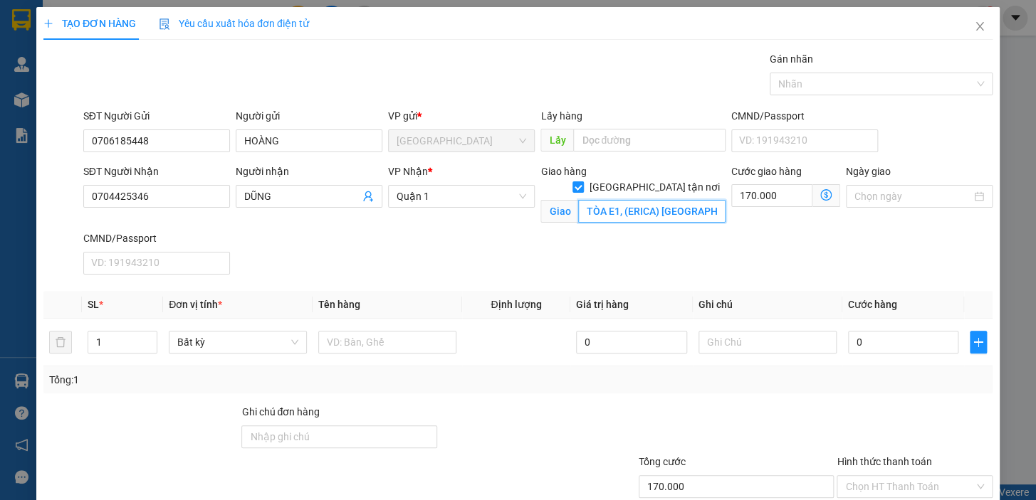
click at [640, 200] on input "TÒA E1, (ERICA) [GEOGRAPHIC_DATA] ,[GEOGRAPHIC_DATA] (GTN 170)" at bounding box center [651, 211] width 147 height 23
click at [389, 335] on input "text" at bounding box center [387, 342] width 138 height 23
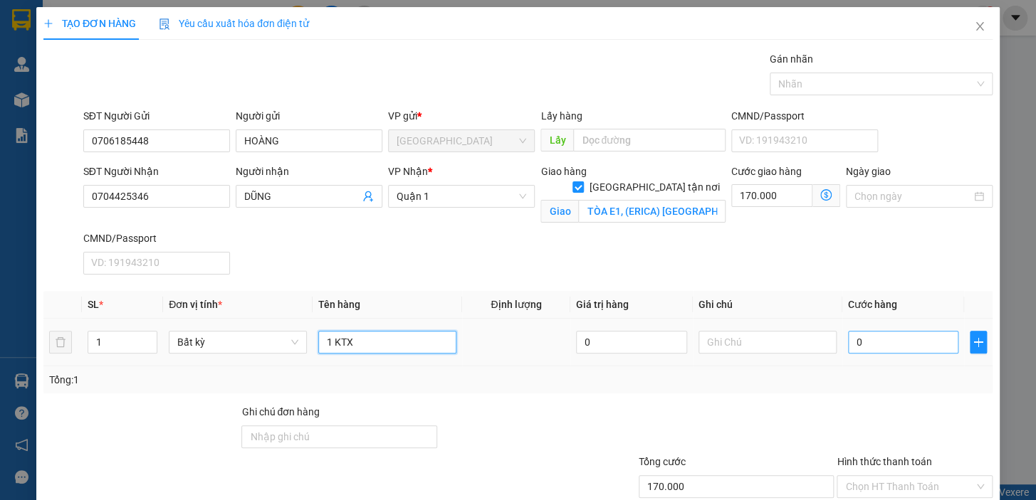
type input "1 KTX"
drag, startPoint x: 842, startPoint y: 338, endPoint x: 831, endPoint y: 335, distance: 11.7
click at [831, 335] on tr "1 Bất kỳ 1 KTX 0 0" at bounding box center [517, 343] width 949 height 48
type input "3"
type input "170.003"
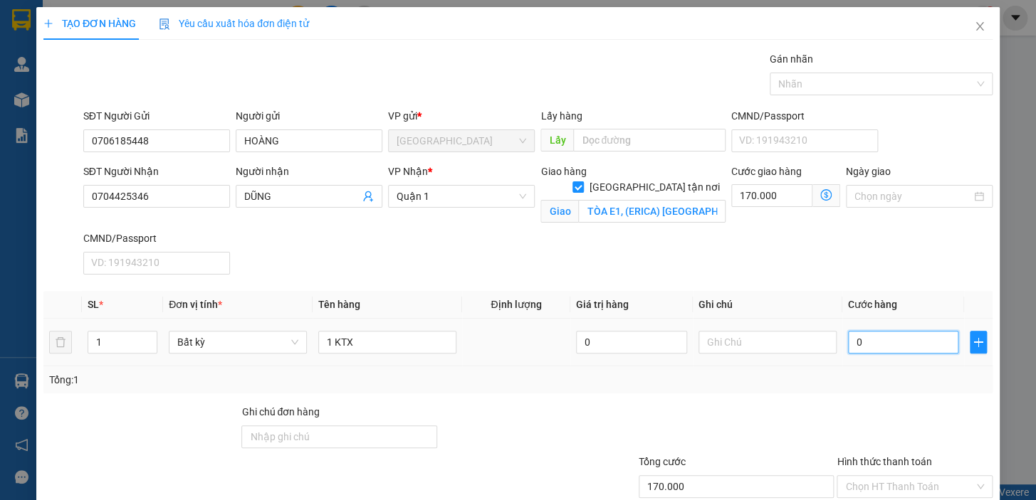
type input "170.003"
type input "30"
click at [877, 389] on div "Tổng: 1" at bounding box center [517, 380] width 949 height 27
click at [915, 486] on input "Hình thức thanh toán" at bounding box center [909, 486] width 129 height 21
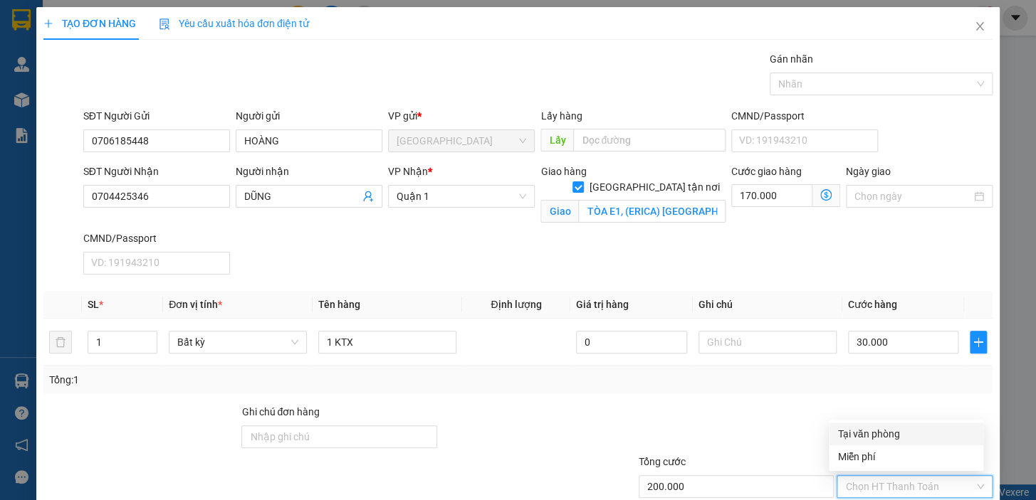
click at [897, 434] on div "Tại văn phòng" at bounding box center [905, 434] width 137 height 16
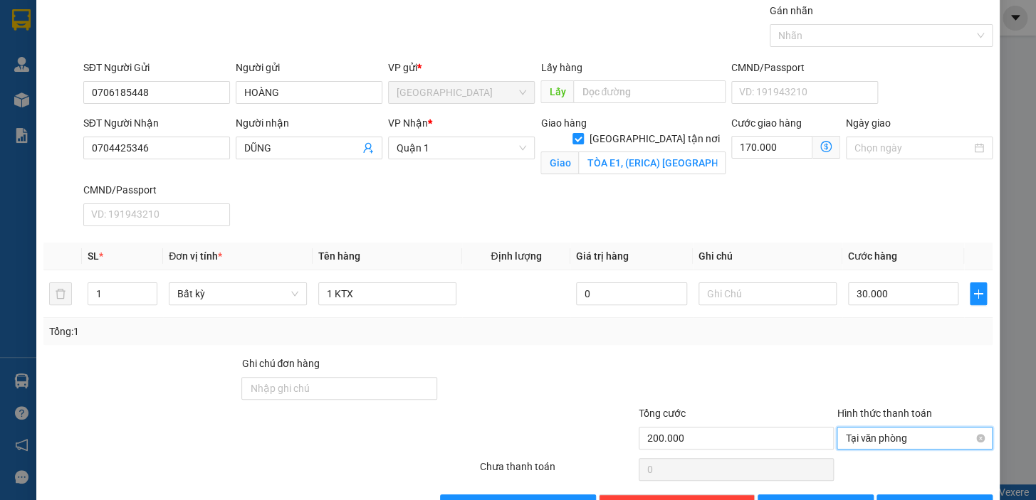
scroll to position [93, 0]
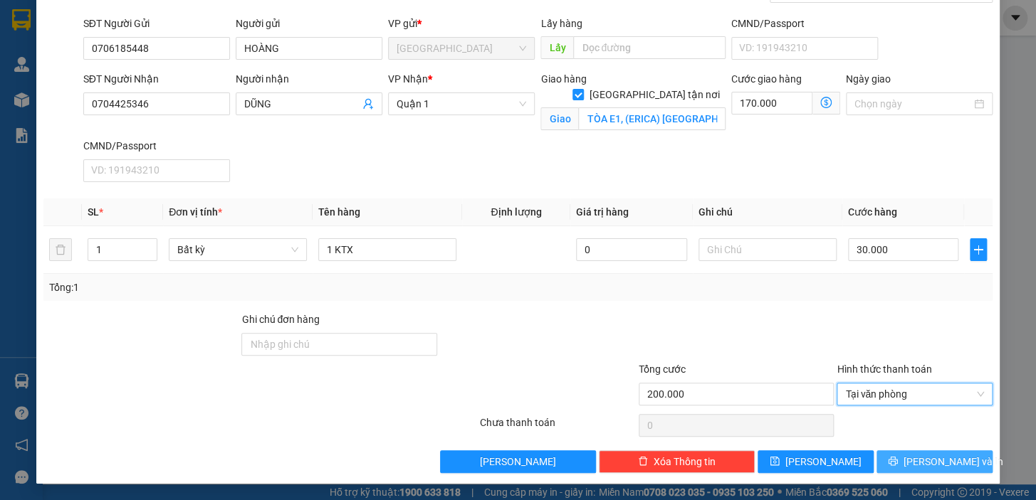
click at [897, 458] on icon "printer" at bounding box center [893, 461] width 10 height 10
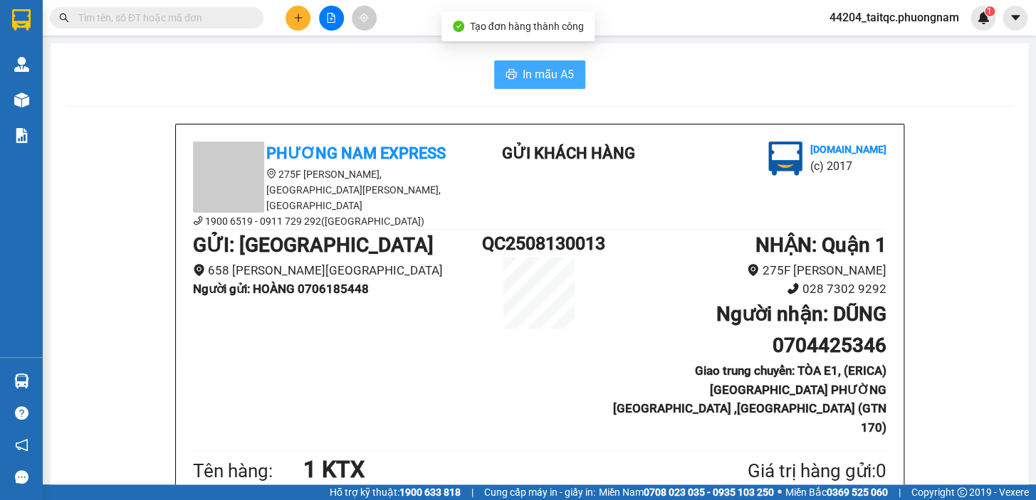
click at [525, 81] on span "In mẫu A5" at bounding box center [547, 74] width 51 height 18
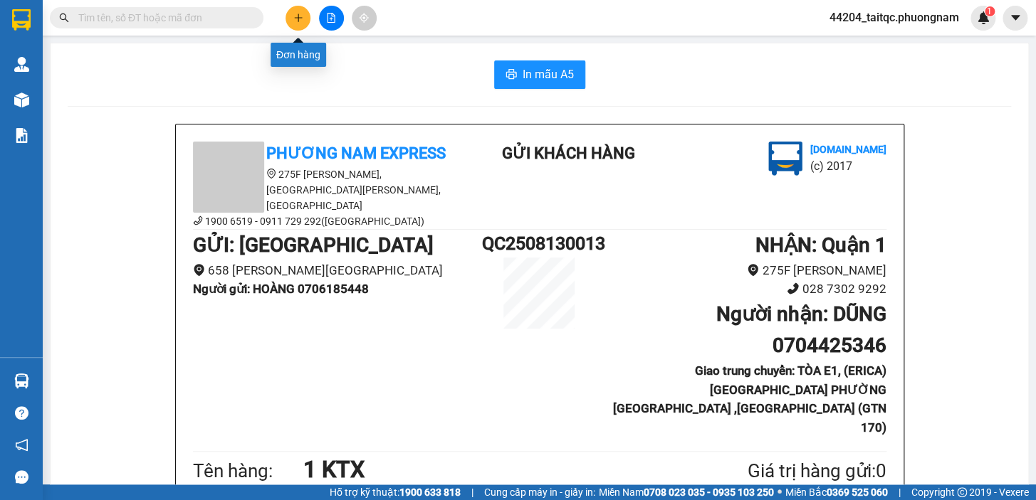
click at [300, 19] on icon "plus" at bounding box center [298, 18] width 10 height 10
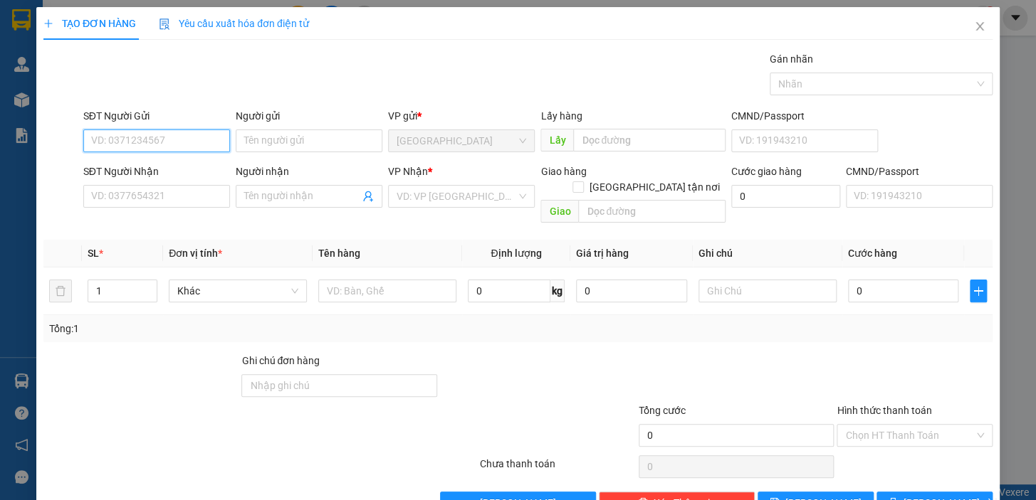
click at [187, 139] on input "SĐT Người Gửi" at bounding box center [156, 141] width 147 height 23
click at [154, 164] on div "0914119661 - TIẾNG VANG" at bounding box center [155, 170] width 128 height 16
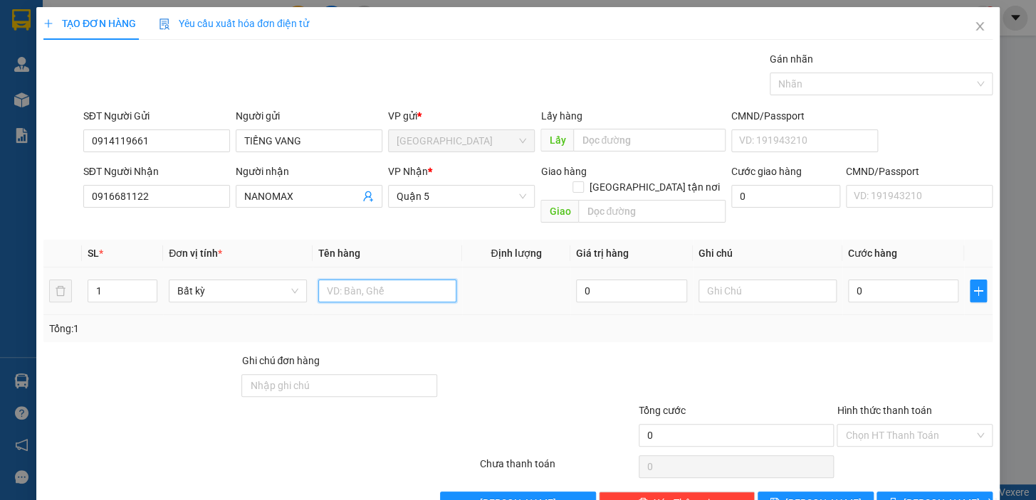
click at [376, 280] on input "text" at bounding box center [387, 291] width 138 height 23
click at [410, 280] on input "text" at bounding box center [387, 291] width 138 height 23
click at [872, 280] on input "0" at bounding box center [903, 291] width 111 height 23
drag, startPoint x: 865, startPoint y: 273, endPoint x: 845, endPoint y: 280, distance: 21.8
click at [848, 280] on input "0" at bounding box center [903, 291] width 111 height 23
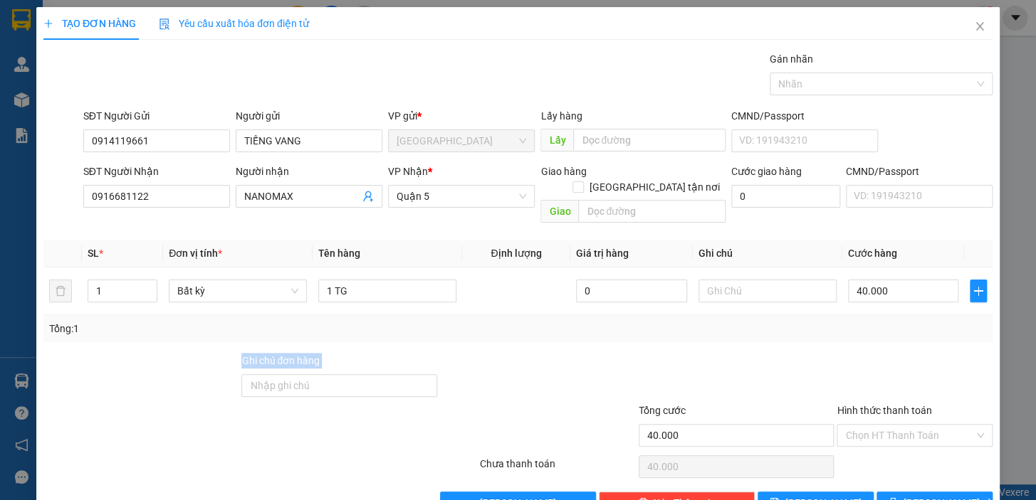
drag, startPoint x: 867, startPoint y: 326, endPoint x: 865, endPoint y: 334, distance: 8.1
click at [867, 327] on div "Transit Pickup Surcharge Ids Transit Deliver Surcharge Ids Transit Deliver Surc…" at bounding box center [517, 282] width 949 height 463
click at [892, 425] on input "Hình thức thanh toán" at bounding box center [909, 435] width 129 height 21
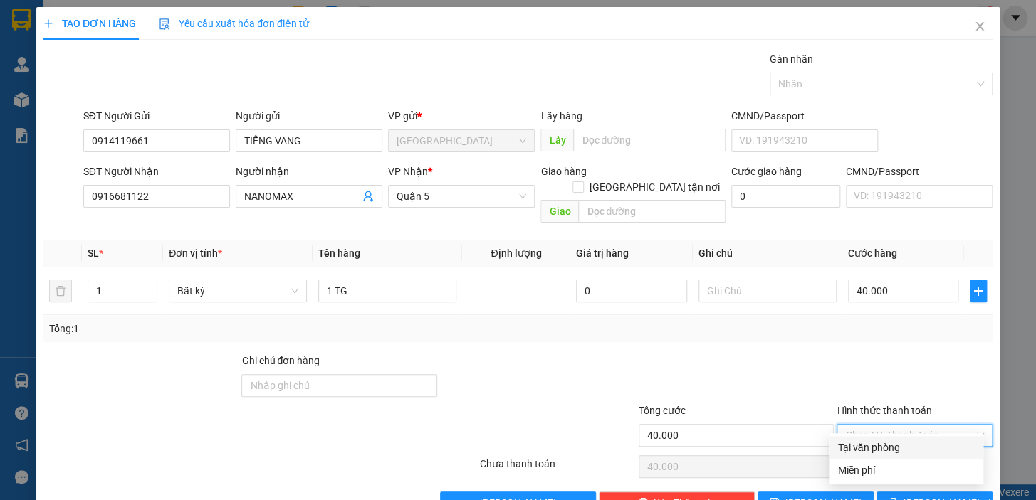
click at [892, 448] on div "Tại văn phòng" at bounding box center [905, 448] width 137 height 16
click at [897, 497] on icon "printer" at bounding box center [893, 502] width 10 height 10
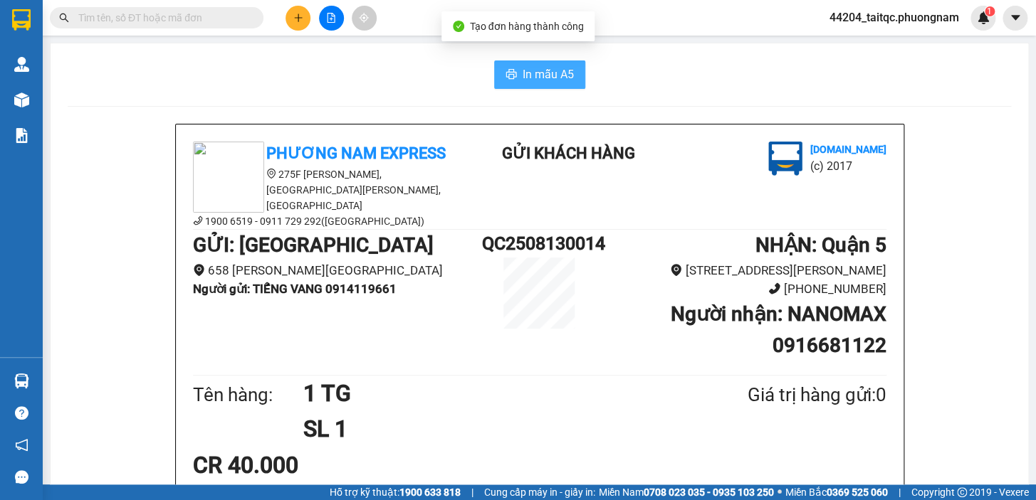
click at [525, 87] on button "In mẫu A5" at bounding box center [539, 74] width 91 height 28
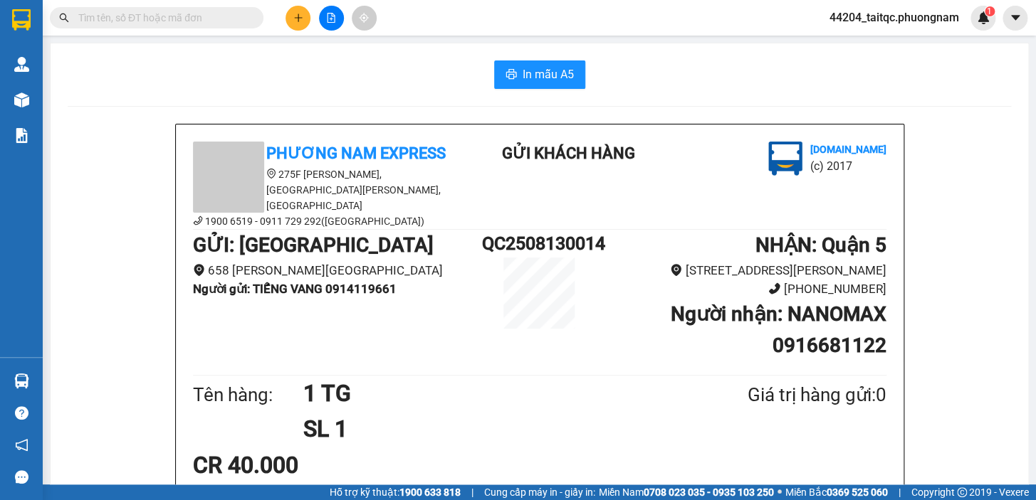
click at [299, 20] on icon "plus" at bounding box center [298, 18] width 10 height 10
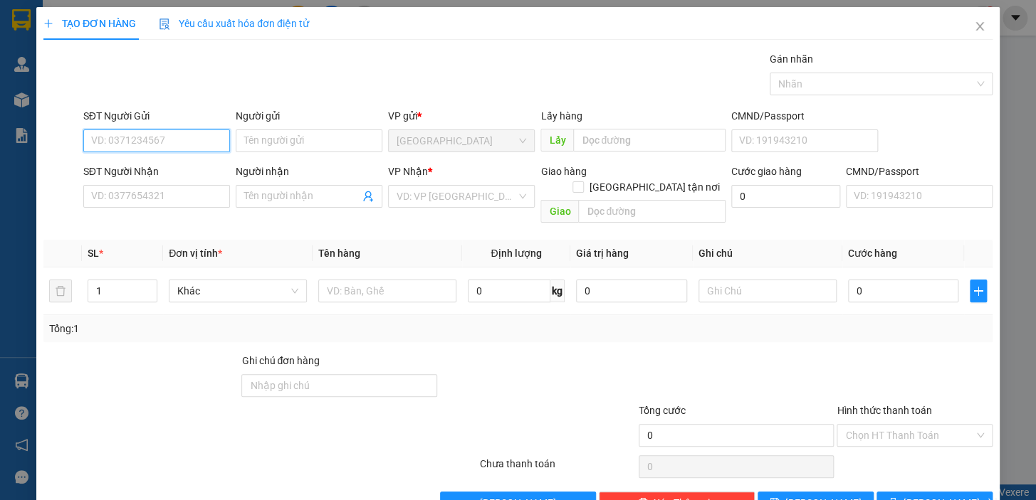
click at [187, 139] on input "SĐT Người Gửi" at bounding box center [156, 141] width 147 height 23
click at [87, 139] on input "440445" at bounding box center [156, 141] width 147 height 23
click at [166, 172] on div "0905440445 - [GEOGRAPHIC_DATA]" at bounding box center [171, 170] width 160 height 16
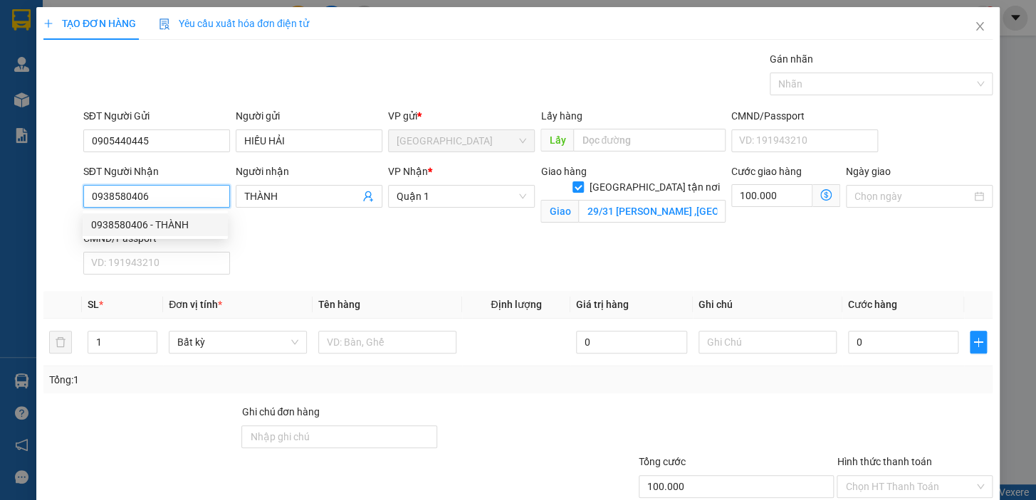
drag, startPoint x: 171, startPoint y: 192, endPoint x: 83, endPoint y: 194, distance: 88.3
click at [83, 194] on input "0938580406" at bounding box center [156, 196] width 147 height 23
click at [168, 198] on input "SĐT Người Nhận" at bounding box center [156, 196] width 147 height 23
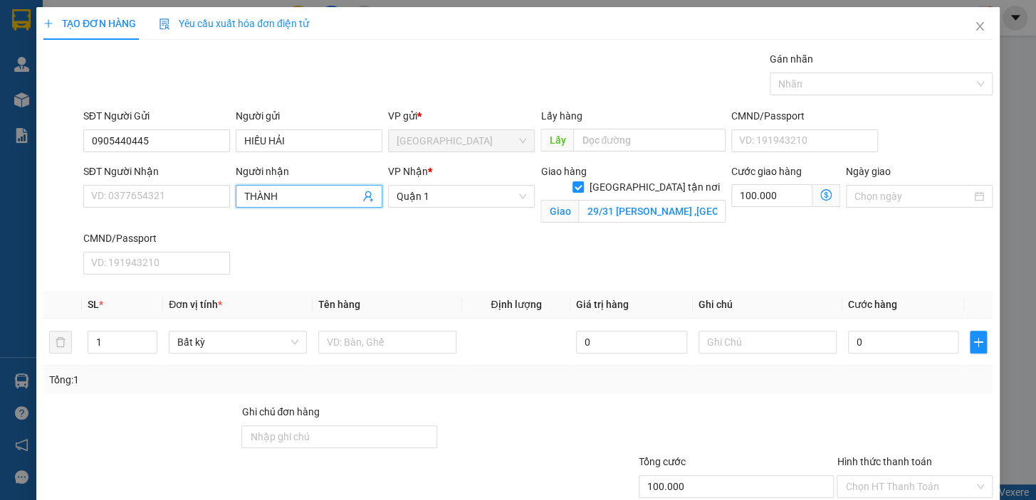
drag, startPoint x: 284, startPoint y: 194, endPoint x: 232, endPoint y: 198, distance: 52.1
click at [233, 198] on div "Người nhận THÀNH" at bounding box center [309, 197] width 152 height 67
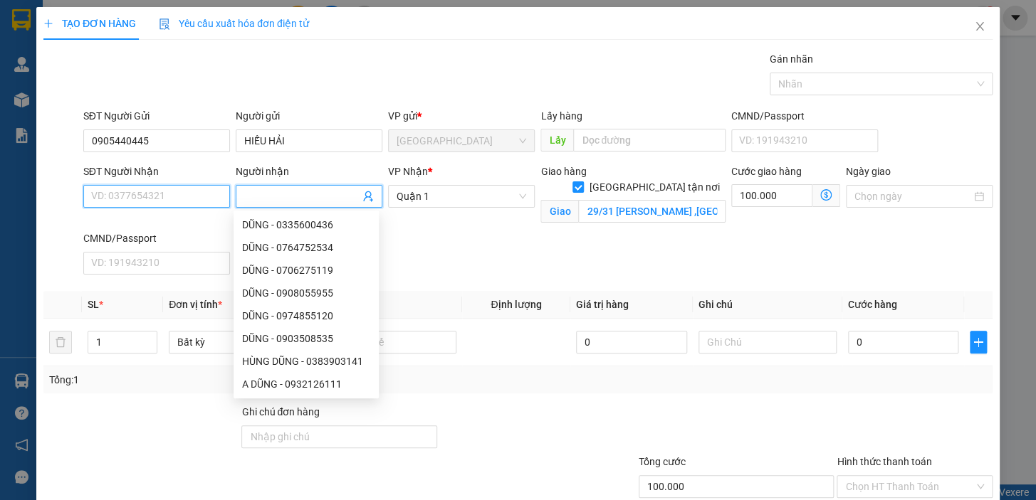
click at [125, 195] on input "SĐT Người Nhận" at bounding box center [156, 196] width 147 height 23
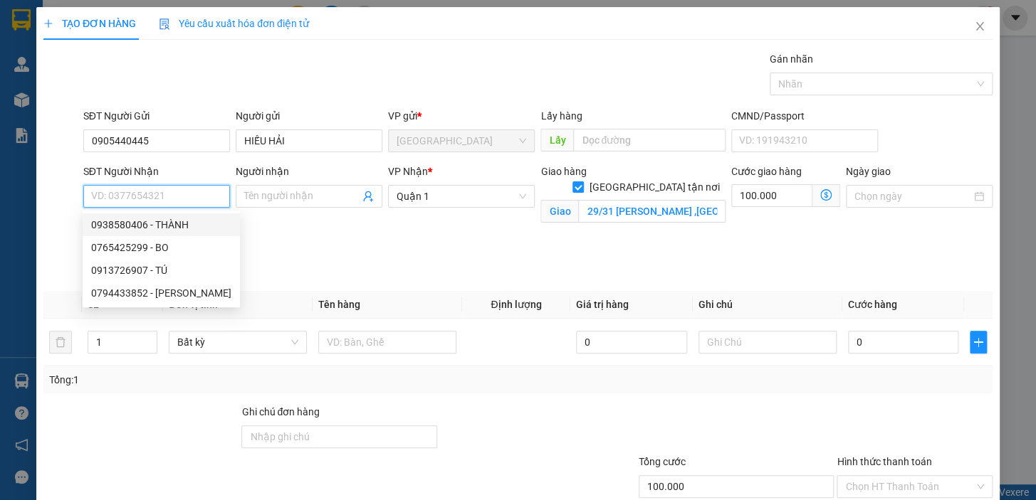
click at [147, 193] on input "SĐT Người Nhận" at bounding box center [156, 196] width 147 height 23
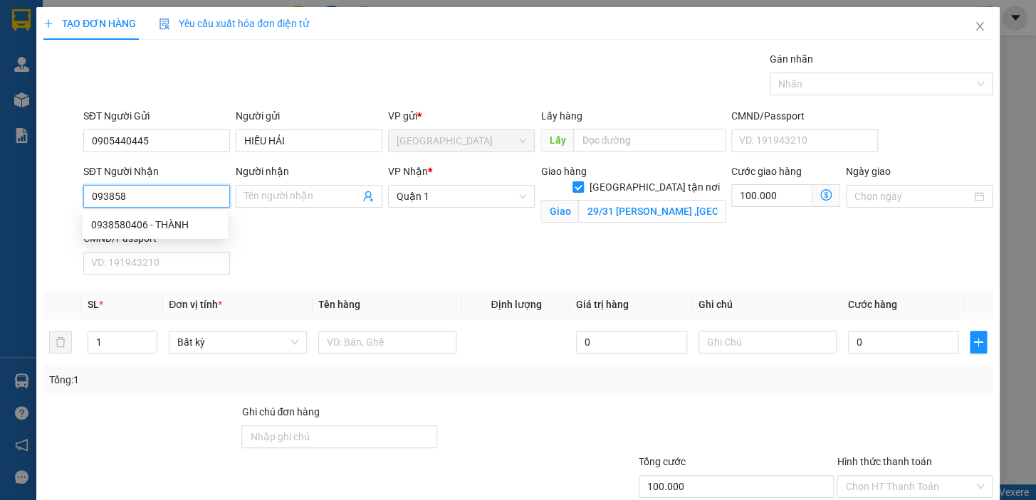
click at [152, 226] on div "0938580406 - THÀNH" at bounding box center [155, 225] width 128 height 16
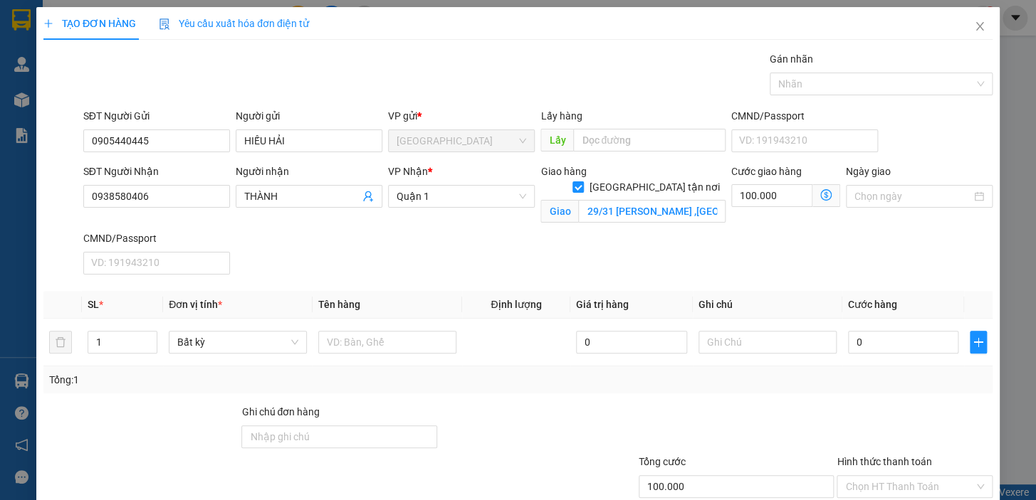
click at [618, 219] on div "Giao hàng [GEOGRAPHIC_DATA] tận nơi [STREET_ADDRESS][PERSON_NAME]" at bounding box center [632, 197] width 191 height 67
click at [820, 199] on icon "dollar-circle" at bounding box center [825, 194] width 11 height 11
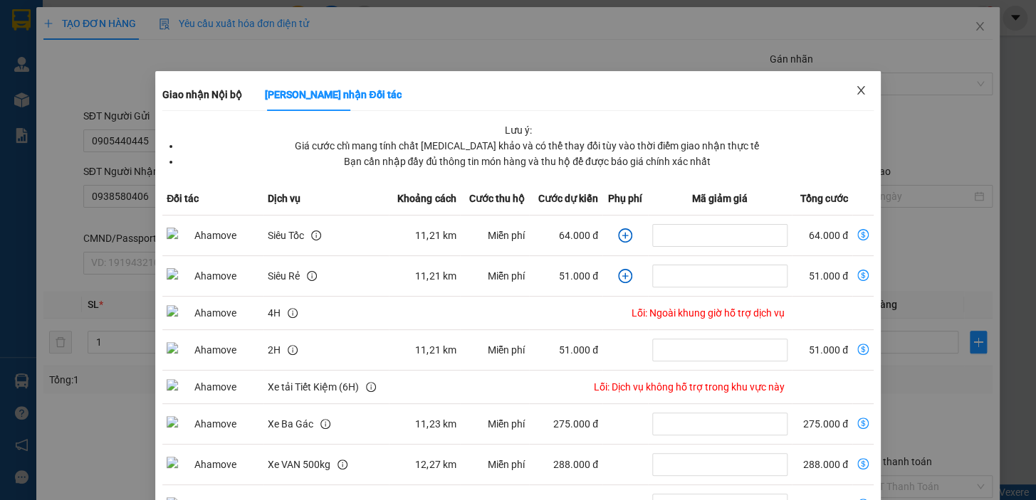
click at [855, 88] on icon "close" at bounding box center [860, 90] width 11 height 11
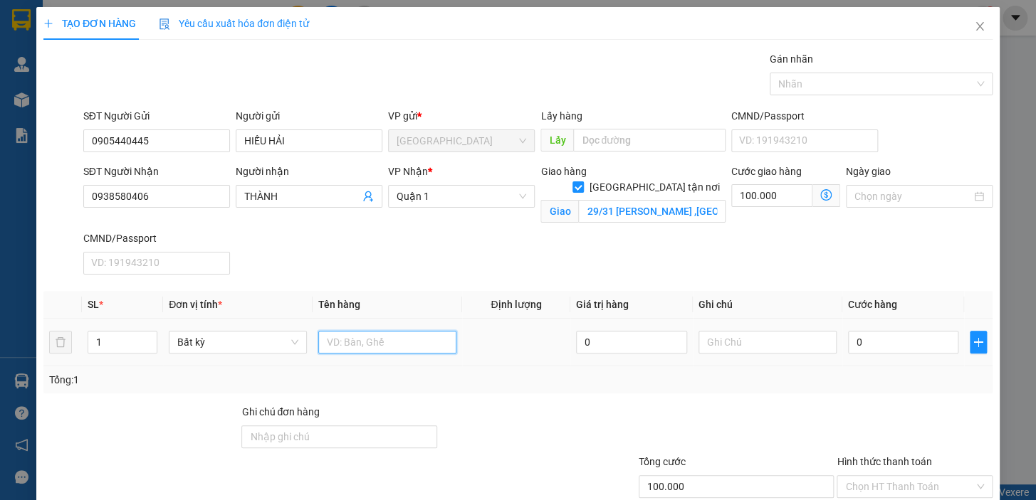
click at [362, 341] on input "text" at bounding box center [387, 342] width 138 height 23
click at [893, 344] on input "0" at bounding box center [903, 342] width 111 height 23
drag, startPoint x: 846, startPoint y: 337, endPoint x: 837, endPoint y: 337, distance: 9.3
click at [842, 337] on td "0" at bounding box center [903, 343] width 122 height 48
click at [850, 387] on div "Tổng: 1" at bounding box center [517, 380] width 949 height 27
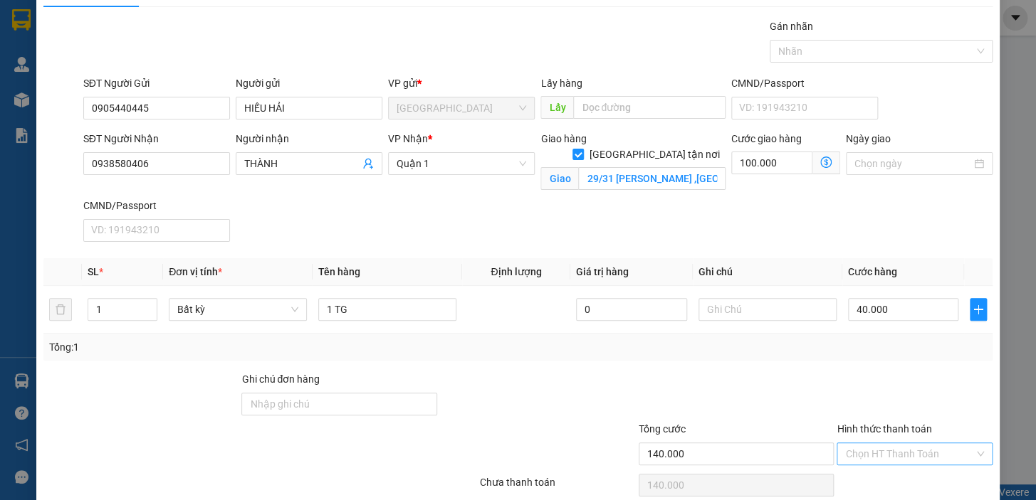
scroll to position [64, 0]
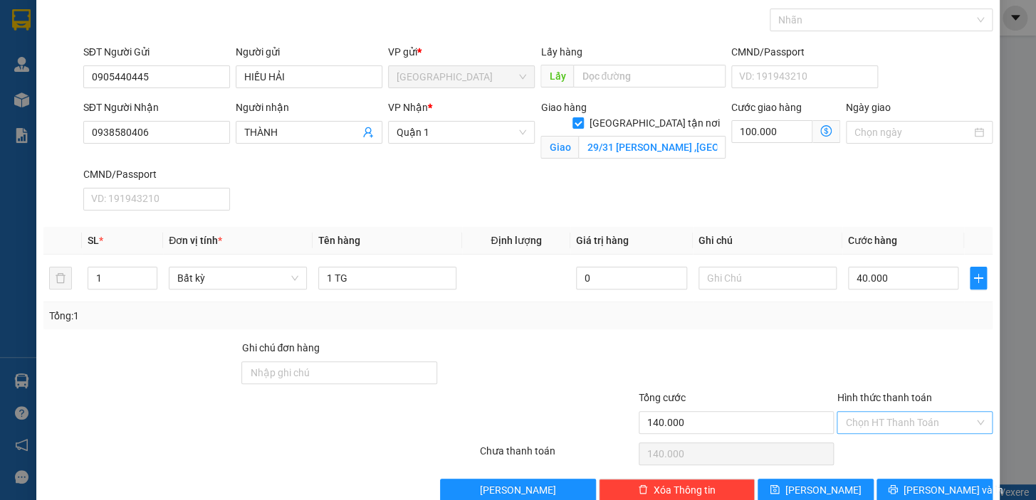
click at [895, 423] on input "Hình thức thanh toán" at bounding box center [909, 422] width 129 height 21
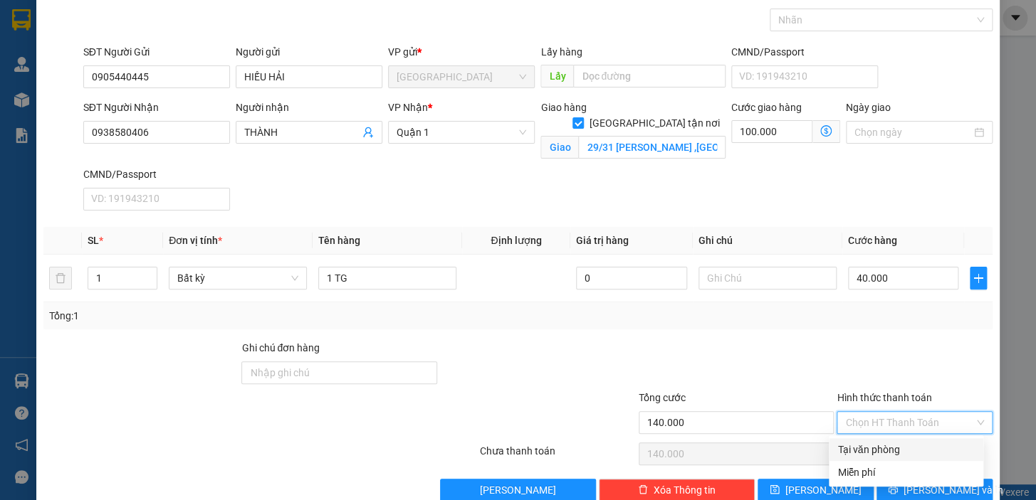
click at [903, 447] on div "Tại văn phòng" at bounding box center [905, 450] width 137 height 16
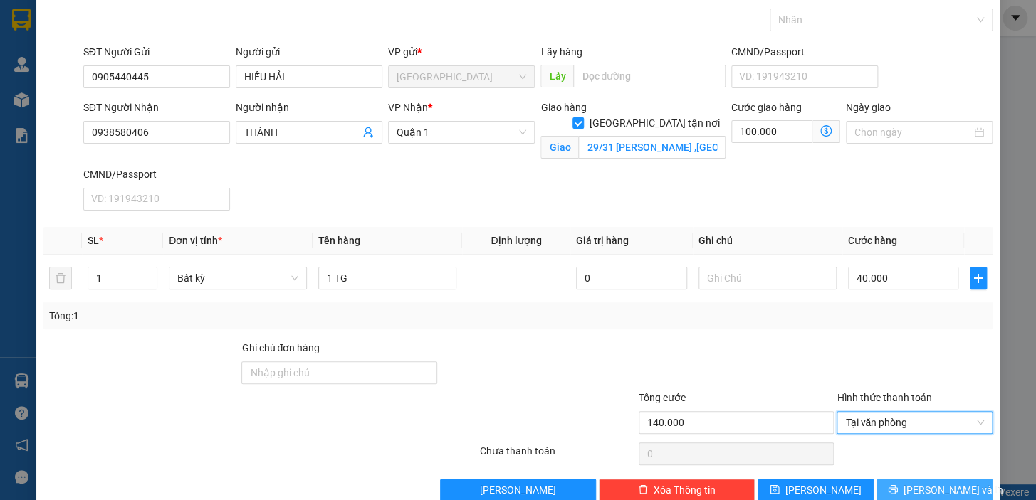
click at [919, 488] on span "[PERSON_NAME] và In" at bounding box center [953, 491] width 100 height 16
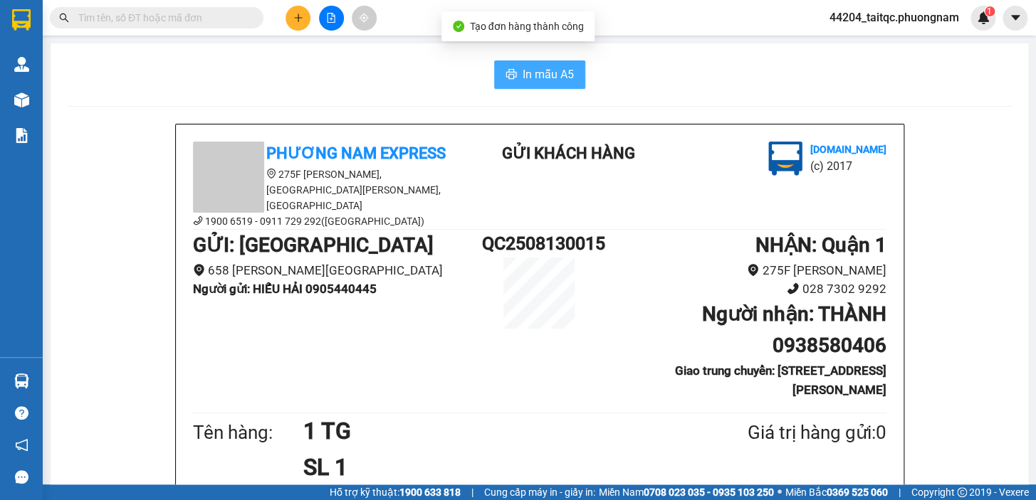
click at [544, 63] on button "In mẫu A5" at bounding box center [539, 74] width 91 height 28
click at [295, 25] on button at bounding box center [297, 18] width 25 height 25
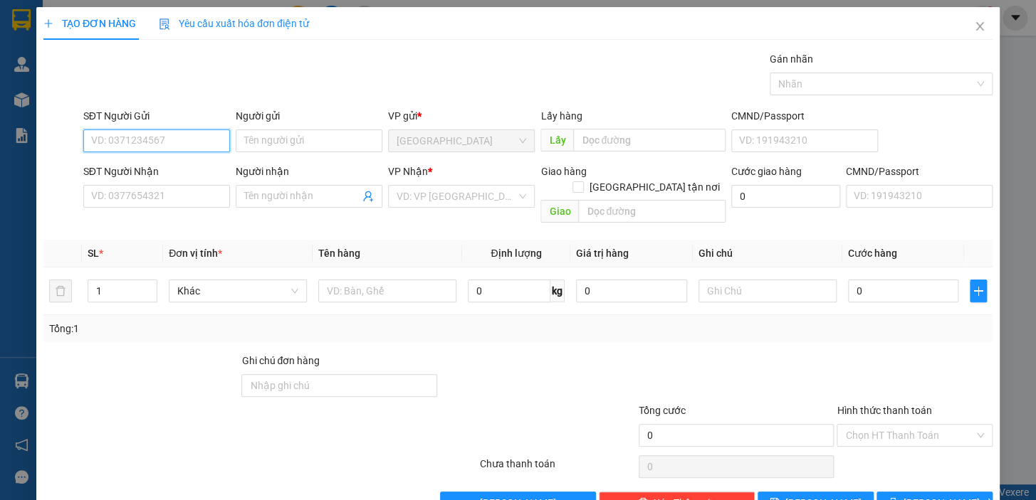
click at [171, 140] on input "SĐT Người Gửi" at bounding box center [156, 141] width 147 height 23
click at [156, 140] on input "SĐT Người Gửi" at bounding box center [156, 141] width 147 height 23
click at [155, 167] on div "0905440445 - [GEOGRAPHIC_DATA]" at bounding box center [171, 170] width 160 height 16
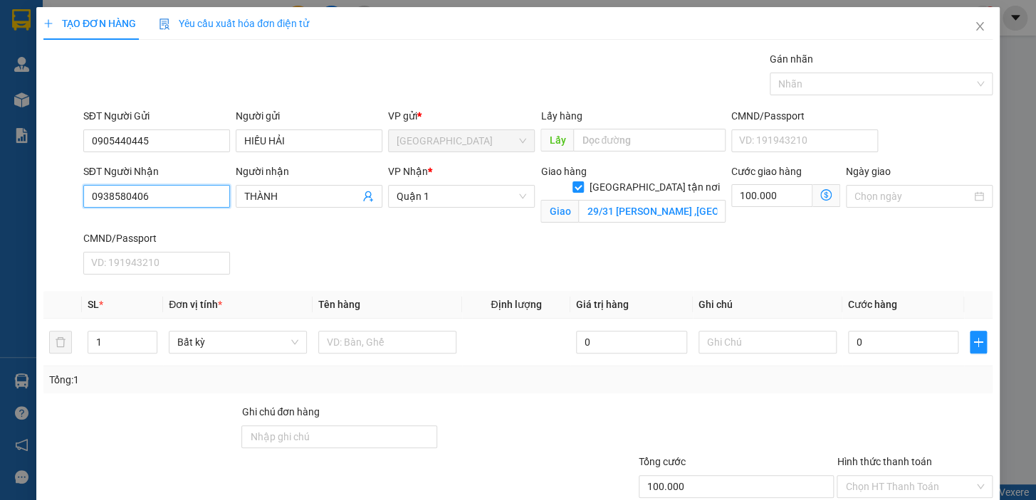
drag, startPoint x: 92, startPoint y: 211, endPoint x: 76, endPoint y: 214, distance: 15.8
click at [76, 214] on div "SĐT Người Nhận 0938580406 0938580406 Người nhận THÀNH VP Nhận * Quận 1 Giao hàn…" at bounding box center [518, 222] width 952 height 117
click at [137, 191] on input "SĐT Người Nhận" at bounding box center [156, 196] width 147 height 23
click at [142, 198] on input "SĐT Người Nhận" at bounding box center [156, 196] width 147 height 23
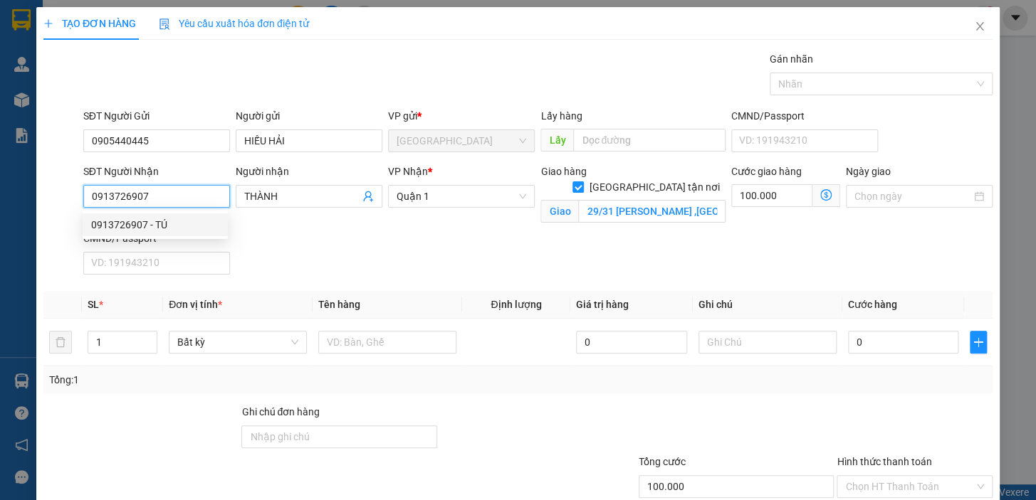
click at [155, 226] on div "0913726907 - TÚ" at bounding box center [155, 225] width 128 height 16
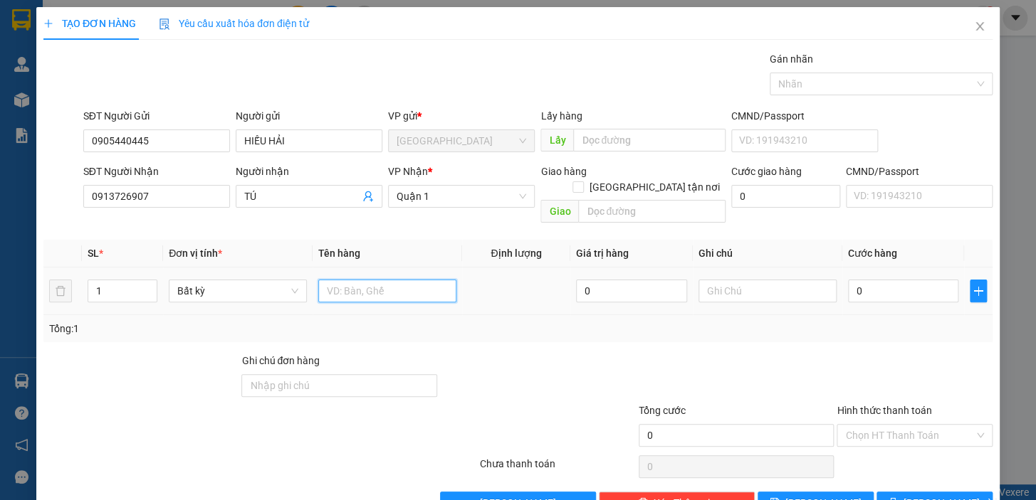
click at [412, 280] on input "text" at bounding box center [387, 291] width 138 height 23
click at [850, 286] on div "0" at bounding box center [903, 291] width 111 height 28
click at [855, 280] on input "0" at bounding box center [903, 291] width 111 height 23
drag, startPoint x: 858, startPoint y: 274, endPoint x: 831, endPoint y: 278, distance: 28.0
click at [831, 278] on tr "1 Bất kỳ 1 TG 0 0" at bounding box center [517, 292] width 949 height 48
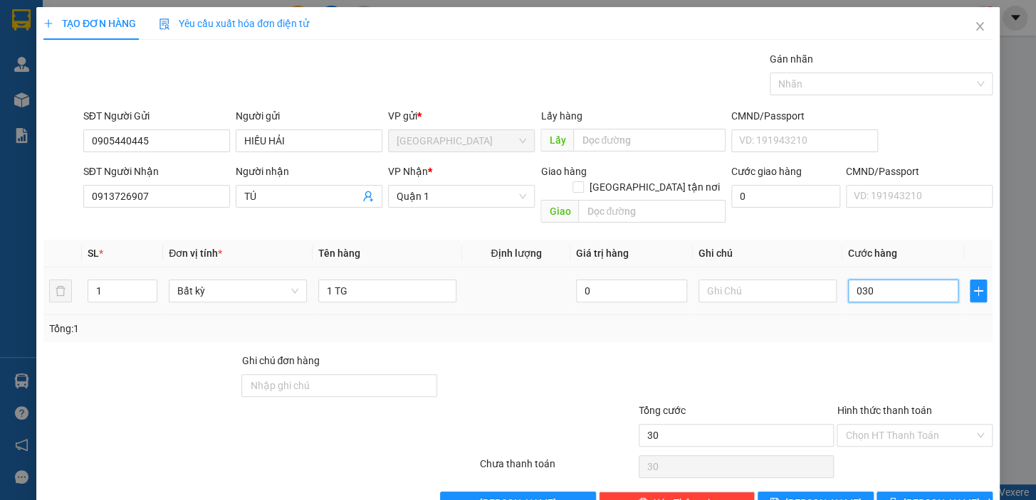
drag, startPoint x: 865, startPoint y: 277, endPoint x: 848, endPoint y: 281, distance: 16.9
click at [848, 281] on input "030" at bounding box center [903, 291] width 111 height 23
click at [848, 280] on input "0" at bounding box center [903, 291] width 111 height 23
click at [868, 322] on div "Tổng: 1" at bounding box center [517, 328] width 949 height 27
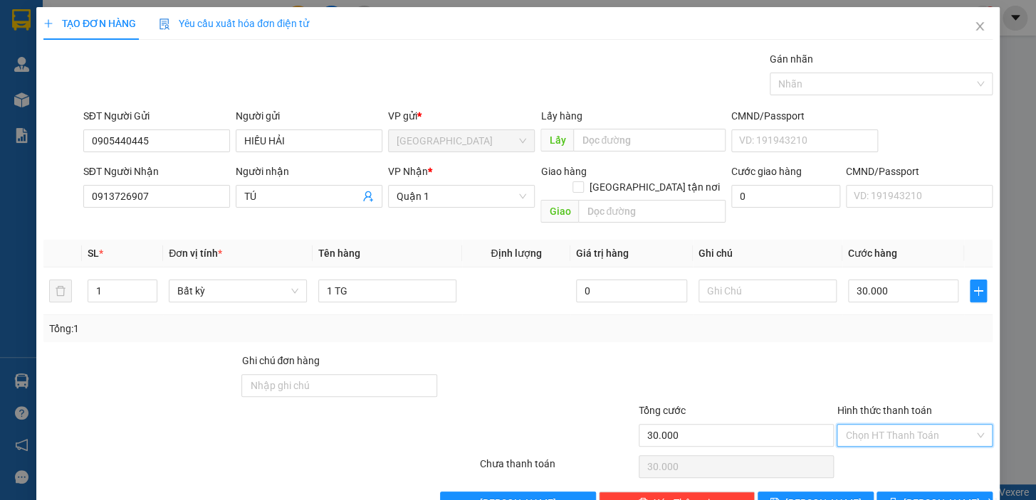
click at [910, 425] on input "Hình thức thanh toán" at bounding box center [909, 435] width 129 height 21
click at [912, 443] on div "Tại văn phòng" at bounding box center [905, 448] width 137 height 16
click at [918, 495] on span "[PERSON_NAME] và In" at bounding box center [953, 503] width 100 height 16
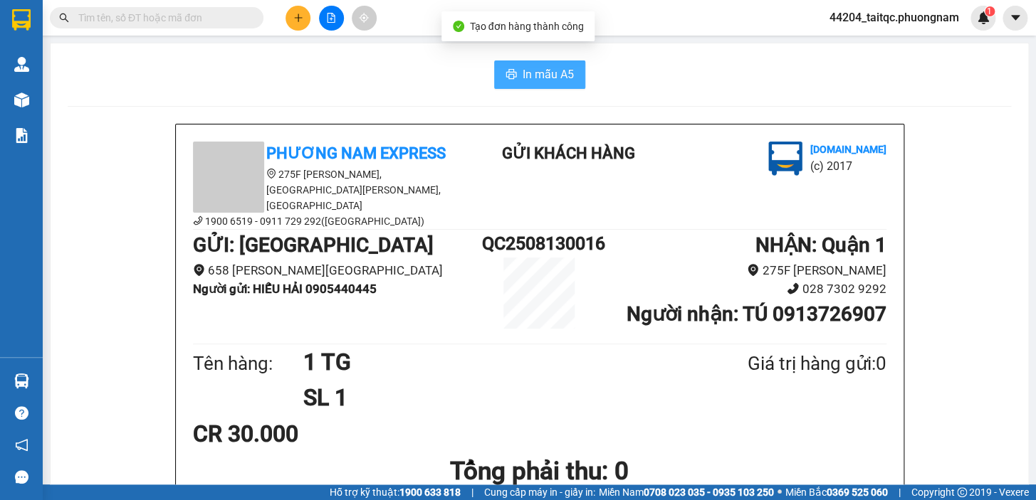
click at [534, 80] on span "In mẫu A5" at bounding box center [547, 74] width 51 height 18
click at [193, 15] on input "text" at bounding box center [162, 18] width 168 height 16
click at [697, 418] on div "CR 30.000" at bounding box center [539, 434] width 693 height 36
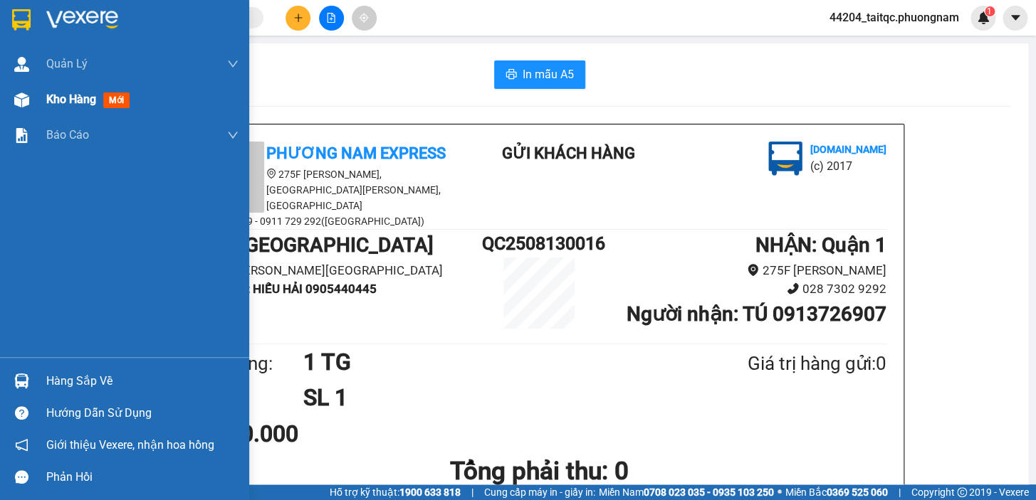
click at [28, 100] on img at bounding box center [21, 100] width 15 height 15
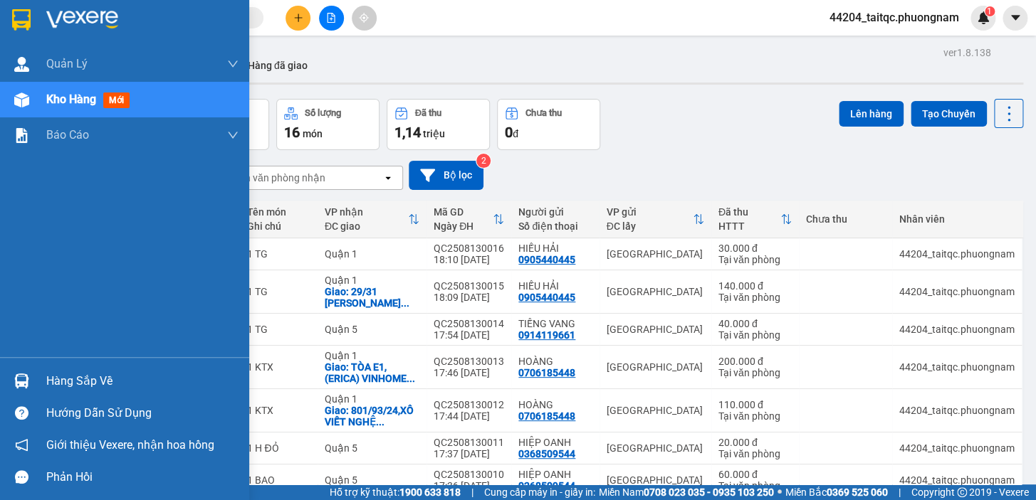
click at [22, 98] on img at bounding box center [21, 100] width 15 height 15
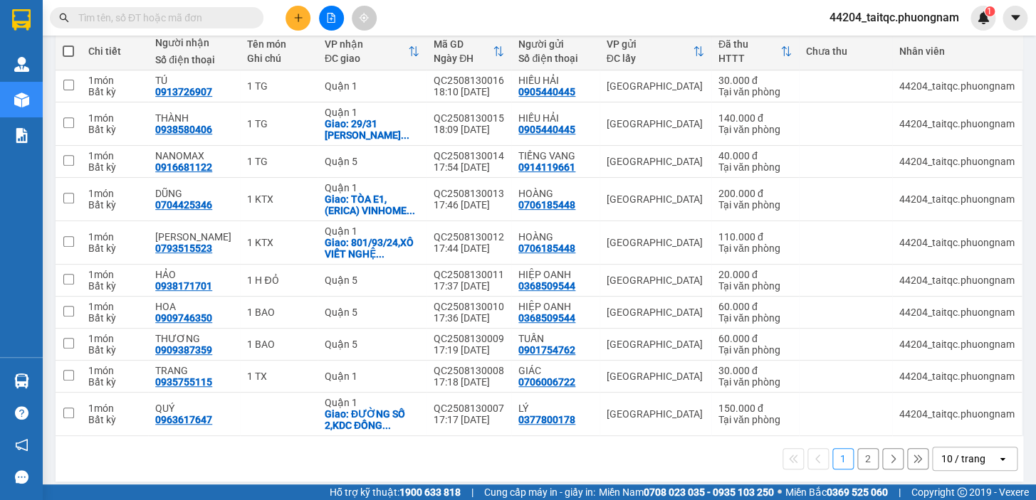
scroll to position [177, 0]
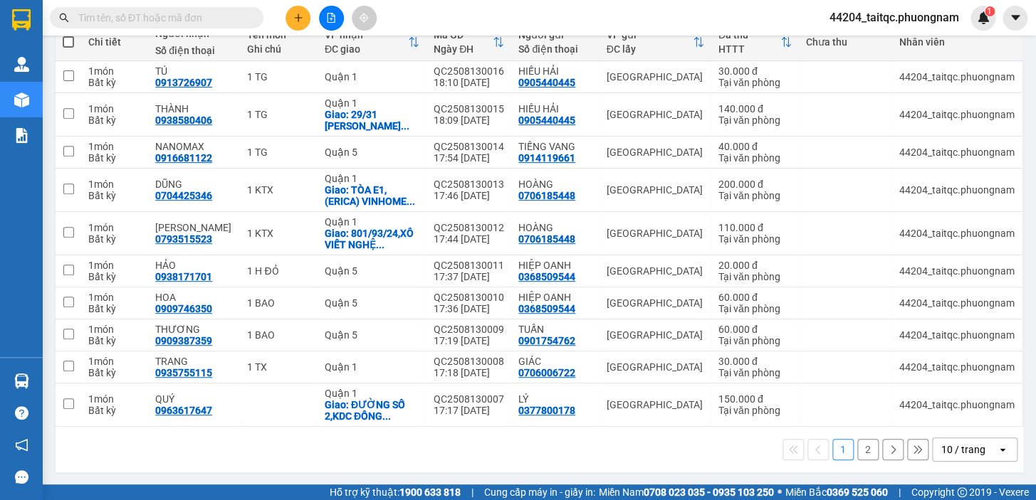
click at [859, 451] on button "2" at bounding box center [867, 449] width 21 height 21
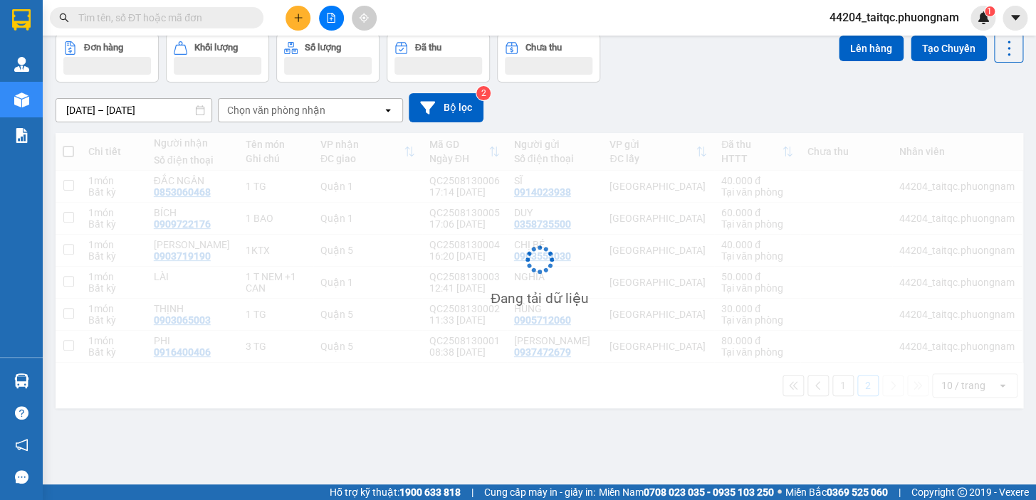
scroll to position [65, 0]
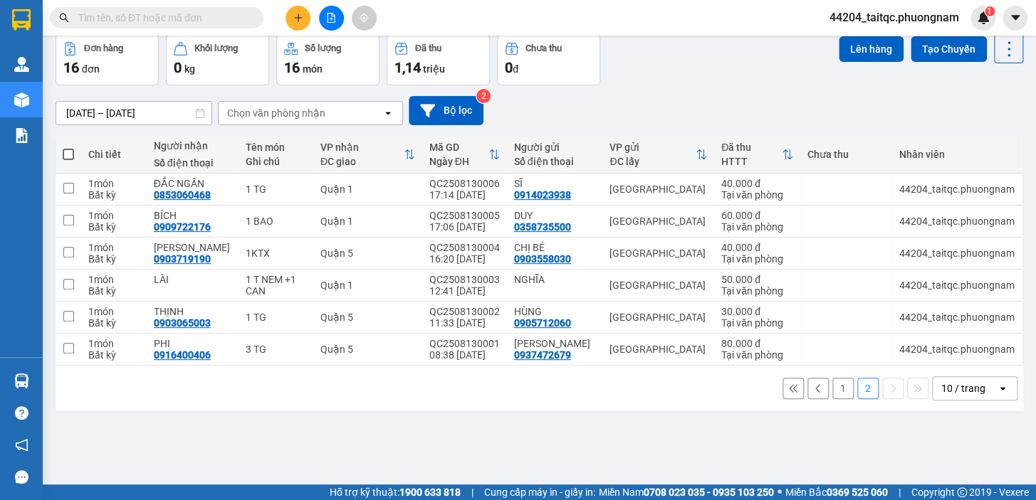
click at [832, 389] on button "1" at bounding box center [842, 388] width 21 height 21
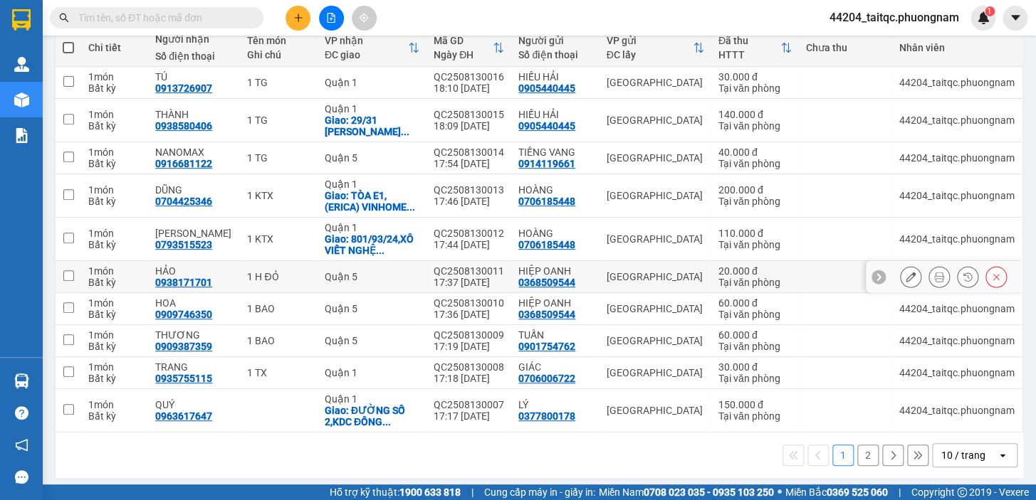
scroll to position [177, 0]
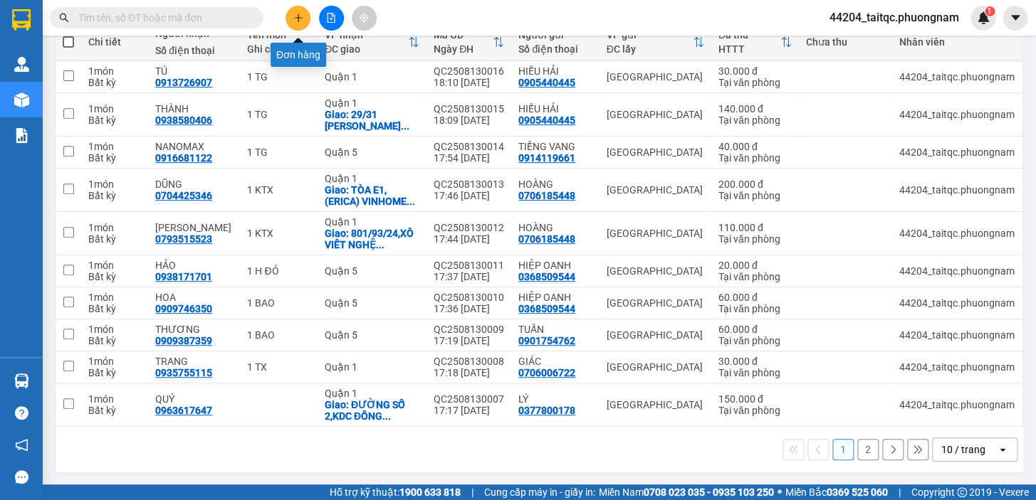
click at [305, 19] on button at bounding box center [297, 18] width 25 height 25
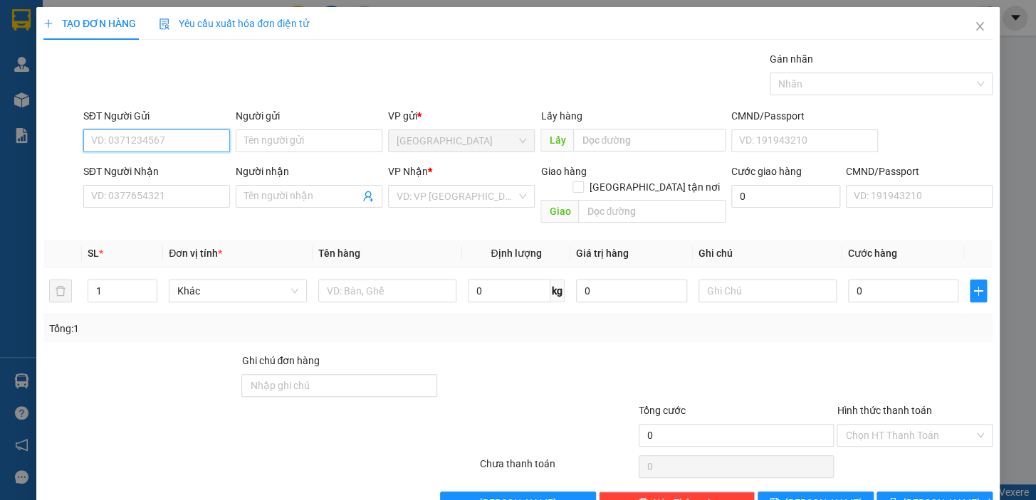
click at [194, 135] on input "SĐT Người Gửi" at bounding box center [156, 141] width 147 height 23
click at [194, 142] on input "SĐT Người Gửi" at bounding box center [156, 141] width 147 height 23
click at [174, 169] on div "0787574562 - [PERSON_NAME]" at bounding box center [161, 170] width 140 height 16
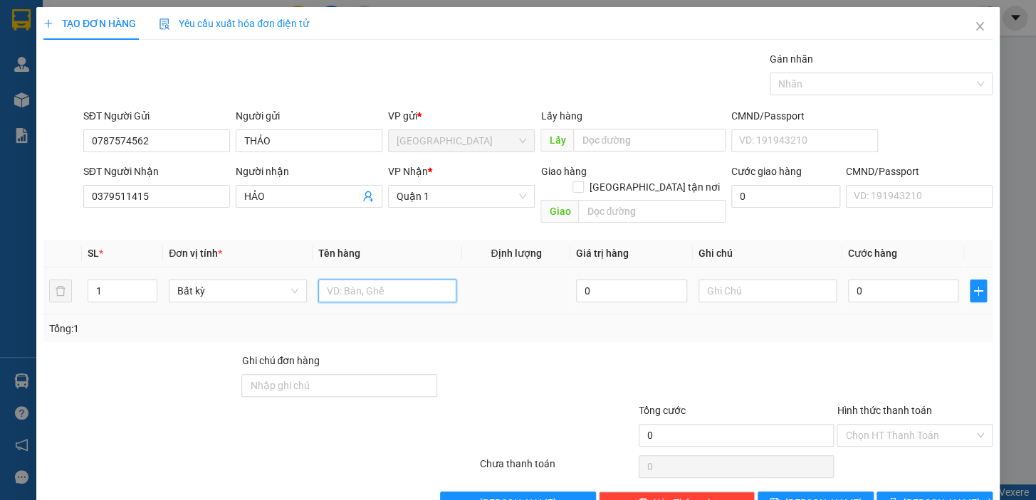
click at [351, 282] on input "text" at bounding box center [387, 291] width 138 height 23
click at [884, 280] on input "0" at bounding box center [903, 291] width 111 height 23
drag, startPoint x: 879, startPoint y: 278, endPoint x: 838, endPoint y: 285, distance: 41.8
click at [842, 285] on td "0" at bounding box center [903, 292] width 122 height 48
drag, startPoint x: 884, startPoint y: 338, endPoint x: 905, endPoint y: 377, distance: 44.3
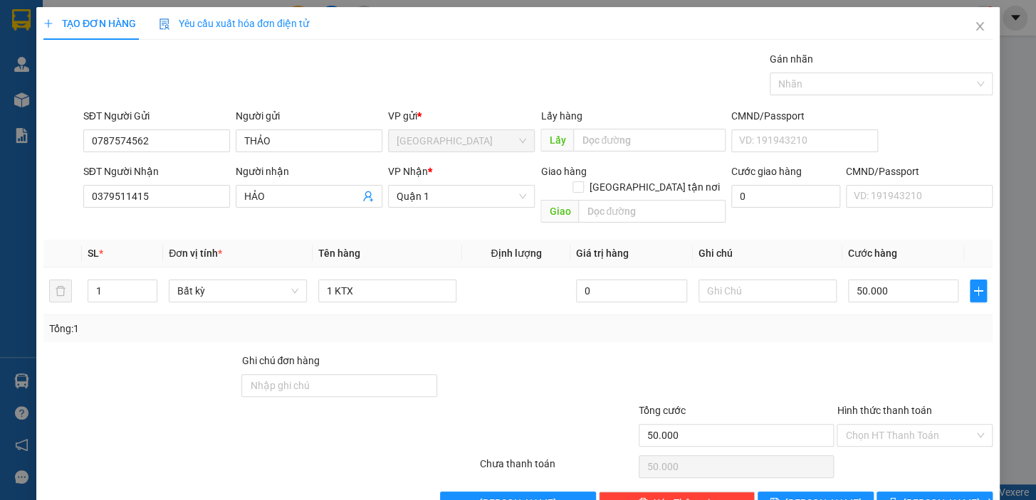
click at [886, 353] on div at bounding box center [914, 378] width 159 height 50
click at [936, 495] on span "[PERSON_NAME] và In" at bounding box center [953, 503] width 100 height 16
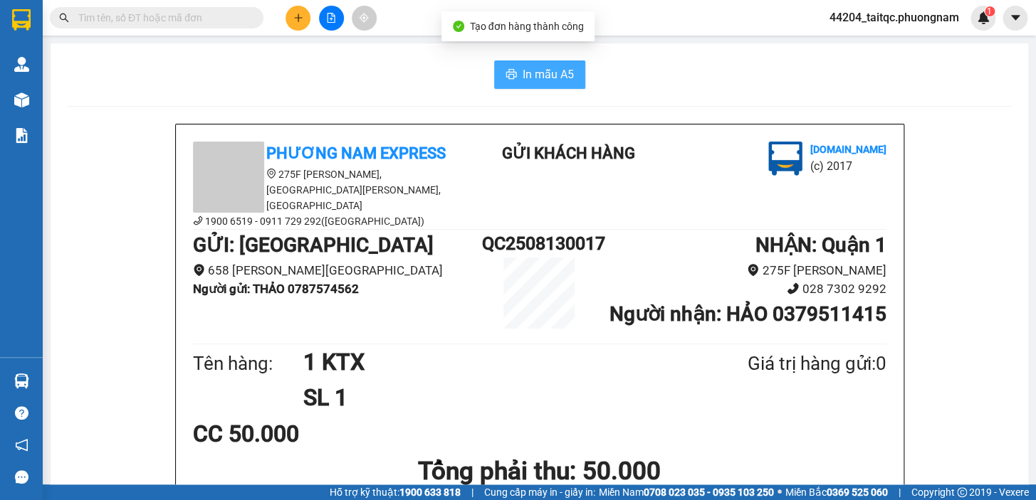
click at [531, 80] on span "In mẫu A5" at bounding box center [547, 74] width 51 height 18
click at [300, 11] on button at bounding box center [297, 18] width 25 height 25
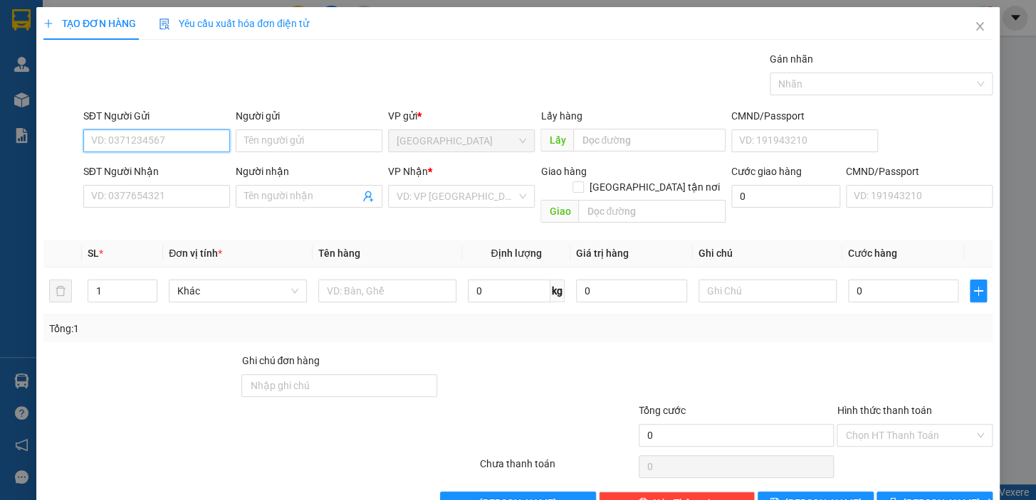
click at [149, 144] on input "SĐT Người Gửi" at bounding box center [156, 141] width 147 height 23
click at [152, 165] on div "0379586484 - HIẾU" at bounding box center [155, 170] width 128 height 16
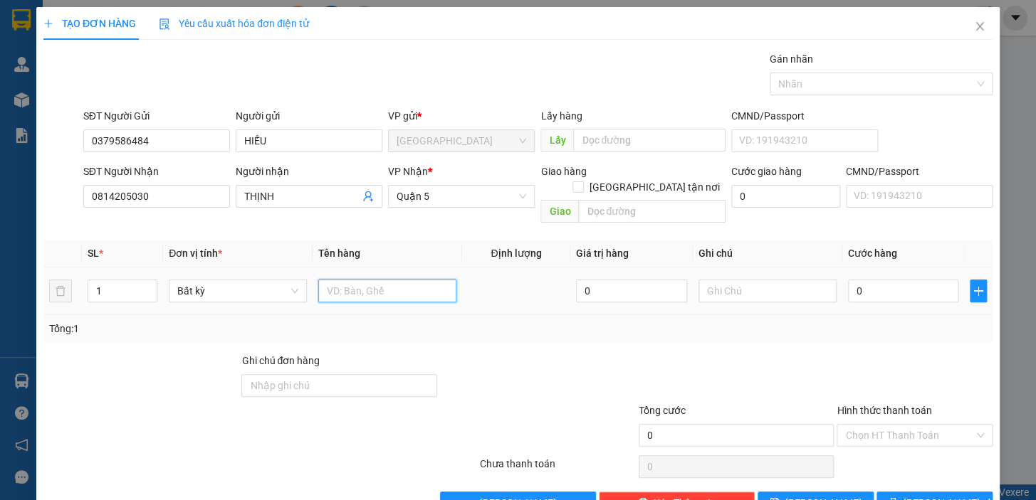
click at [401, 280] on input "text" at bounding box center [387, 291] width 138 height 23
click at [887, 282] on input "0" at bounding box center [903, 291] width 111 height 23
drag, startPoint x: 855, startPoint y: 274, endPoint x: 843, endPoint y: 277, distance: 13.1
click at [848, 280] on input "0" at bounding box center [903, 291] width 111 height 23
click at [886, 362] on div at bounding box center [914, 378] width 159 height 50
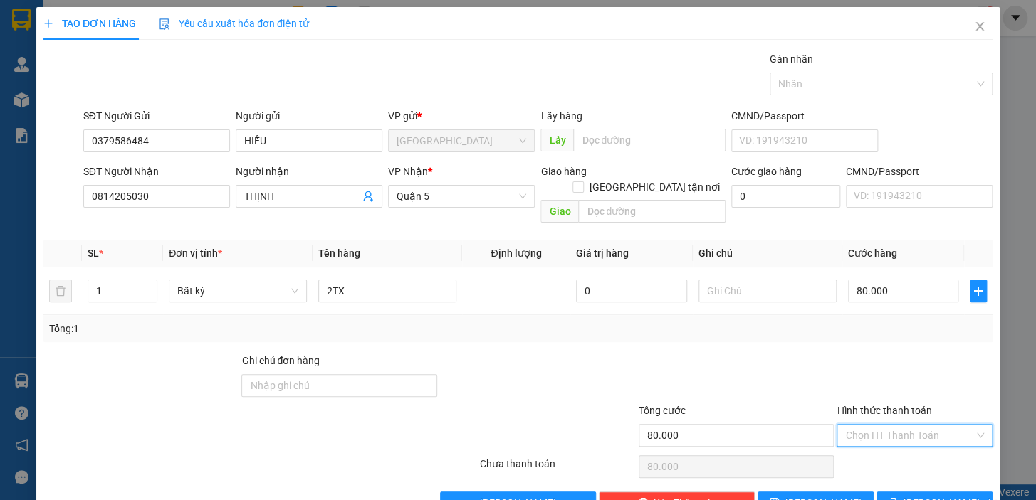
click at [890, 426] on input "Hình thức thanh toán" at bounding box center [909, 435] width 129 height 21
click at [890, 444] on div "Tại văn phòng" at bounding box center [905, 448] width 137 height 16
click at [925, 495] on span "[PERSON_NAME] và In" at bounding box center [953, 503] width 100 height 16
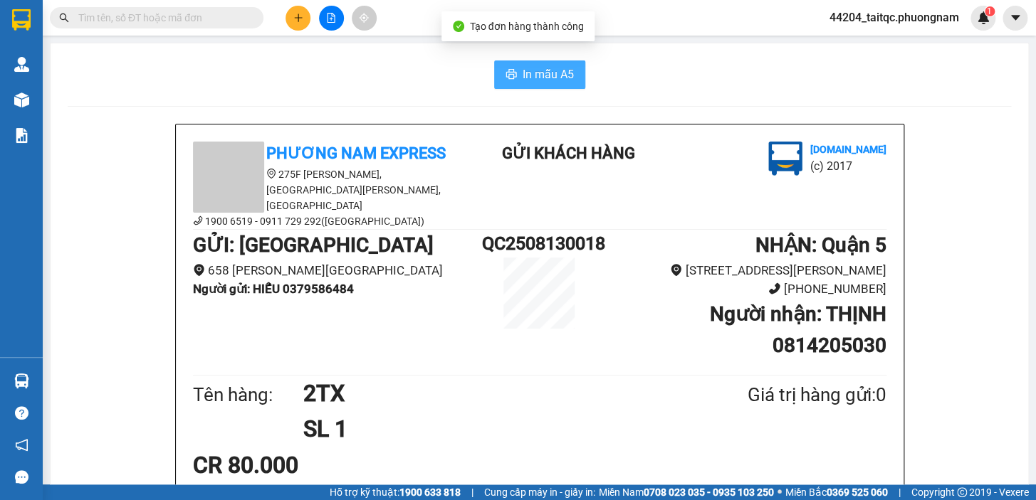
click at [542, 70] on span "In mẫu A5" at bounding box center [547, 74] width 51 height 18
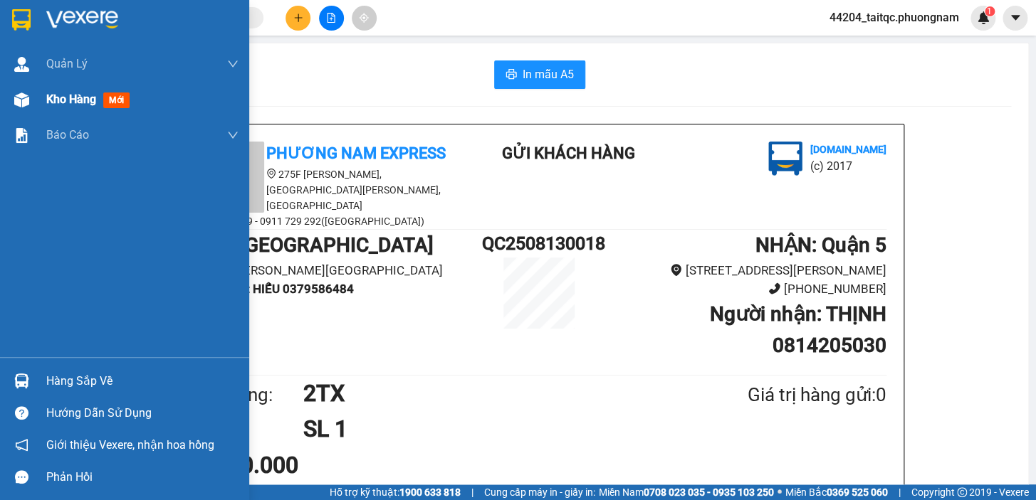
click at [53, 99] on span "Kho hàng" at bounding box center [71, 100] width 50 height 14
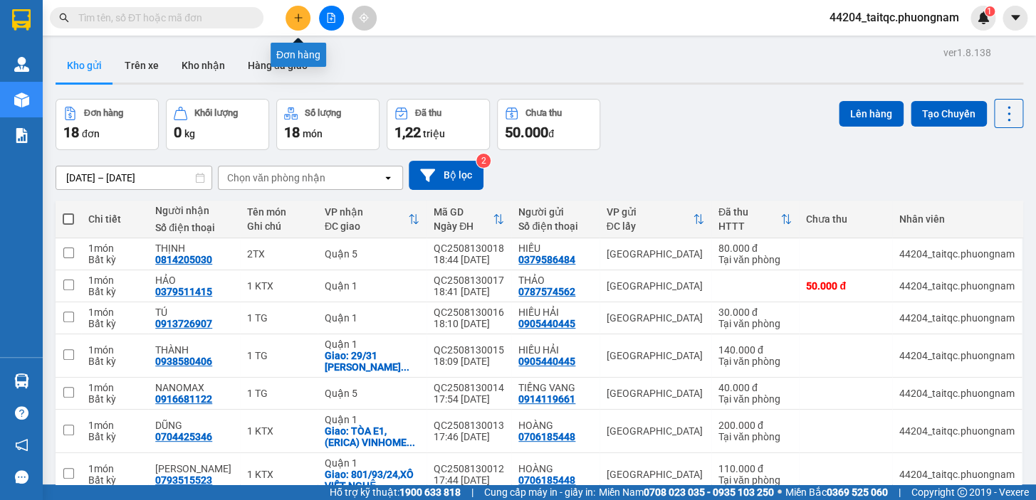
click at [297, 21] on icon "plus" at bounding box center [298, 18] width 10 height 10
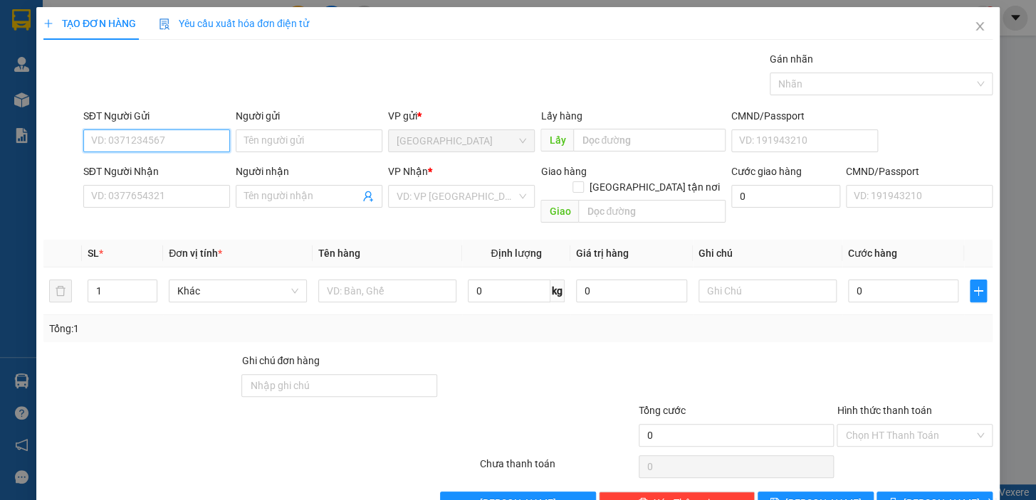
click at [176, 139] on input "SĐT Người Gửi" at bounding box center [156, 141] width 147 height 23
click at [167, 165] on div "0987707405 - MR [PERSON_NAME]" at bounding box center [169, 170] width 157 height 16
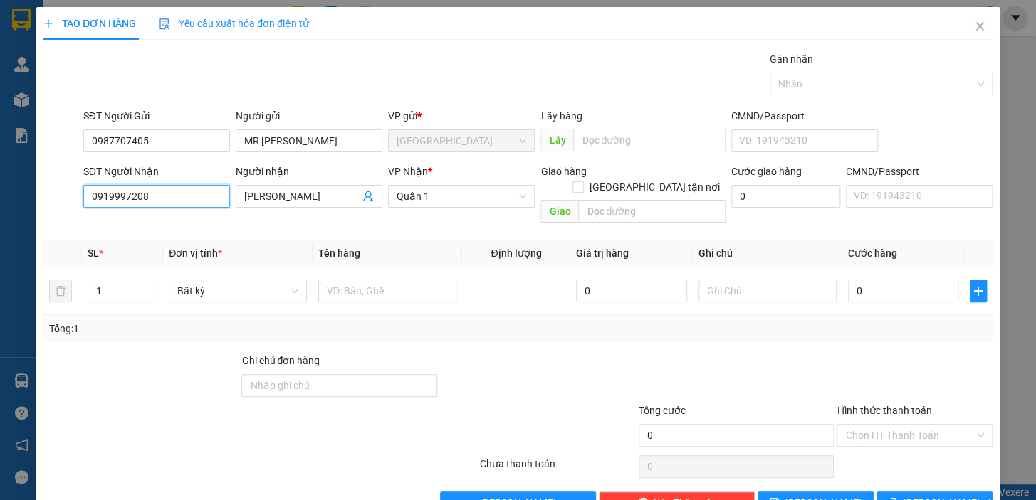
drag, startPoint x: 159, startPoint y: 189, endPoint x: 44, endPoint y: 198, distance: 115.7
click at [44, 198] on div "SĐT Người Nhận 0919997208 0919997208 Người nhận CHÍ HẢI VP Nhận * [GEOGRAPHIC_D…" at bounding box center [518, 196] width 952 height 65
click at [168, 227] on div "0388255246 - PHỤNG" at bounding box center [155, 225] width 128 height 16
click at [400, 280] on input "text" at bounding box center [387, 291] width 138 height 23
click at [878, 280] on input "0" at bounding box center [903, 291] width 111 height 23
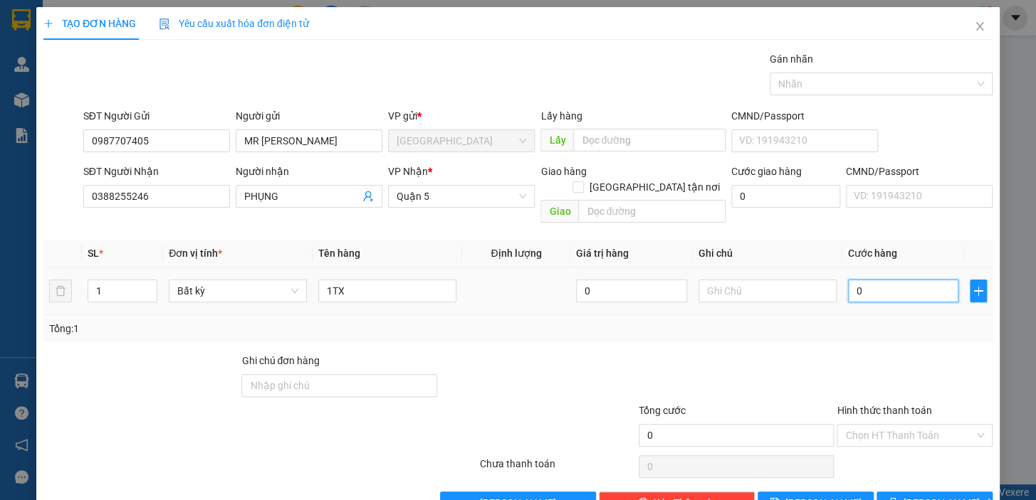
drag, startPoint x: 868, startPoint y: 278, endPoint x: 841, endPoint y: 278, distance: 27.0
click at [848, 280] on input "0" at bounding box center [903, 291] width 111 height 23
click at [873, 327] on div "Transit Pickup Surcharge Ids Transit Deliver Surcharge Ids Transit Deliver Surc…" at bounding box center [517, 282] width 949 height 463
click at [929, 495] on span "[PERSON_NAME] và In" at bounding box center [953, 503] width 100 height 16
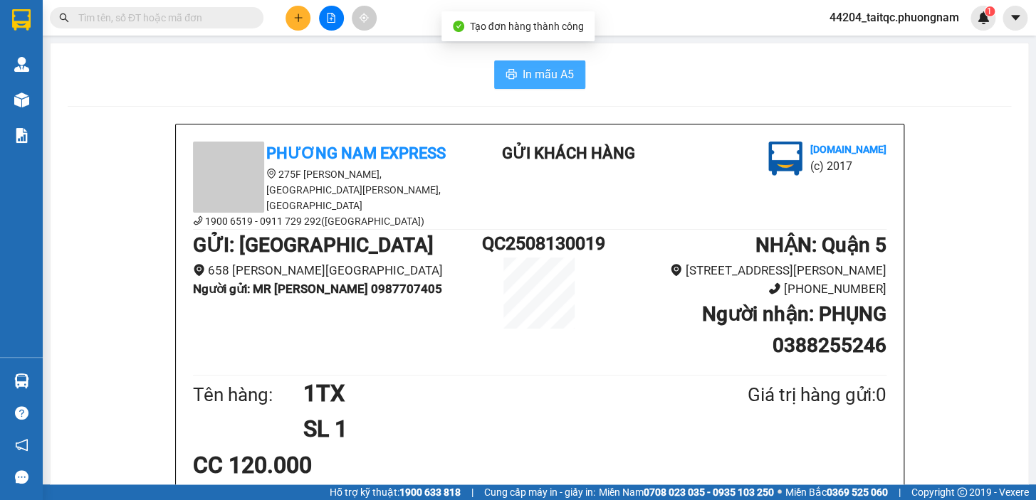
click at [546, 66] on span "In mẫu A5" at bounding box center [547, 74] width 51 height 18
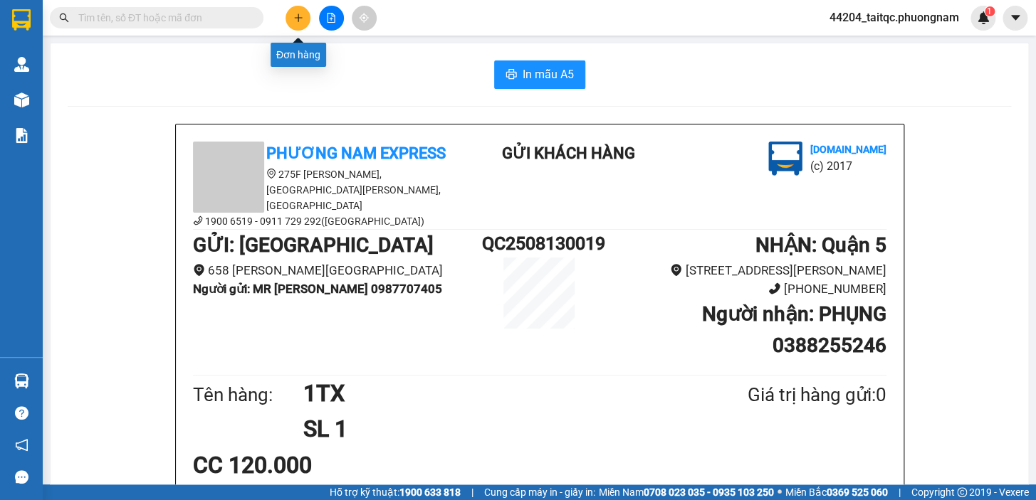
click at [305, 23] on button at bounding box center [297, 18] width 25 height 25
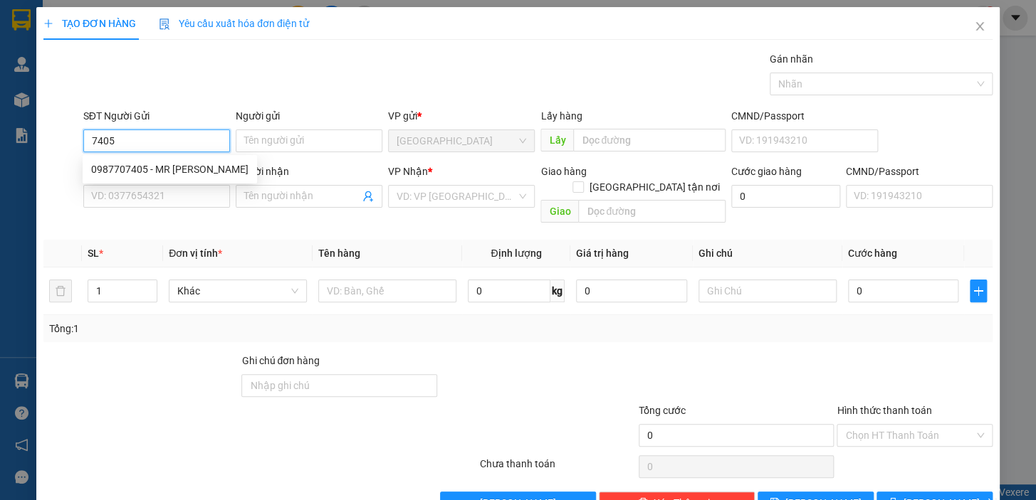
click at [168, 180] on div "0987707405 - MR [PERSON_NAME]" at bounding box center [170, 169] width 174 height 23
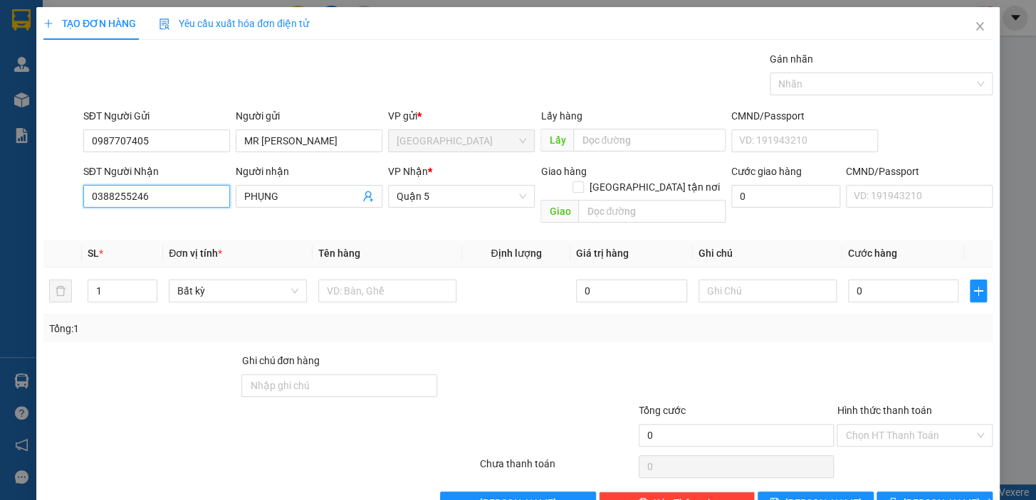
drag, startPoint x: 151, startPoint y: 200, endPoint x: 85, endPoint y: 202, distance: 65.5
click at [85, 202] on input "0388255246" at bounding box center [156, 196] width 147 height 23
click at [158, 222] on div "0903981304 - PHÚC" at bounding box center [155, 225] width 128 height 16
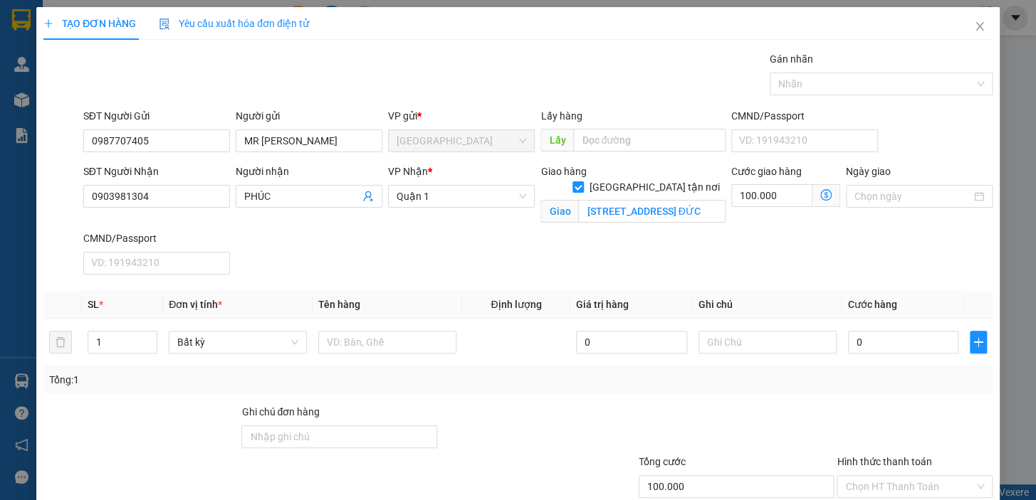
click at [820, 194] on icon "dollar-circle" at bounding box center [825, 194] width 11 height 11
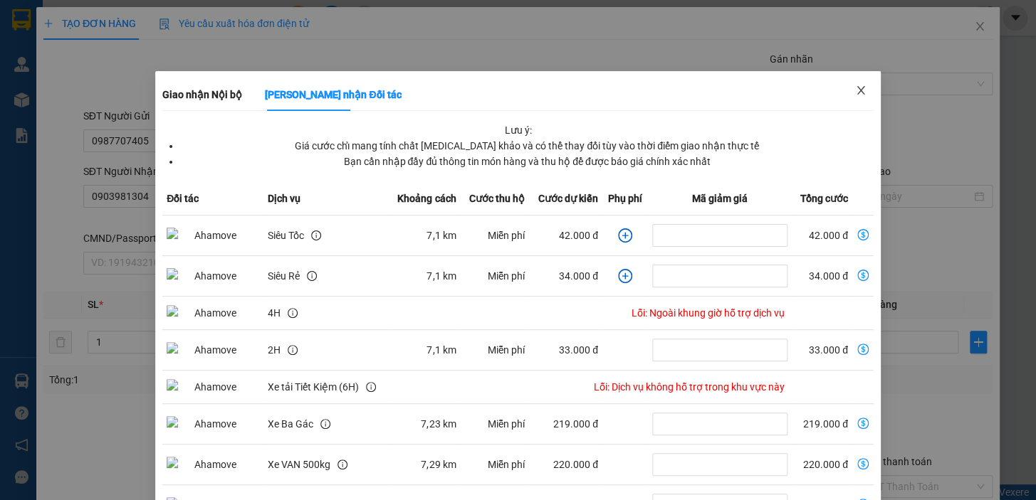
click at [855, 95] on icon "close" at bounding box center [860, 90] width 11 height 11
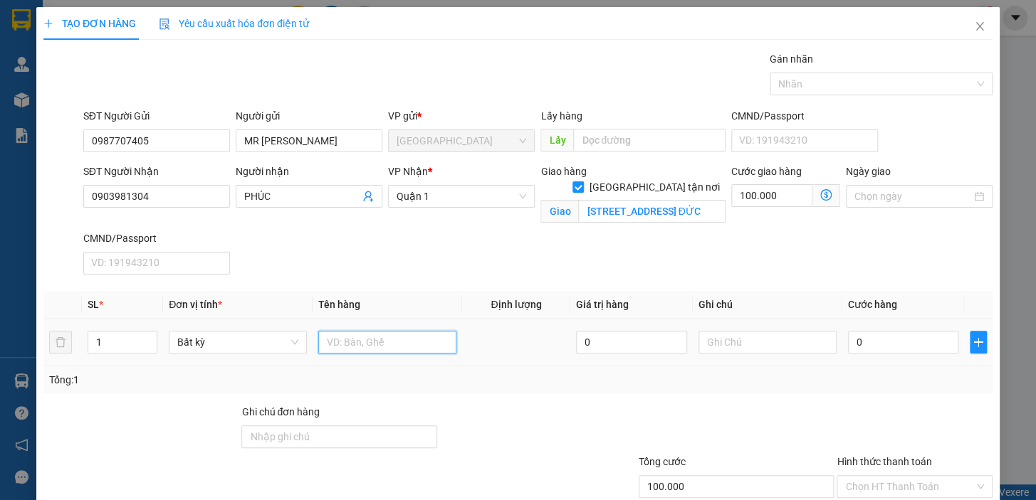
click at [386, 334] on input "text" at bounding box center [387, 342] width 138 height 23
click at [889, 337] on input "0" at bounding box center [903, 342] width 111 height 23
drag, startPoint x: 855, startPoint y: 344, endPoint x: 837, endPoint y: 345, distance: 17.8
click at [842, 345] on td "0" at bounding box center [903, 343] width 122 height 48
click at [856, 377] on div "Tổng: 1" at bounding box center [517, 380] width 937 height 16
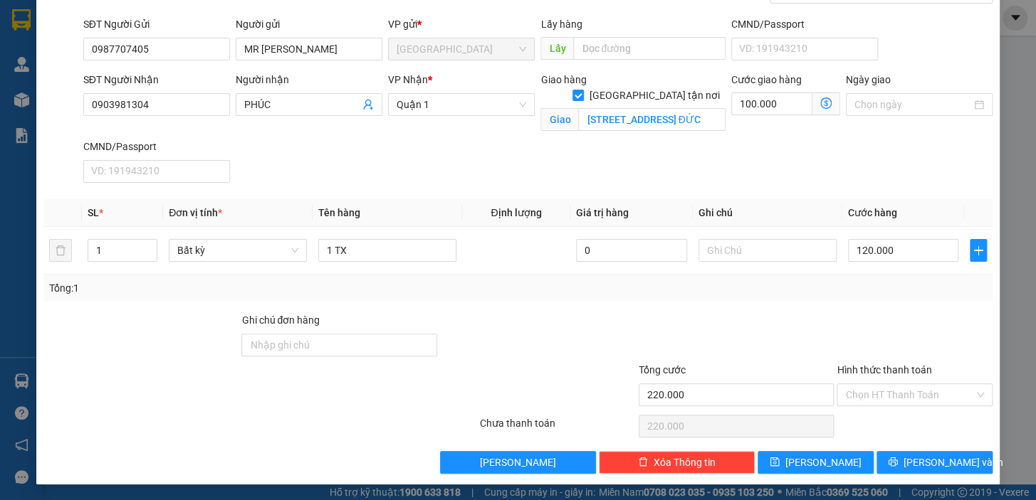
scroll to position [93, 0]
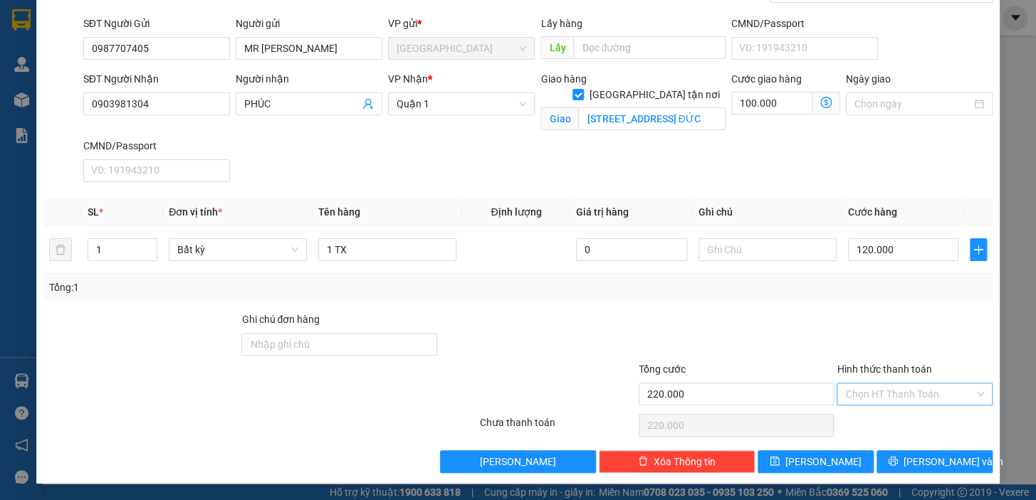
click at [898, 390] on input "Hình thức thanh toán" at bounding box center [909, 394] width 129 height 21
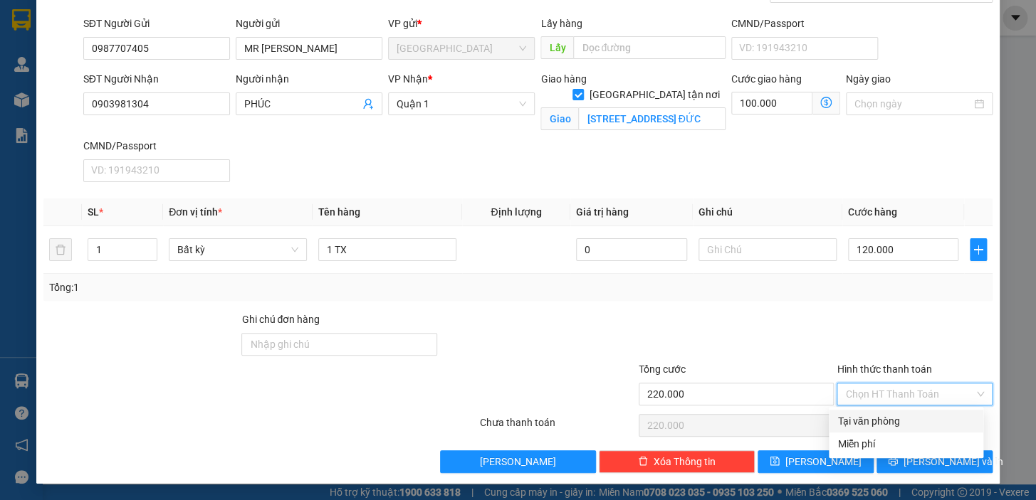
click at [901, 421] on div "Tại văn phòng" at bounding box center [905, 422] width 137 height 16
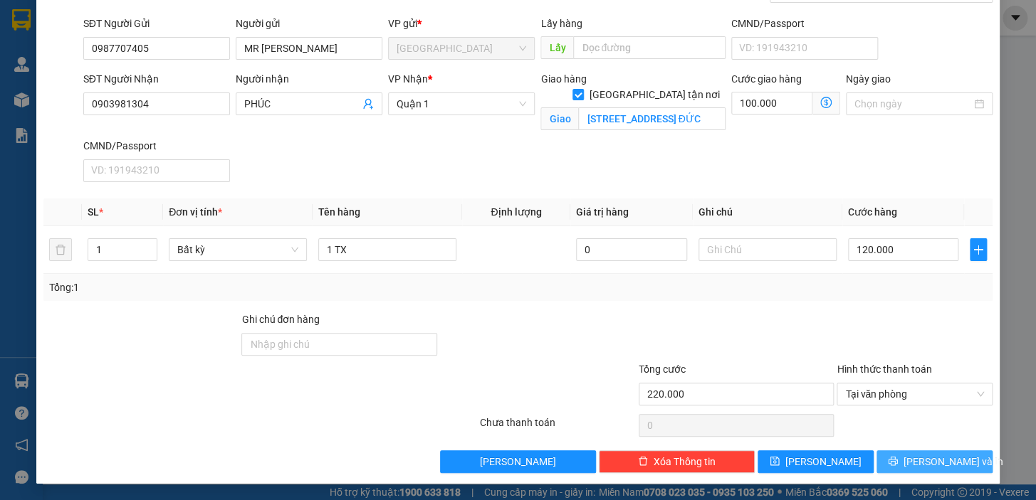
click at [906, 455] on button "[PERSON_NAME] và In" at bounding box center [934, 462] width 116 height 23
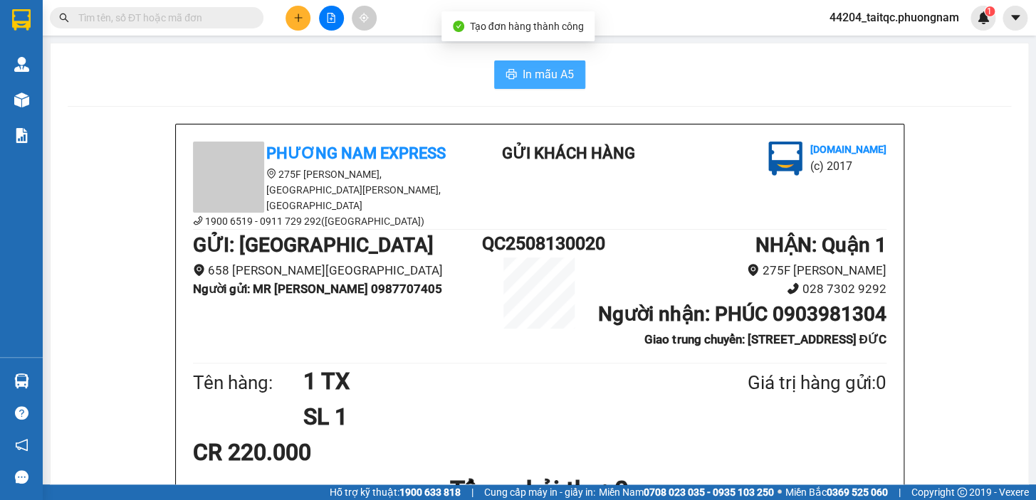
click at [515, 77] on button "In mẫu A5" at bounding box center [539, 74] width 91 height 28
click at [295, 21] on icon "plus" at bounding box center [298, 18] width 10 height 10
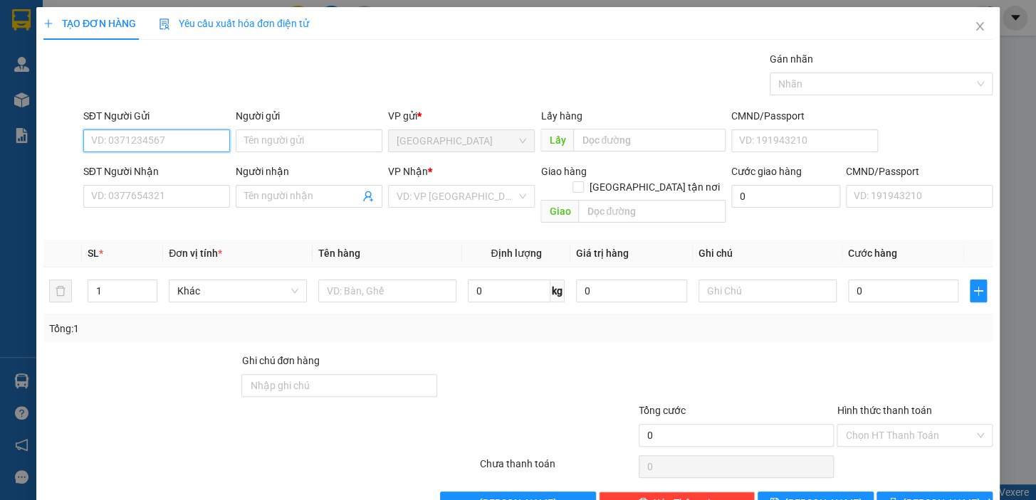
click at [163, 144] on input "SĐT Người Gửi" at bounding box center [156, 141] width 147 height 23
click at [162, 170] on div "0987707405 - MR [PERSON_NAME]" at bounding box center [169, 170] width 157 height 16
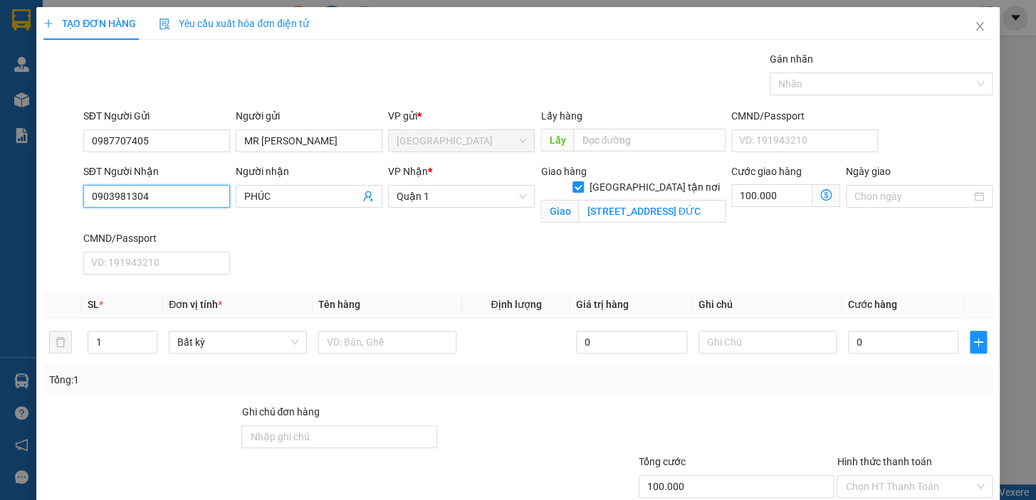
drag, startPoint x: 136, startPoint y: 196, endPoint x: 72, endPoint y: 199, distance: 64.1
click at [72, 199] on div "SĐT Người Nhận 0903981304 Người nhận PHÚC VP Nhận * [GEOGRAPHIC_DATA] tận nơi […" at bounding box center [518, 222] width 952 height 117
click at [153, 226] on div "0567800866 - IKA" at bounding box center [155, 225] width 128 height 16
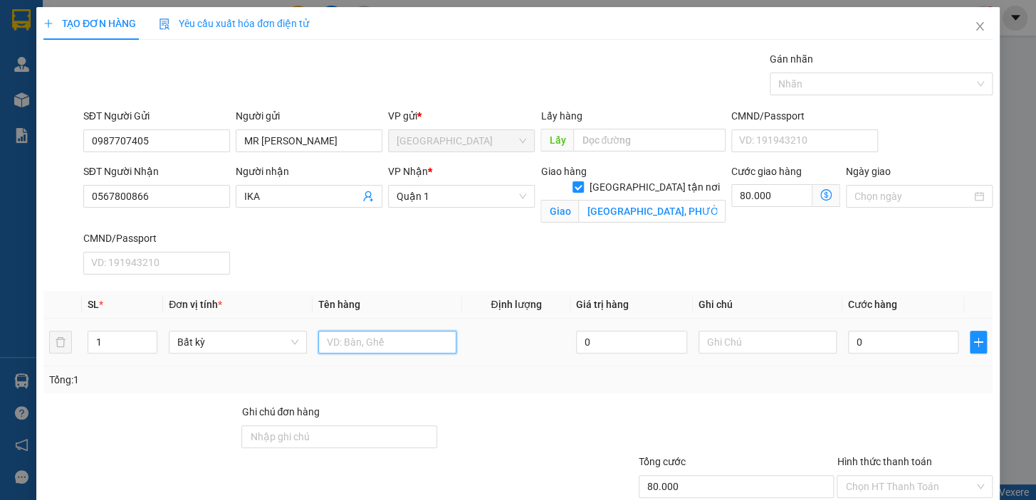
click at [359, 339] on input "text" at bounding box center [387, 342] width 138 height 23
click at [860, 349] on input "0" at bounding box center [903, 342] width 111 height 23
drag, startPoint x: 859, startPoint y: 344, endPoint x: 841, endPoint y: 349, distance: 19.2
click at [848, 349] on input "0" at bounding box center [903, 342] width 111 height 23
click at [873, 400] on div "Transit Pickup Surcharge Ids Transit Deliver Surcharge Ids Transit Deliver Surc…" at bounding box center [517, 308] width 949 height 515
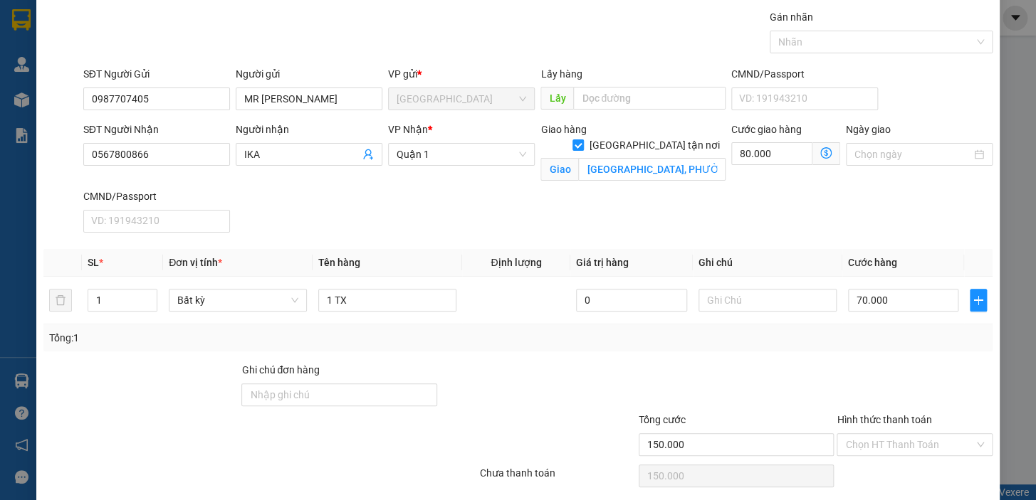
scroll to position [93, 0]
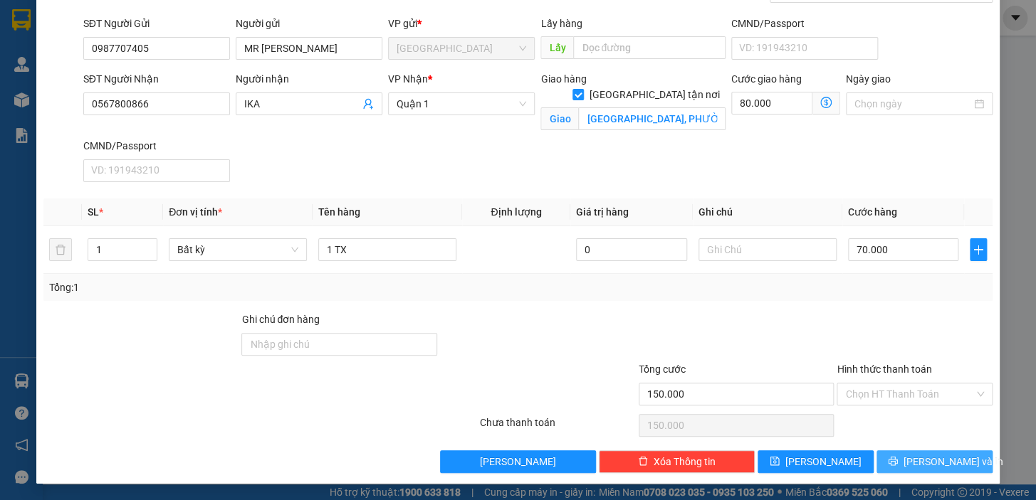
click at [897, 456] on icon "printer" at bounding box center [893, 461] width 10 height 10
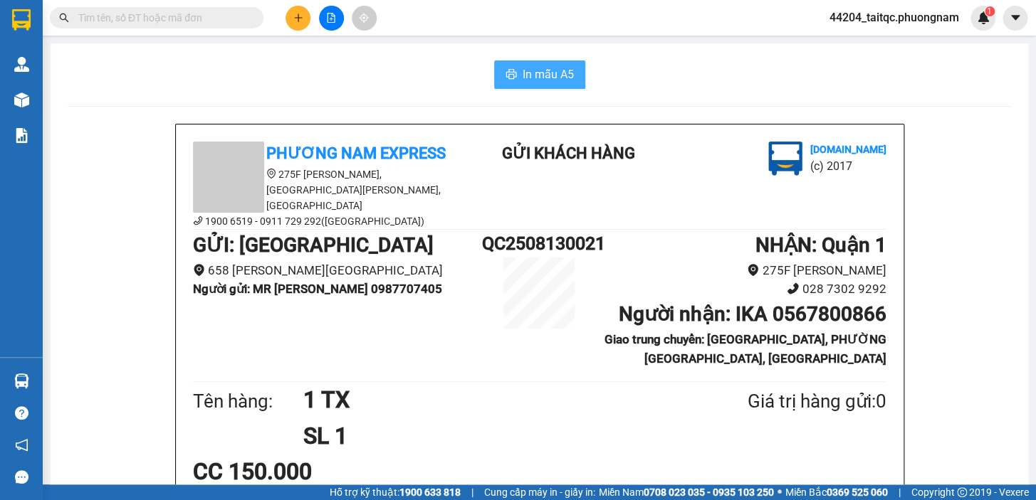
click at [567, 78] on span "In mẫu A5" at bounding box center [547, 74] width 51 height 18
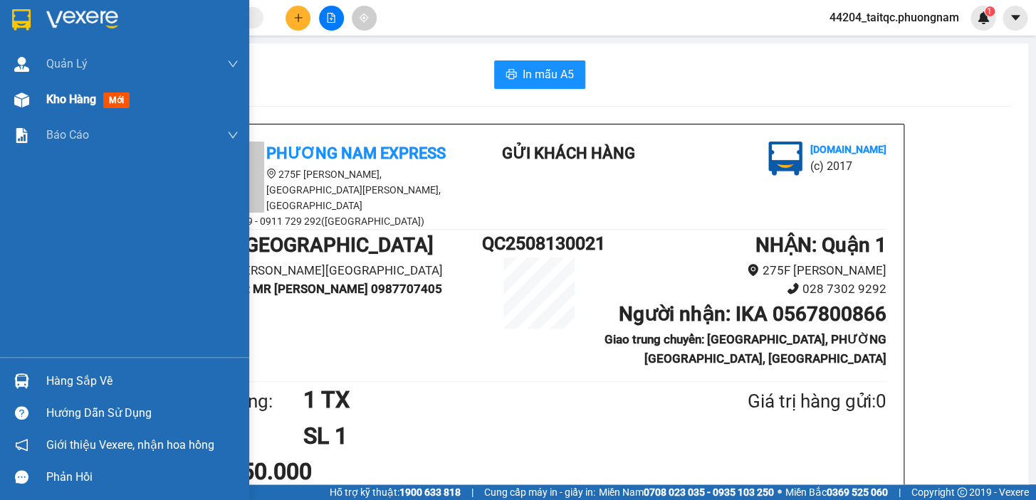
click at [56, 105] on span "Kho hàng" at bounding box center [71, 100] width 50 height 14
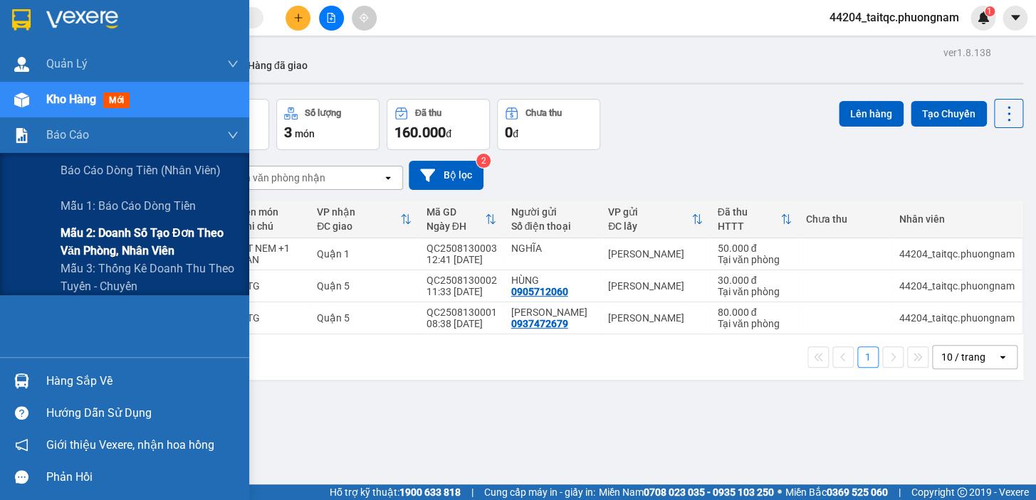
click at [128, 248] on span "Mẫu 2: Doanh số tạo đơn theo Văn phòng, nhân viên" at bounding box center [149, 242] width 178 height 36
